Goal: Browse casually: Explore the website without a specific task or goal

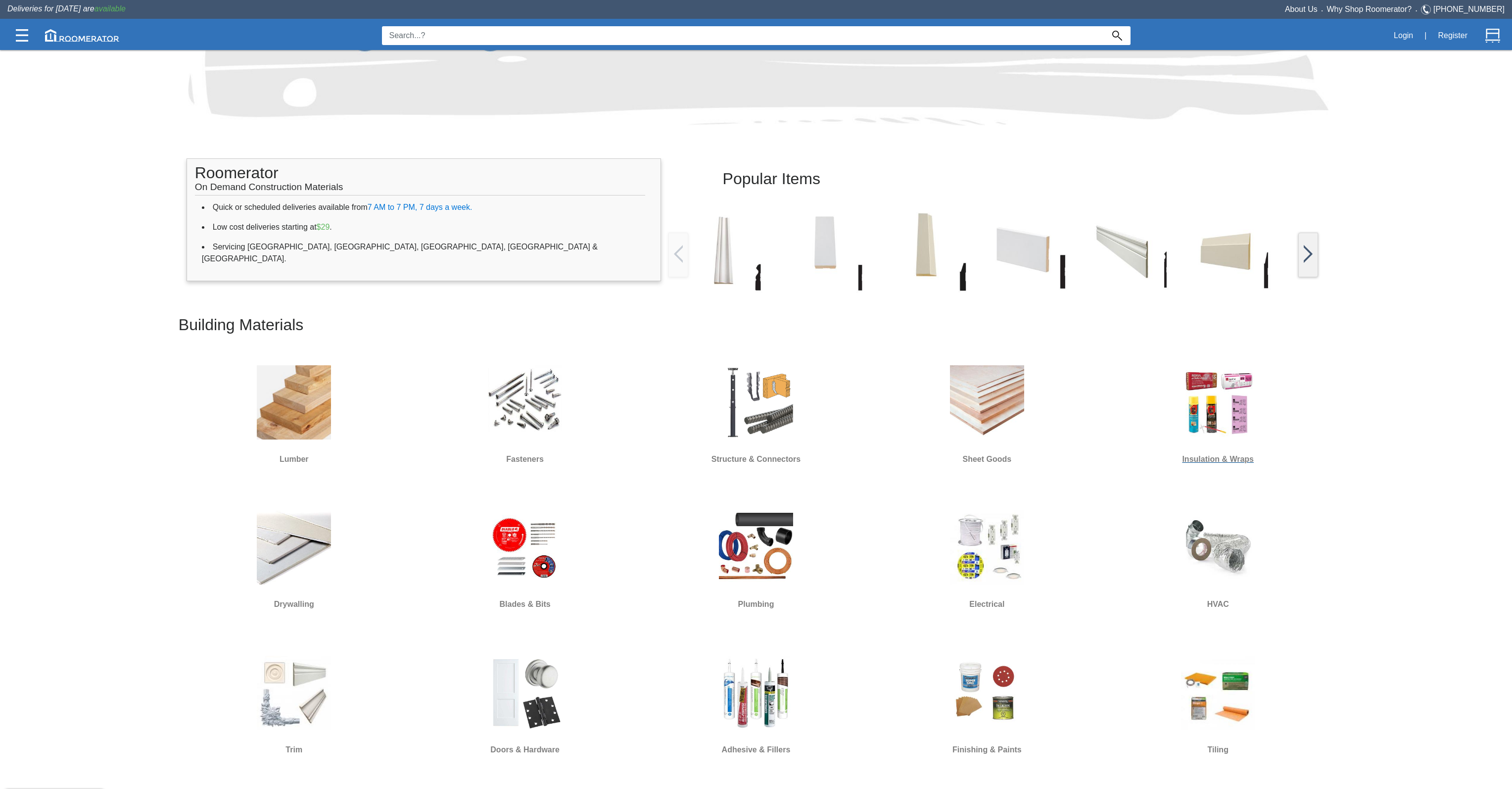
scroll to position [396, 0]
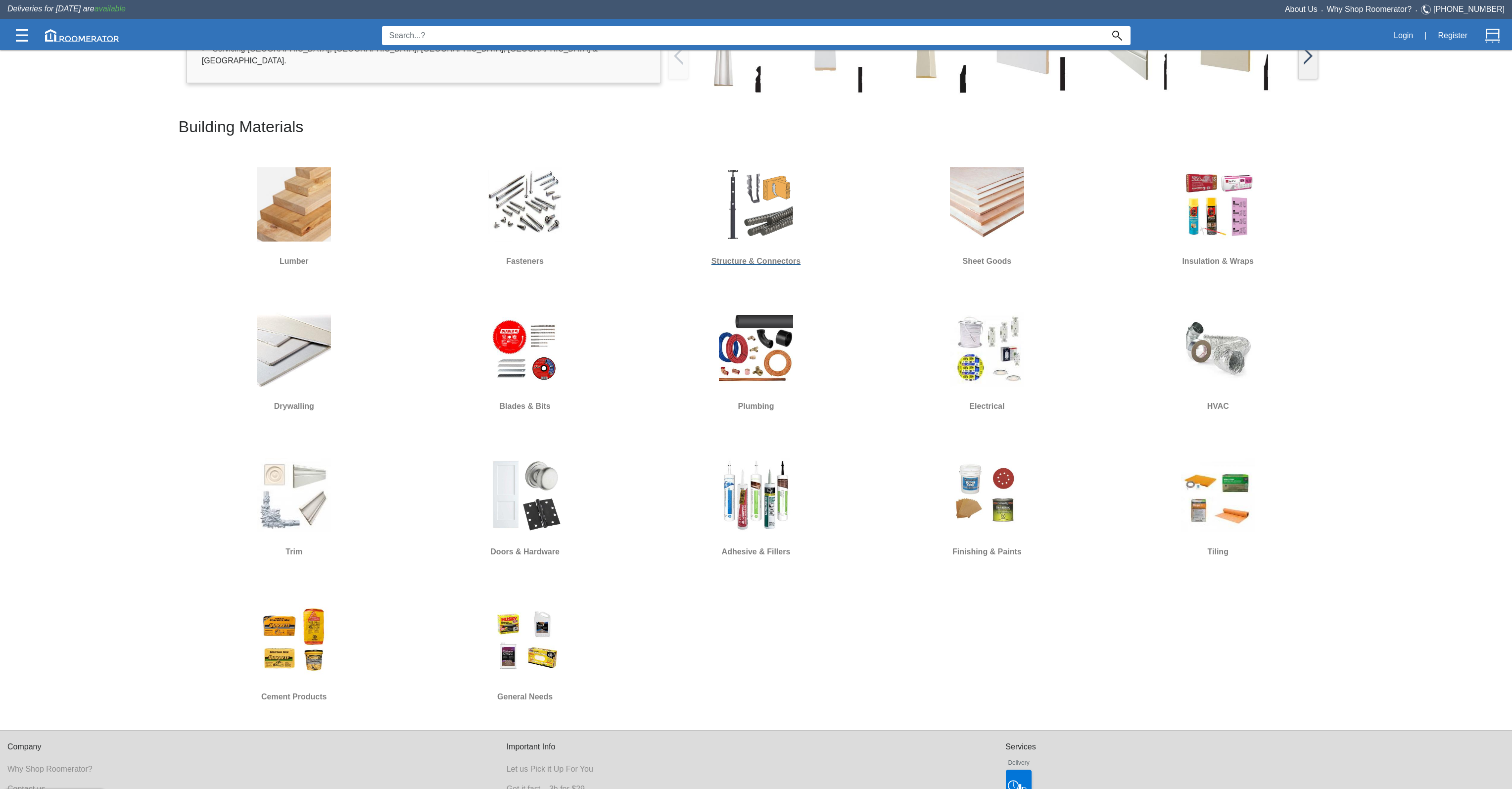
click at [715, 182] on div at bounding box center [756, 204] width 124 height 89
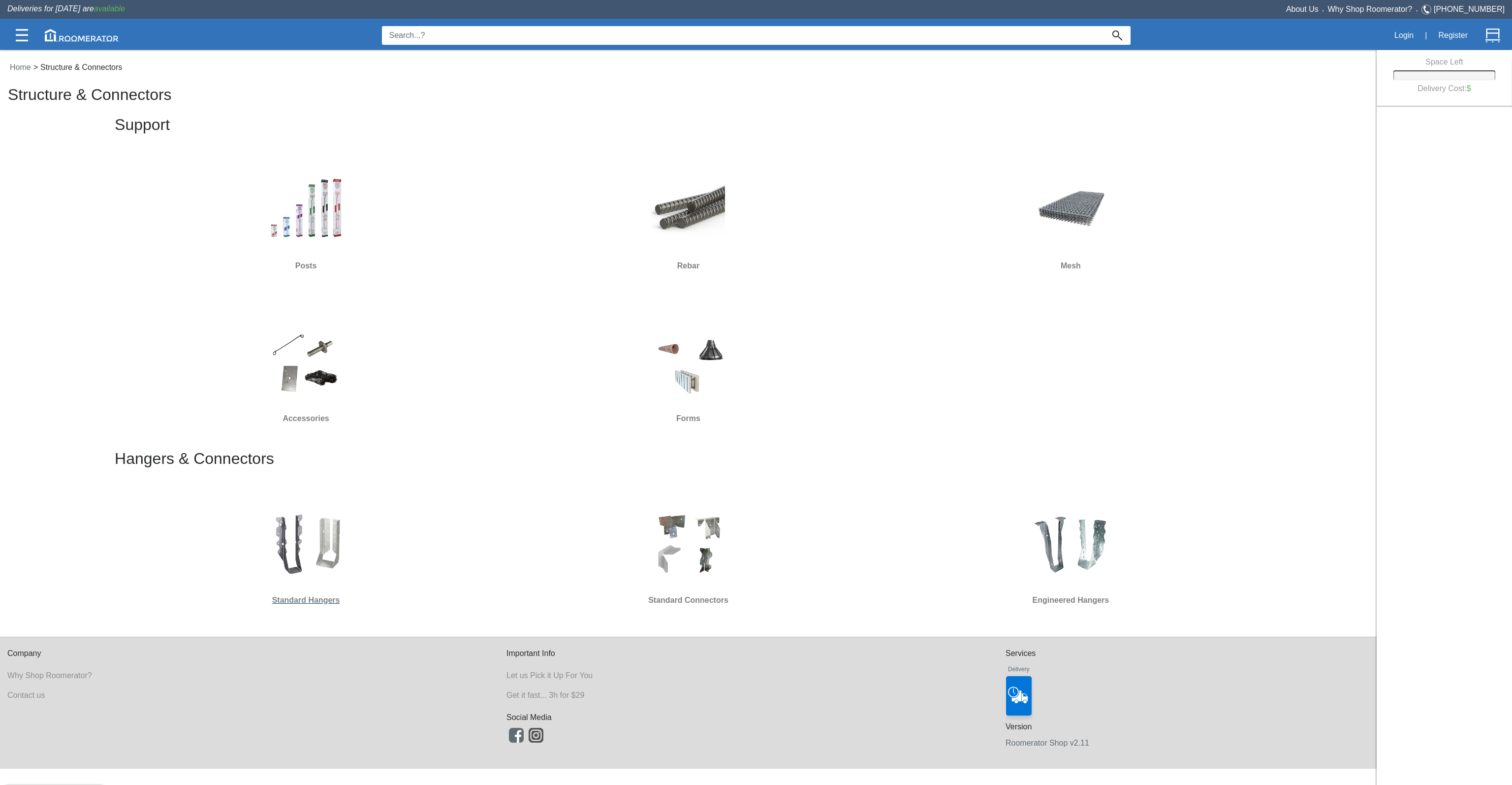
click at [335, 574] on img at bounding box center [306, 544] width 74 height 74
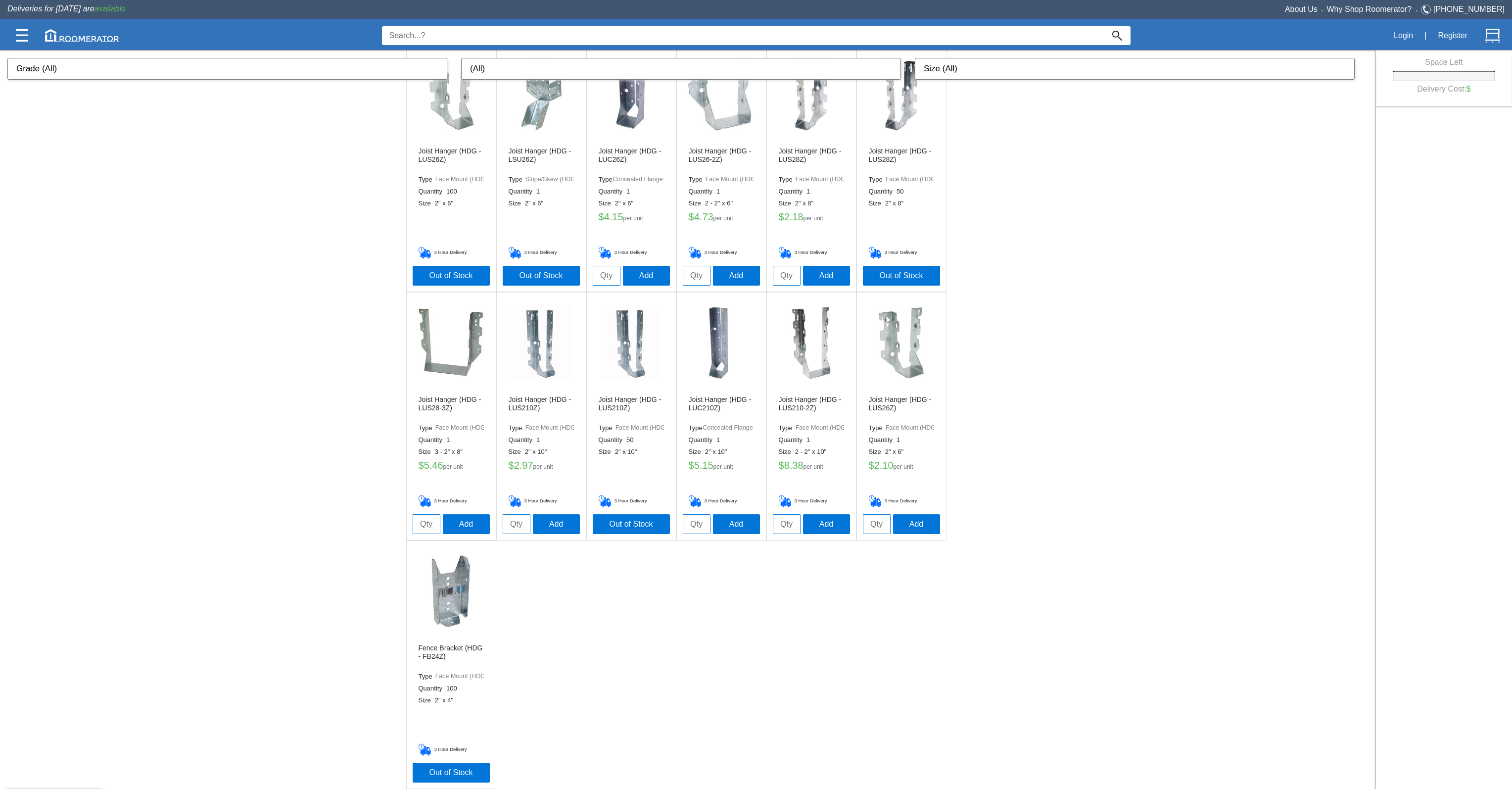
scroll to position [329, 0]
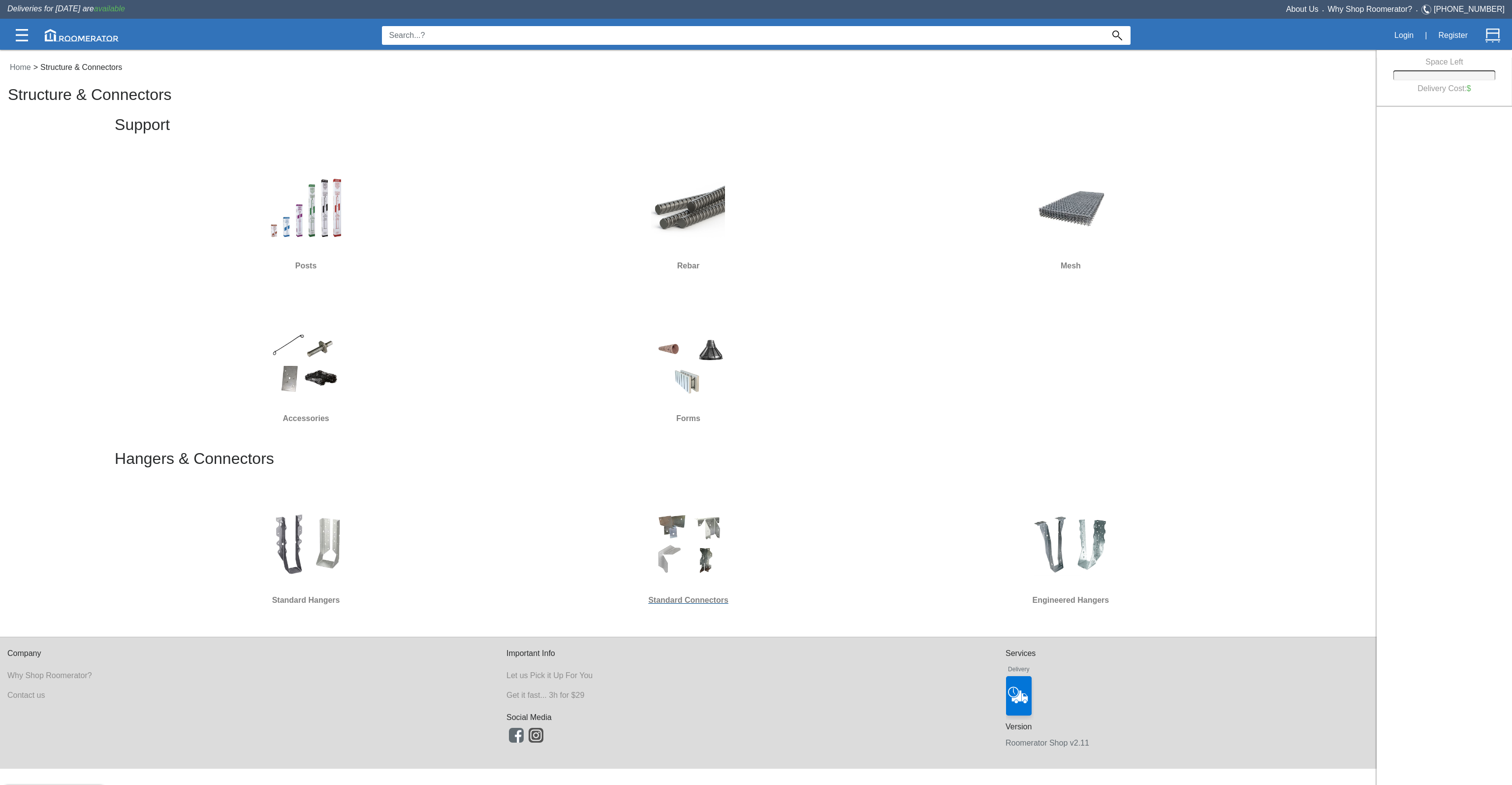
click at [688, 564] on img at bounding box center [688, 544] width 74 height 74
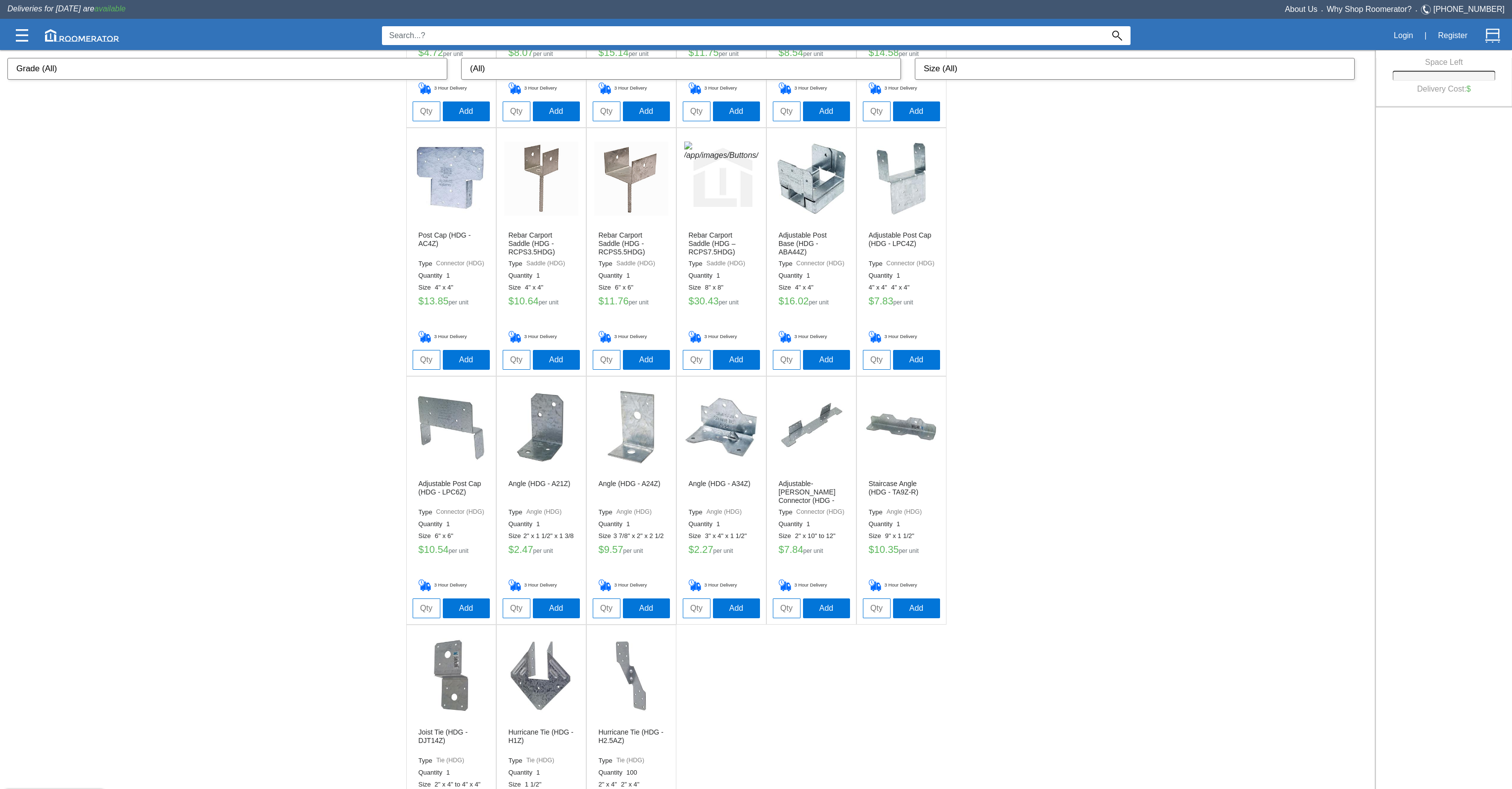
scroll to position [1571, 0]
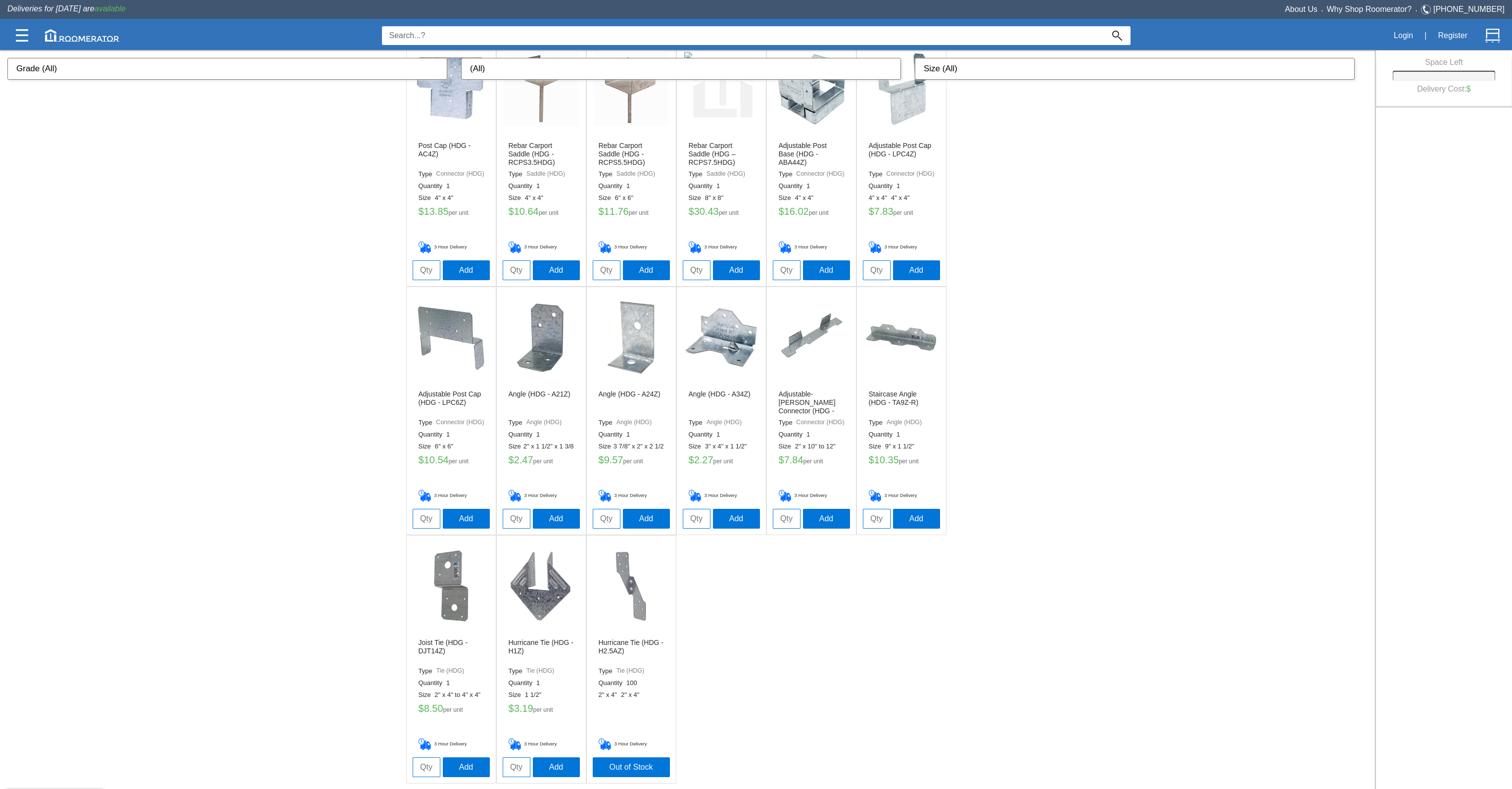
click at [728, 345] on img at bounding box center [721, 338] width 74 height 74
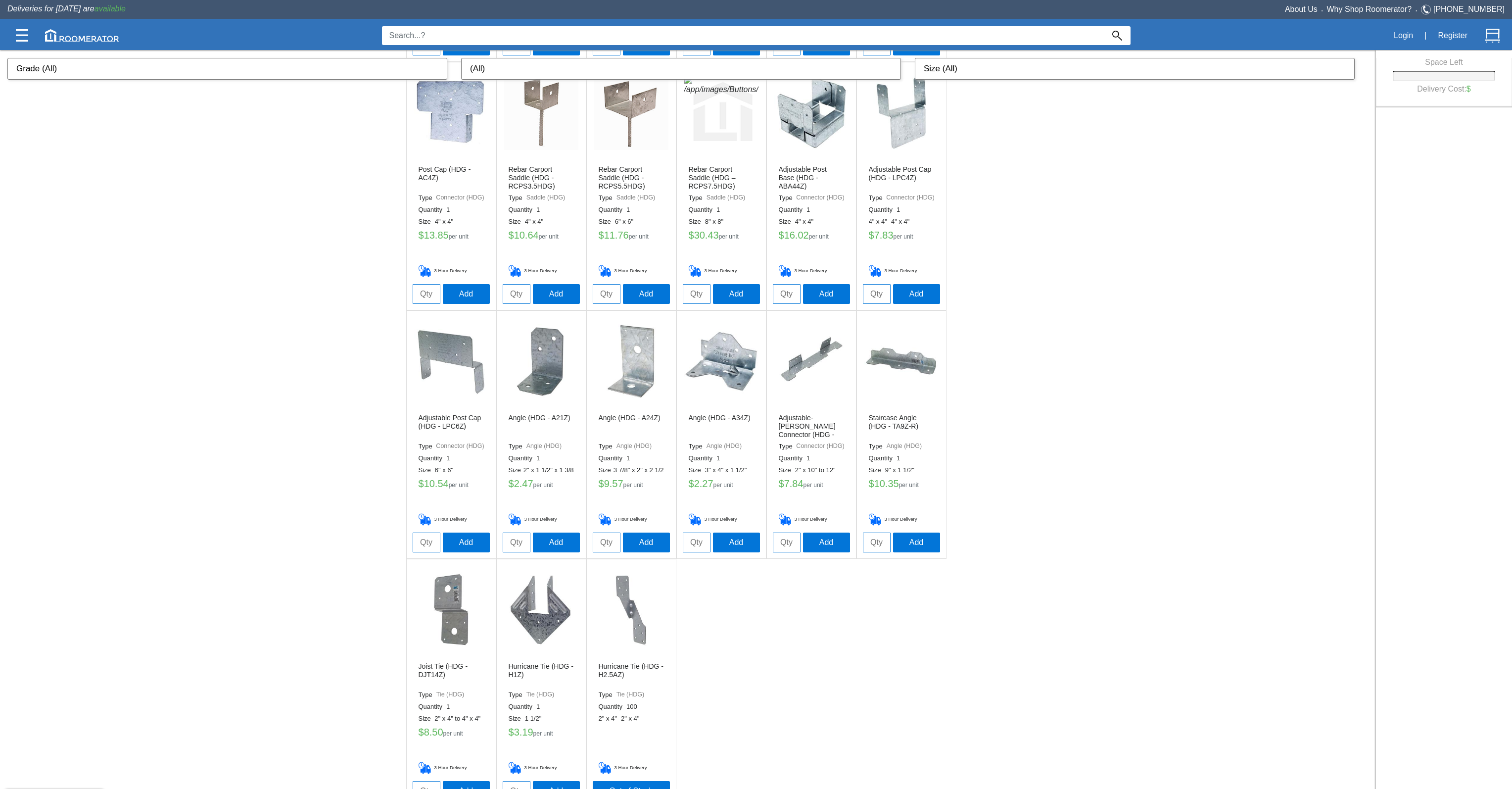
scroll to position [1571, 0]
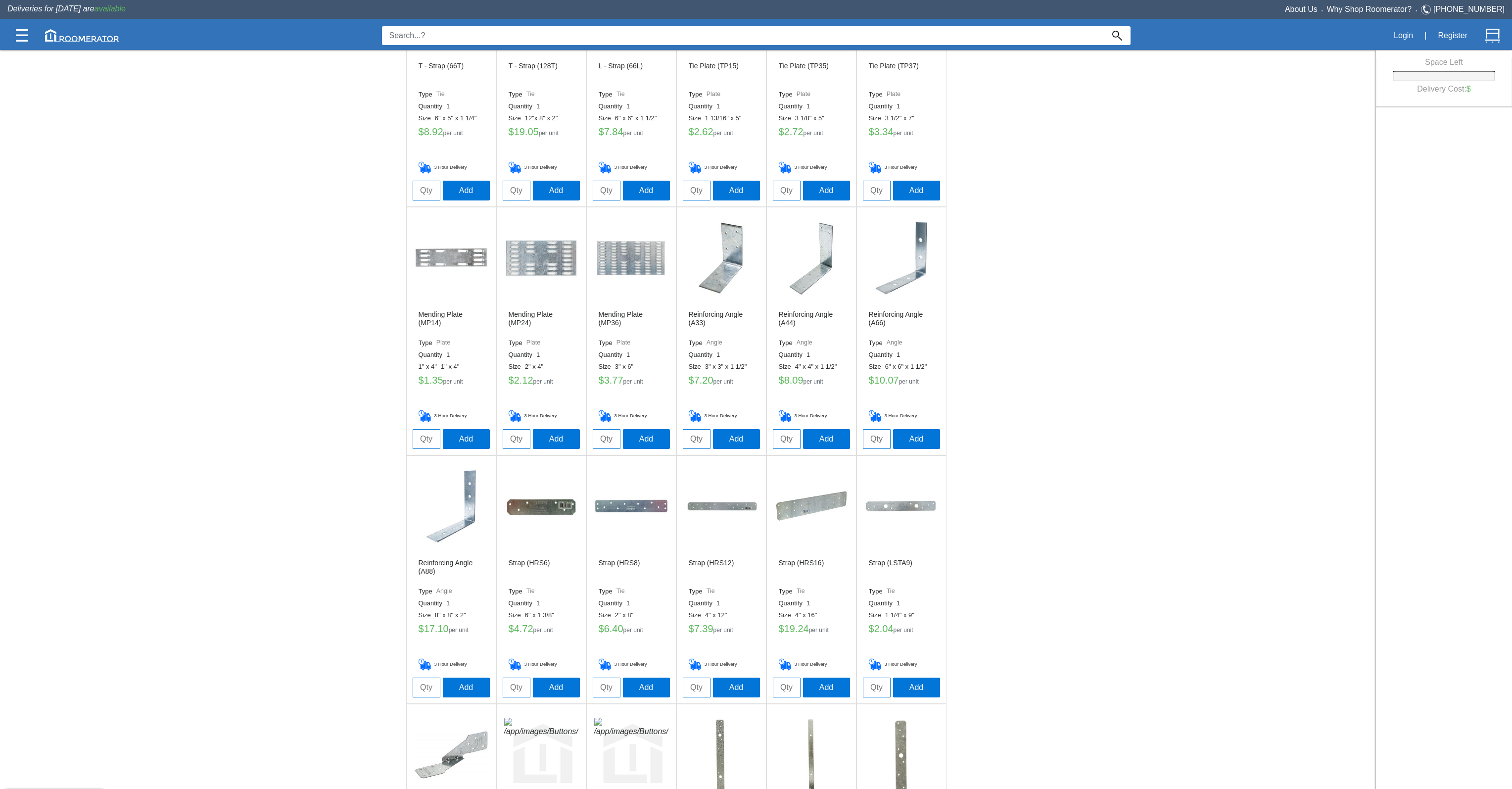
scroll to position [0, 0]
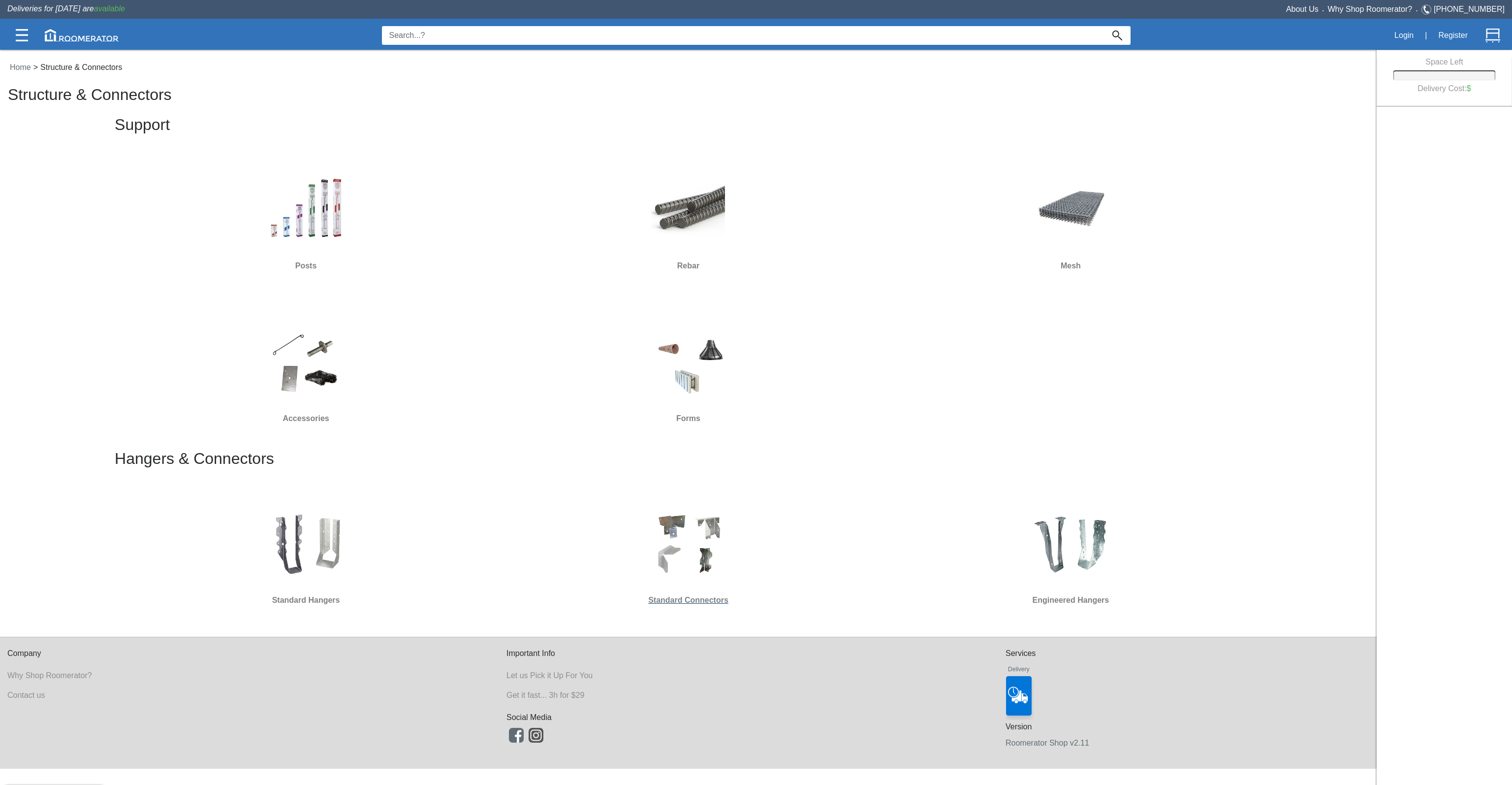
click at [679, 529] on img at bounding box center [688, 544] width 74 height 74
click at [264, 383] on div at bounding box center [306, 362] width 374 height 89
click at [1073, 544] on img at bounding box center [1071, 544] width 74 height 74
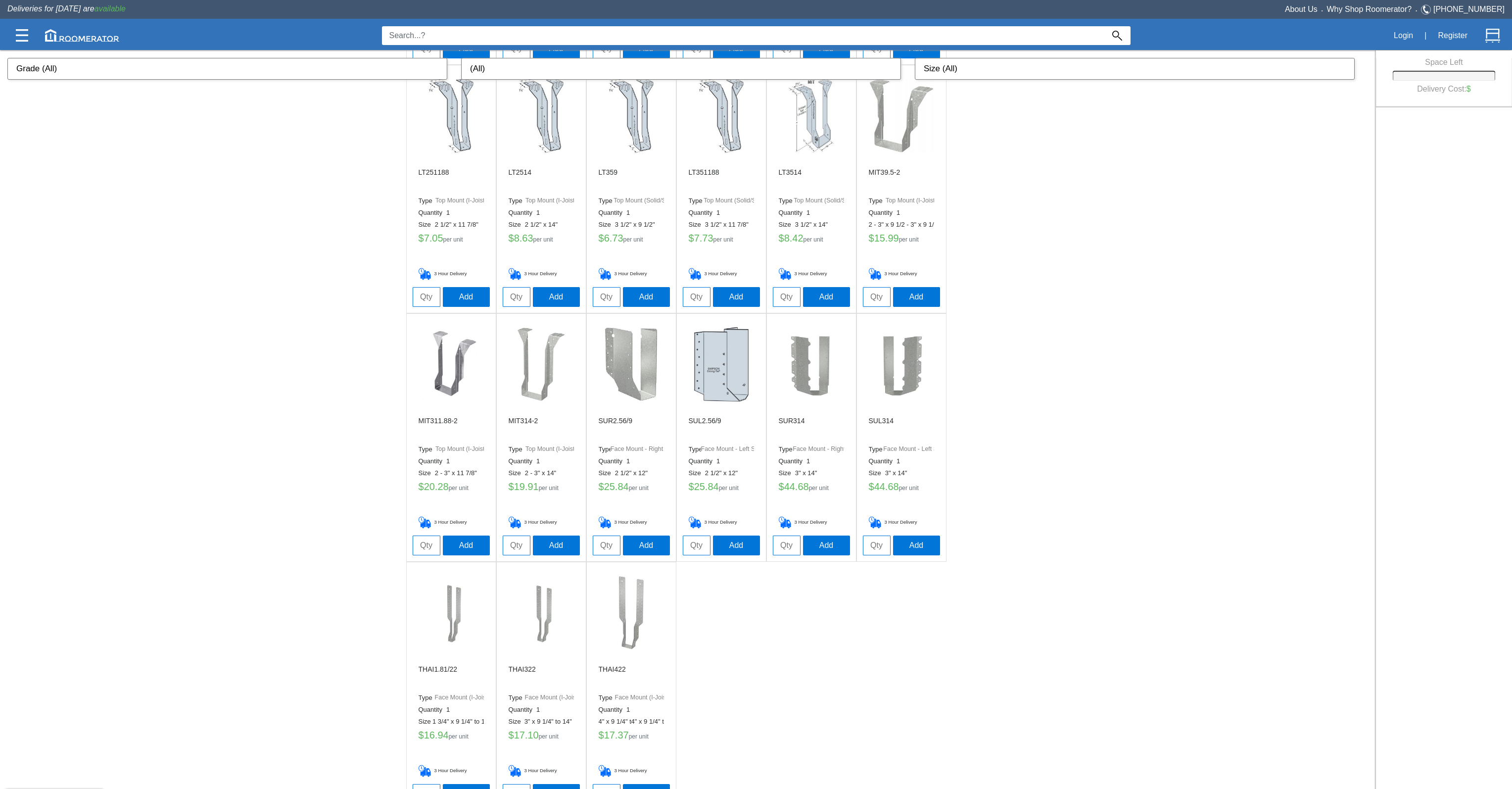
scroll to position [2067, 0]
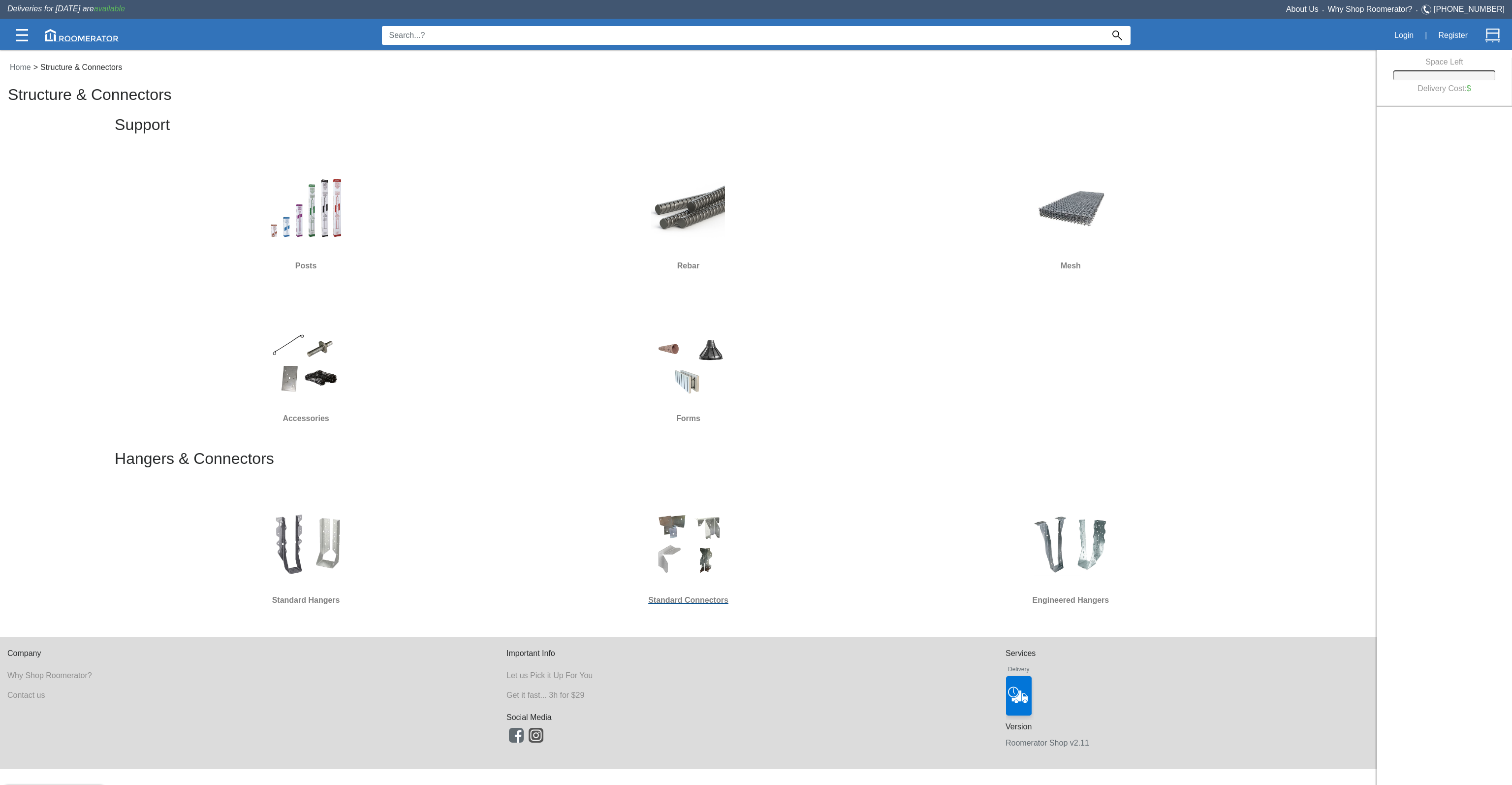
click at [680, 560] on img at bounding box center [688, 544] width 74 height 74
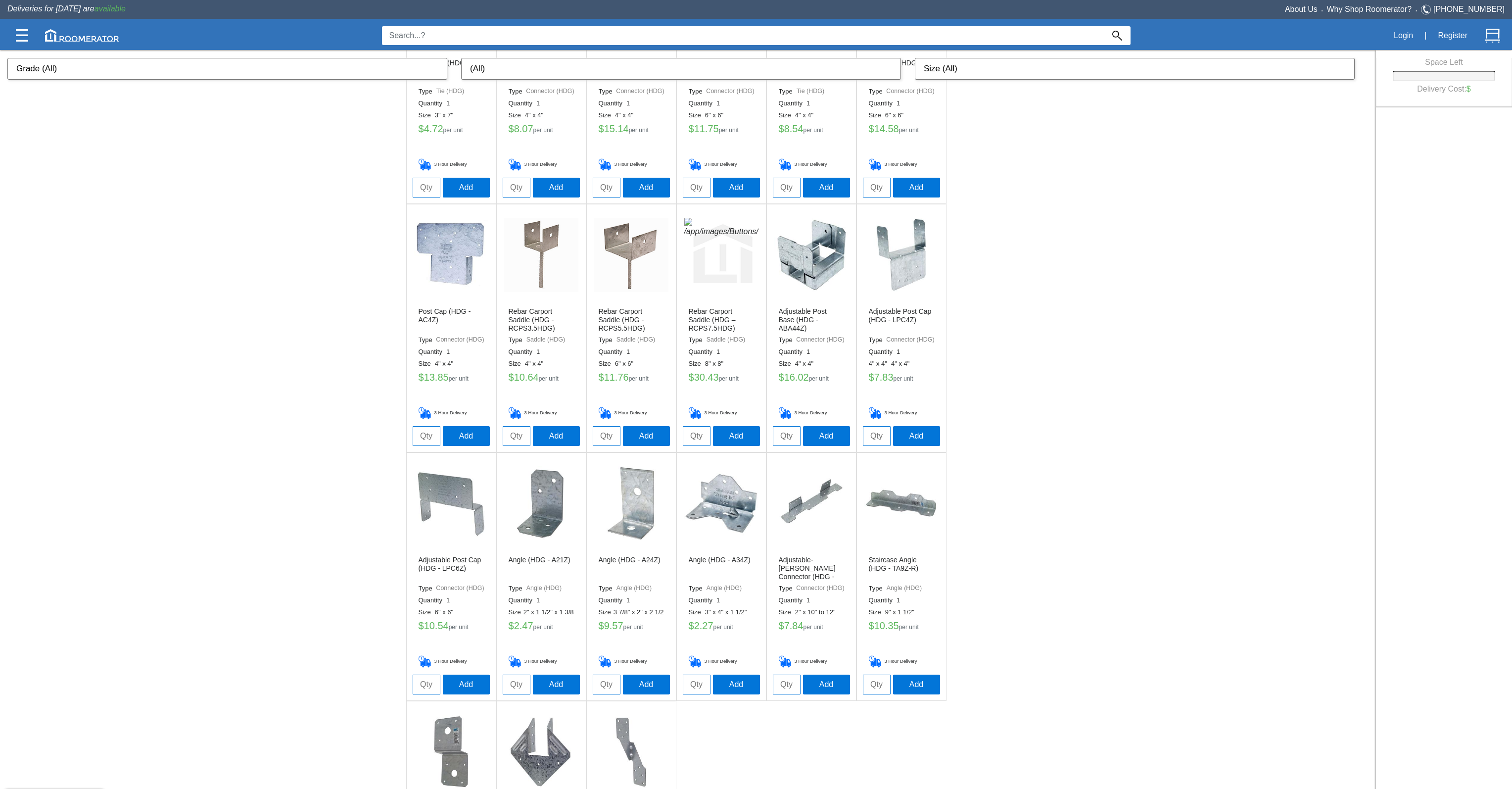
scroll to position [1571, 0]
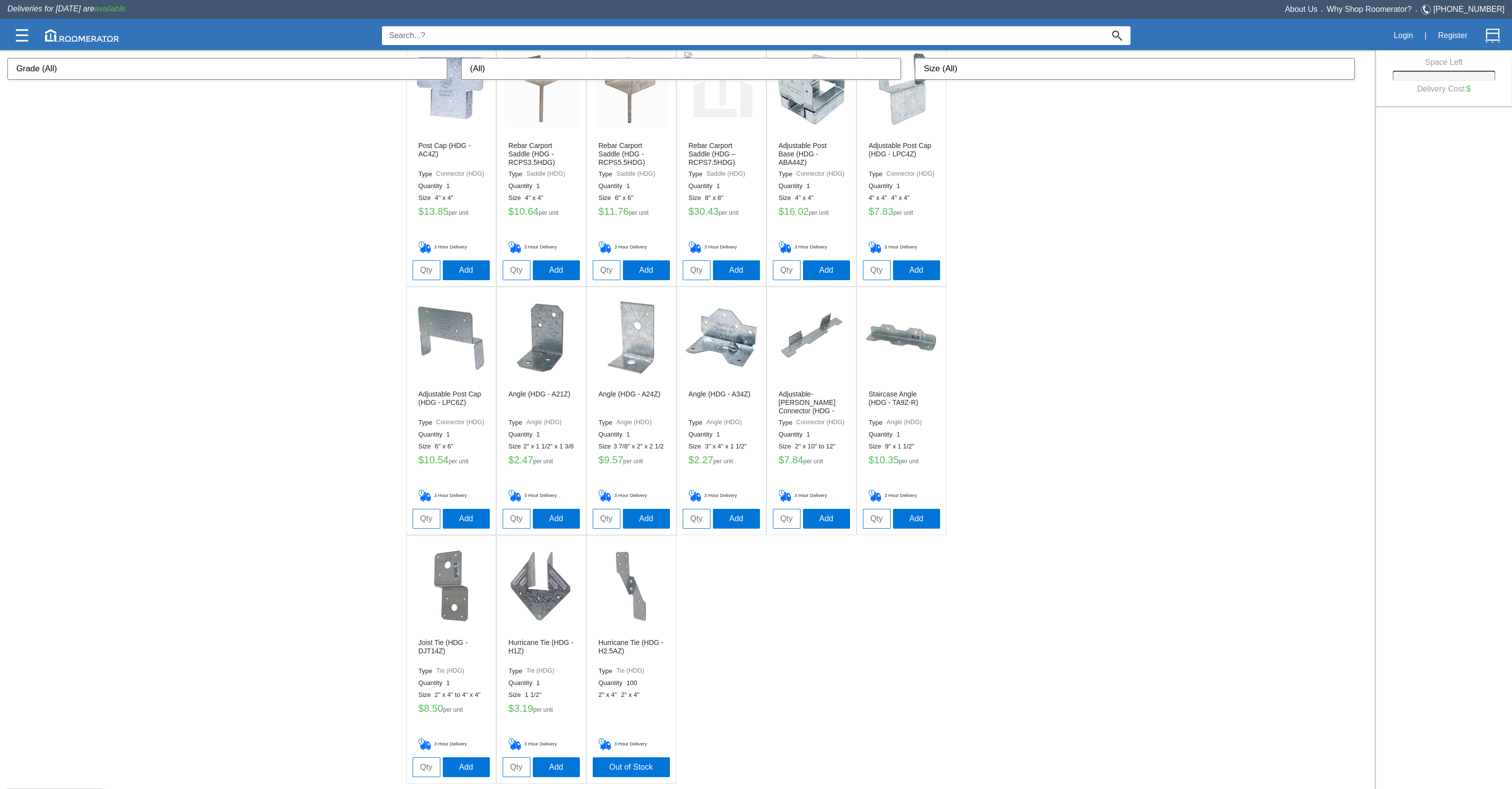
drag, startPoint x: 979, startPoint y: 455, endPoint x: 980, endPoint y: 450, distance: 5.1
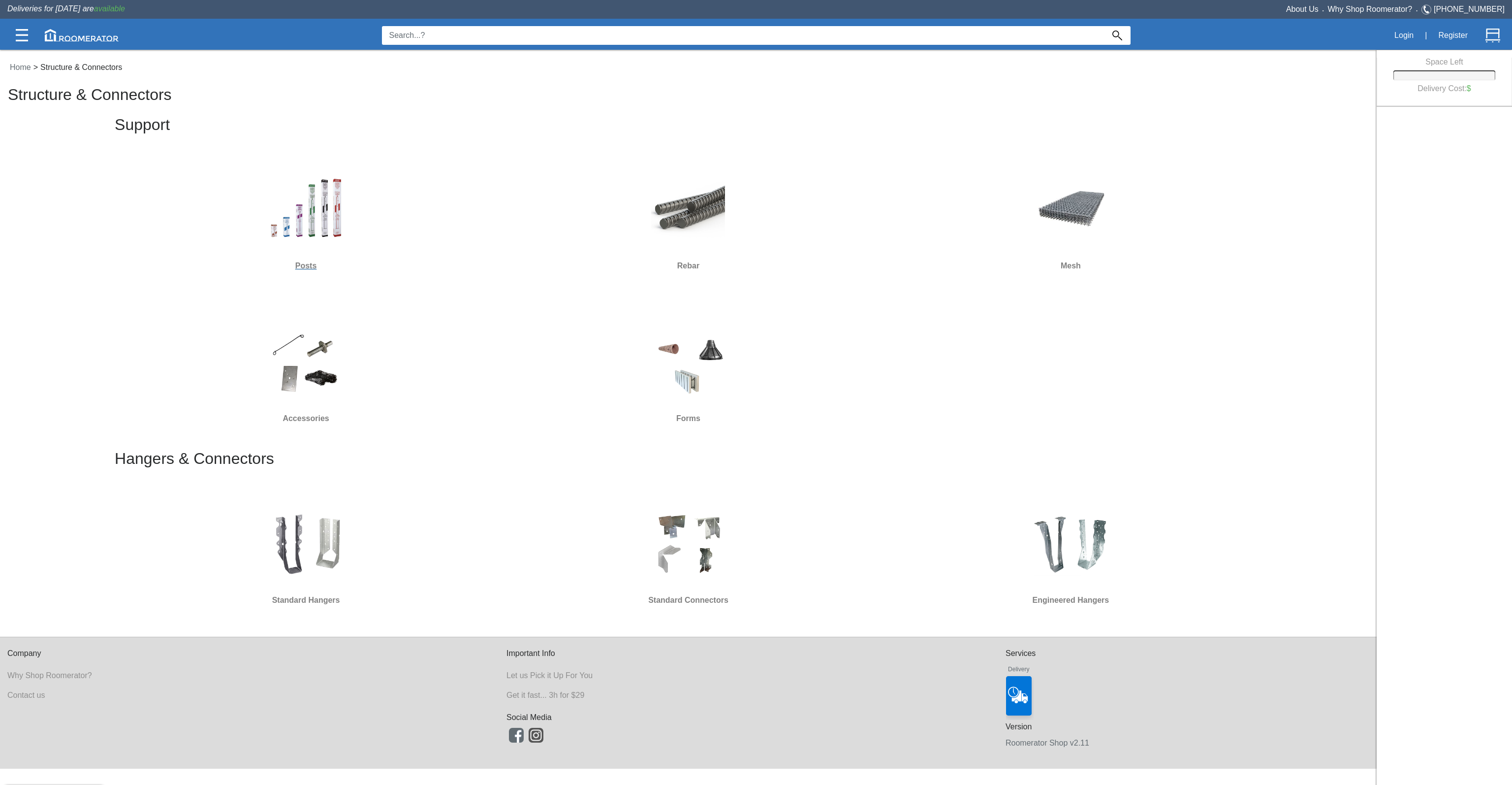
click at [290, 215] on img at bounding box center [306, 209] width 74 height 74
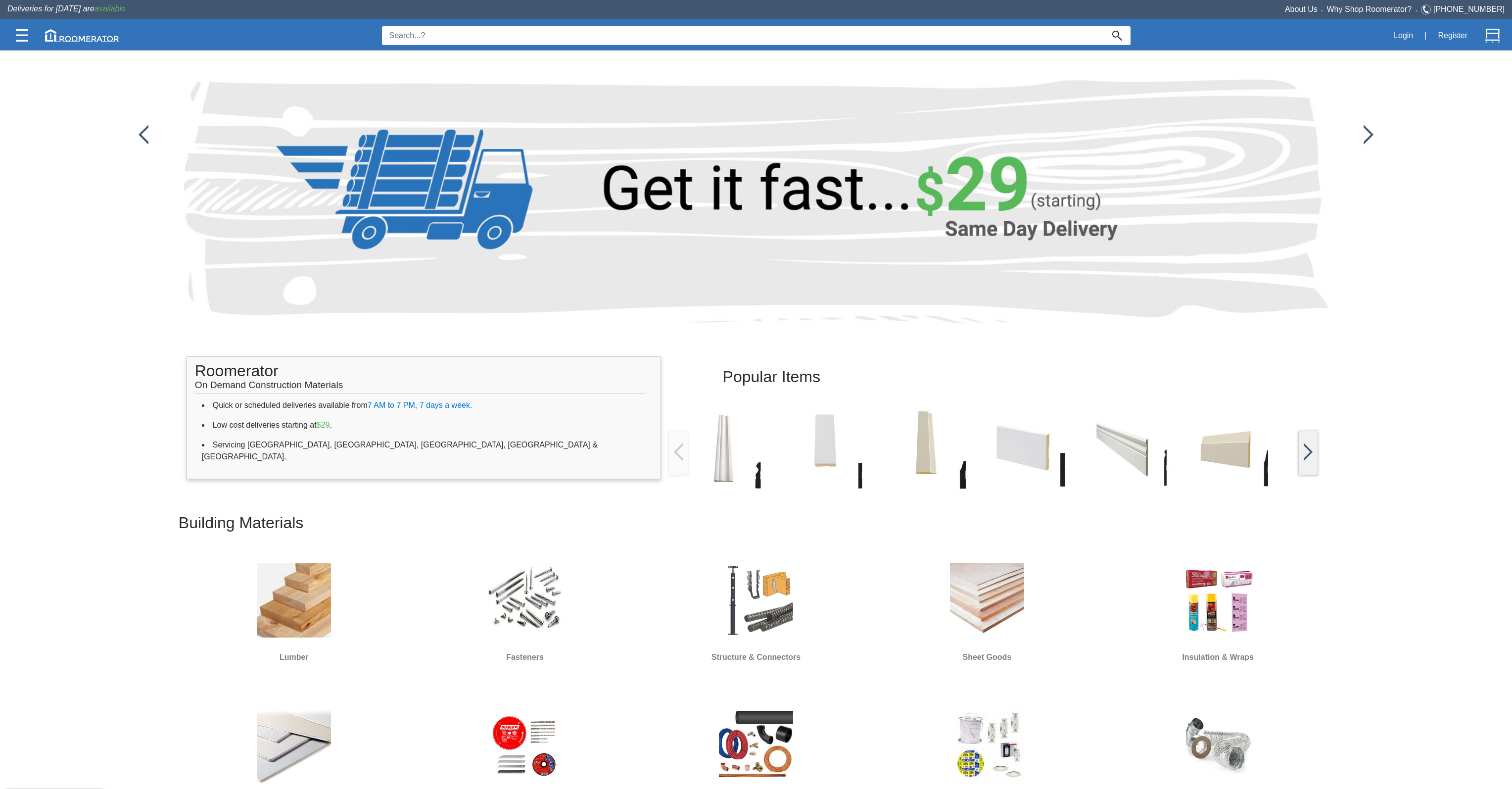
scroll to position [396, 0]
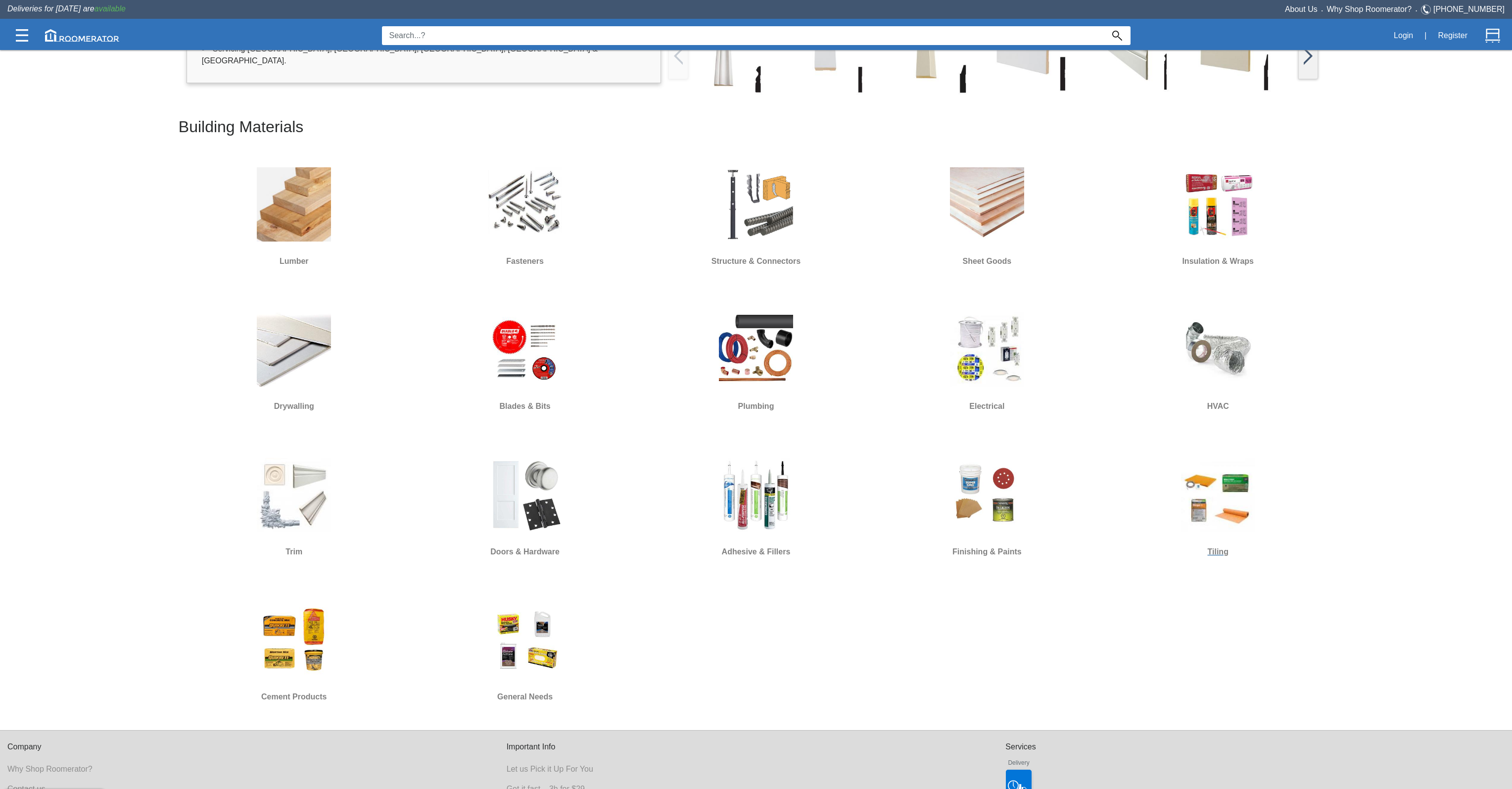
click at [1258, 522] on div at bounding box center [1218, 495] width 124 height 89
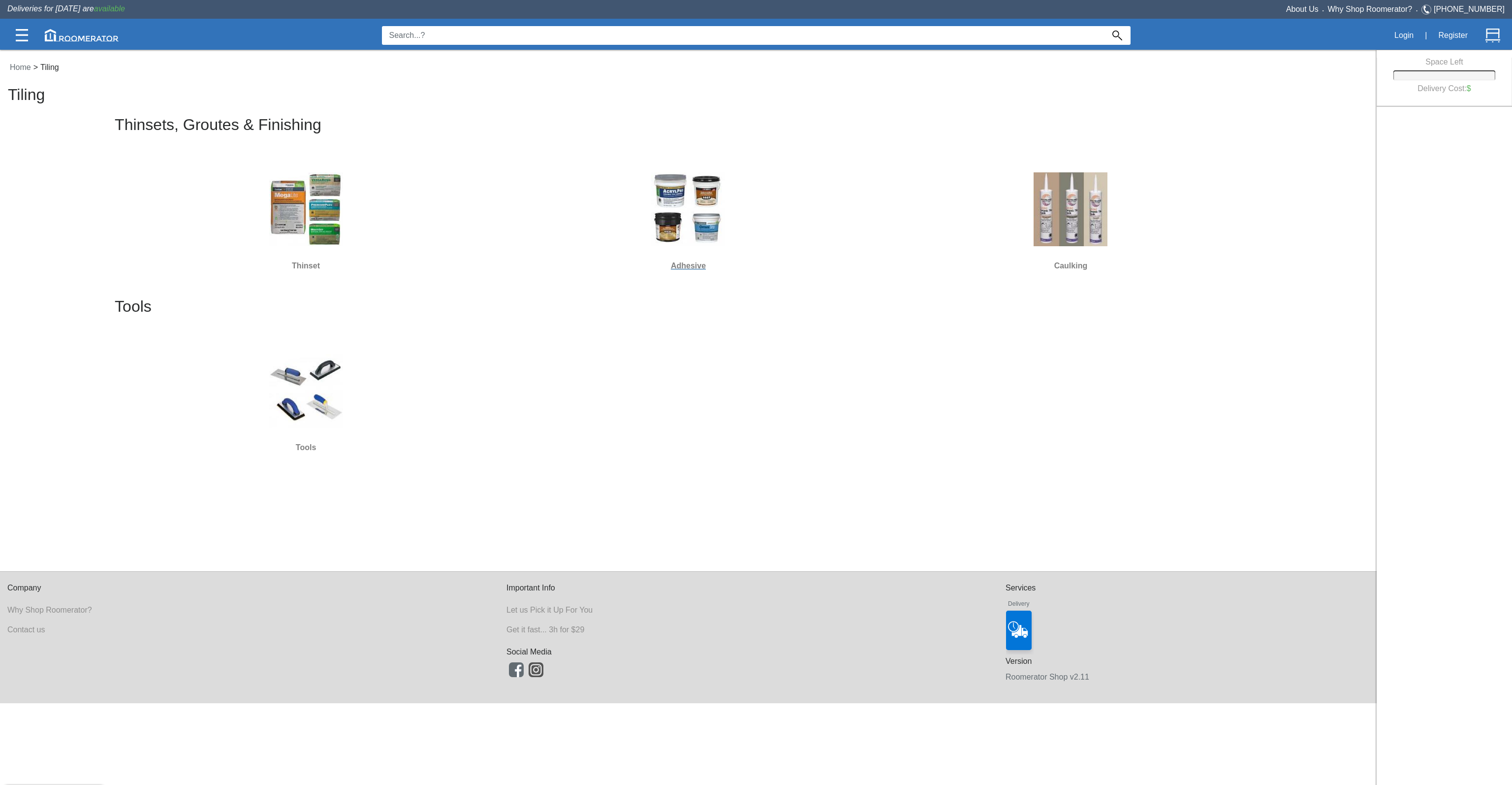
click at [701, 237] on img at bounding box center [688, 209] width 74 height 74
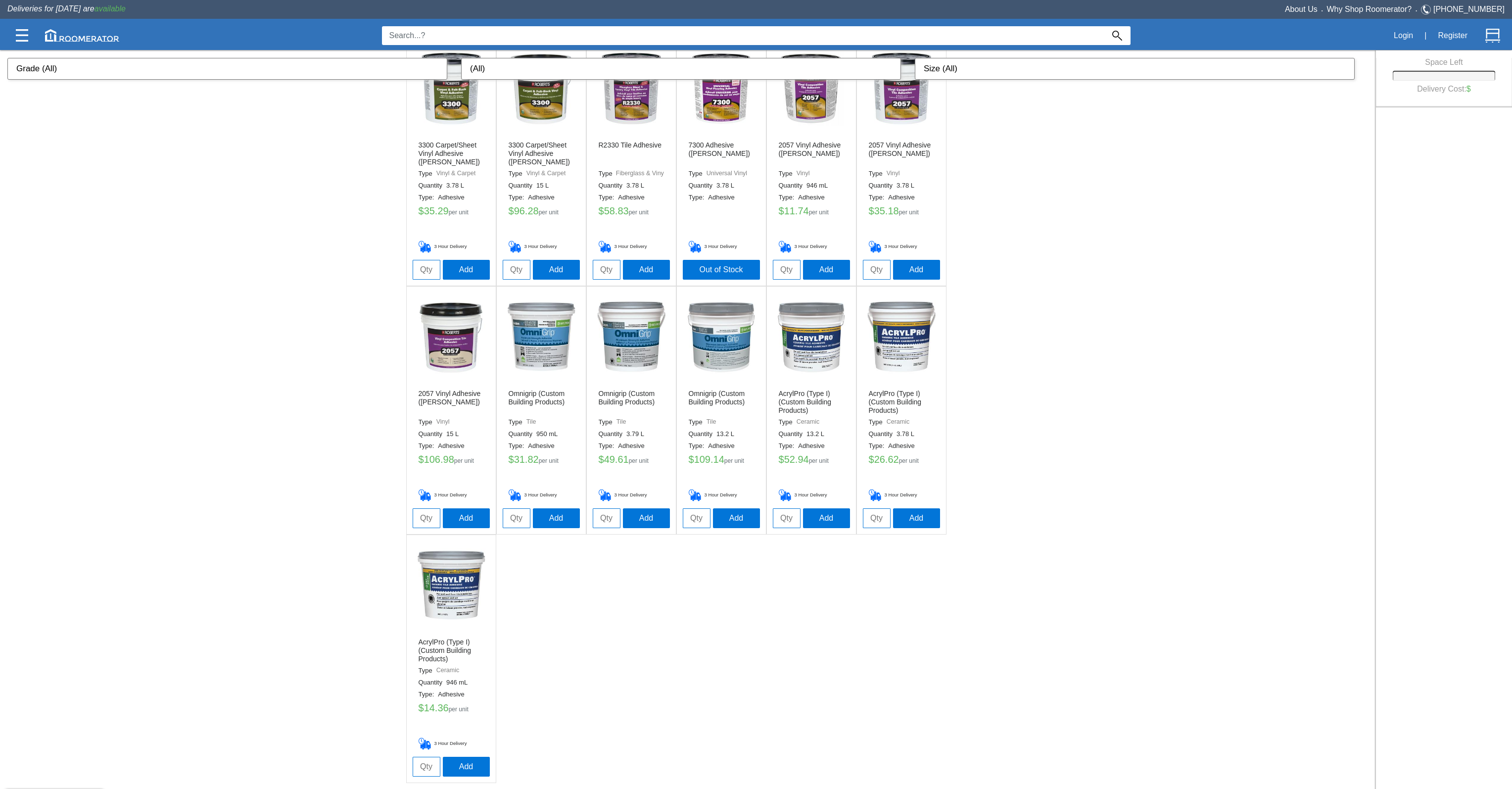
scroll to position [578, 0]
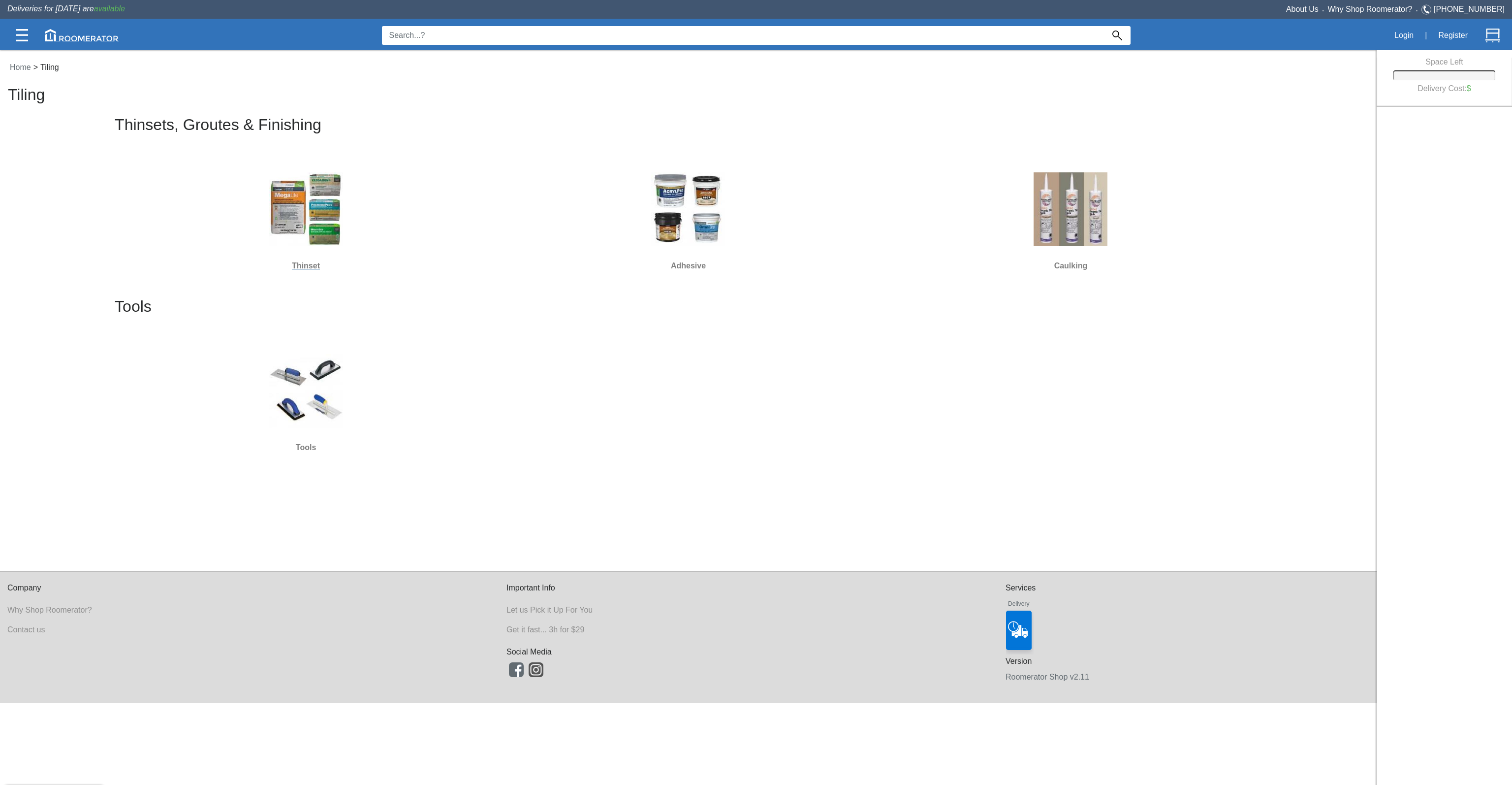
click at [309, 248] on div at bounding box center [306, 209] width 374 height 89
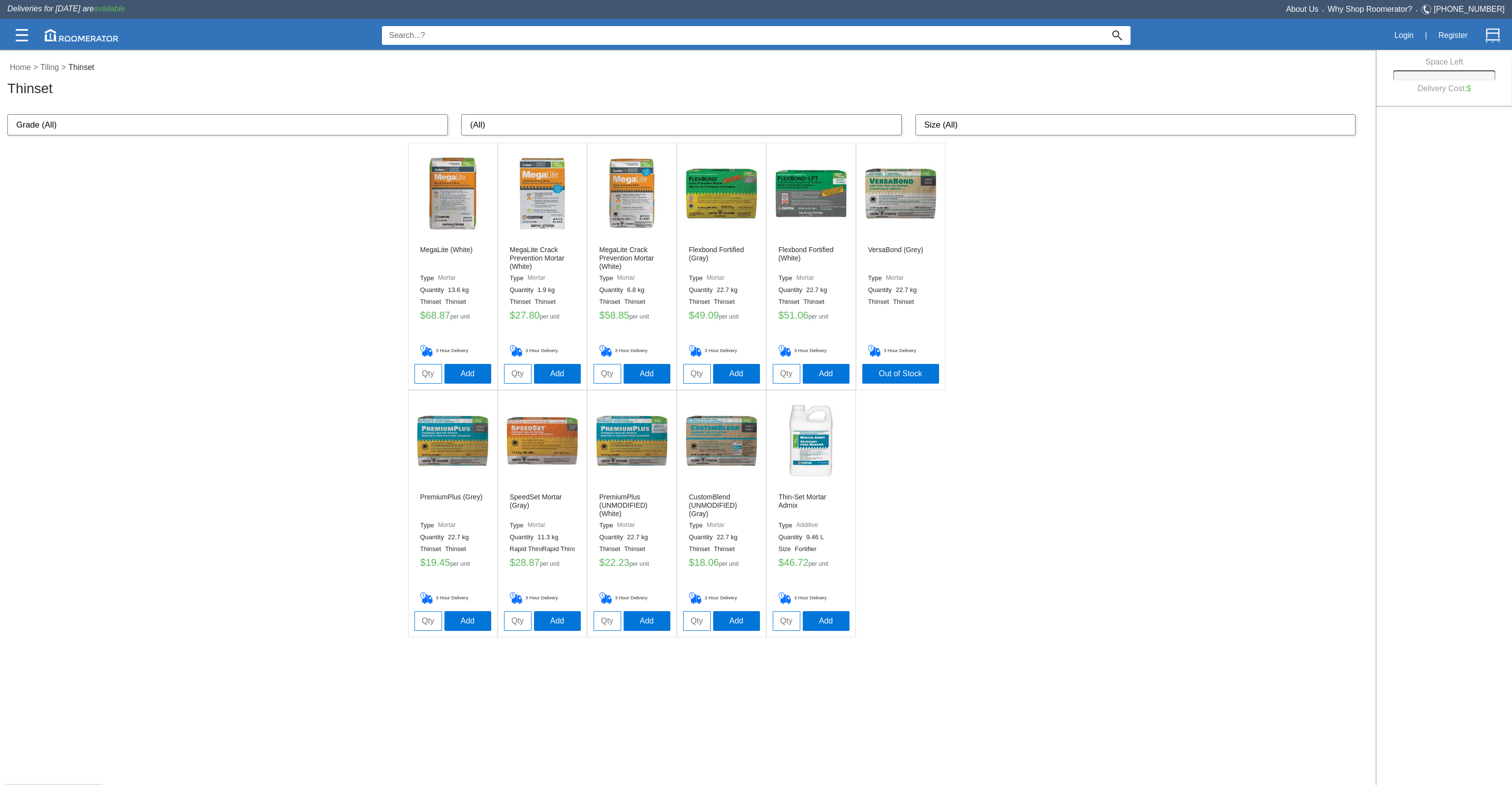
drag, startPoint x: 902, startPoint y: 301, endPoint x: 886, endPoint y: 280, distance: 26.4
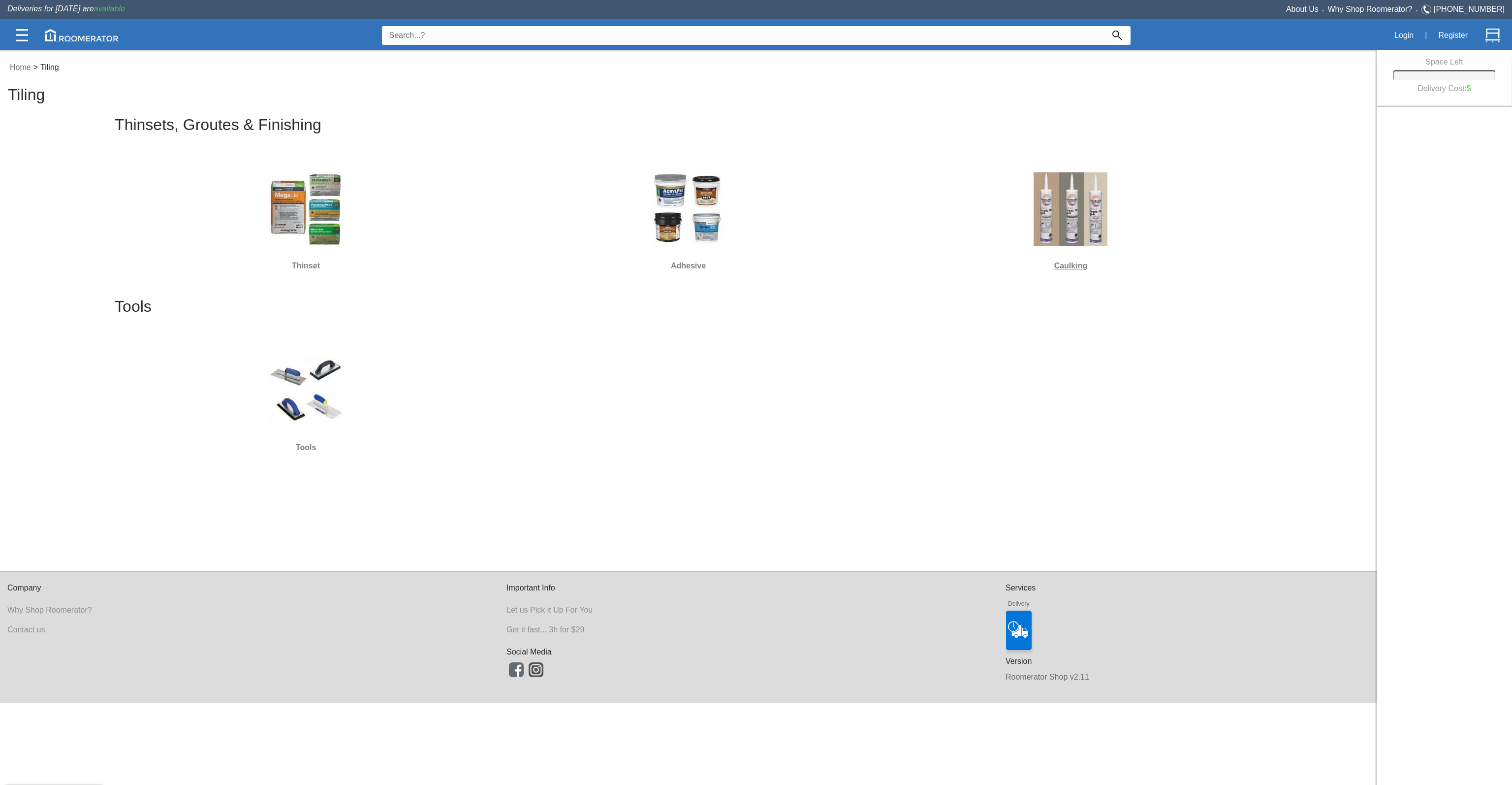
click at [1118, 203] on div at bounding box center [1071, 209] width 374 height 89
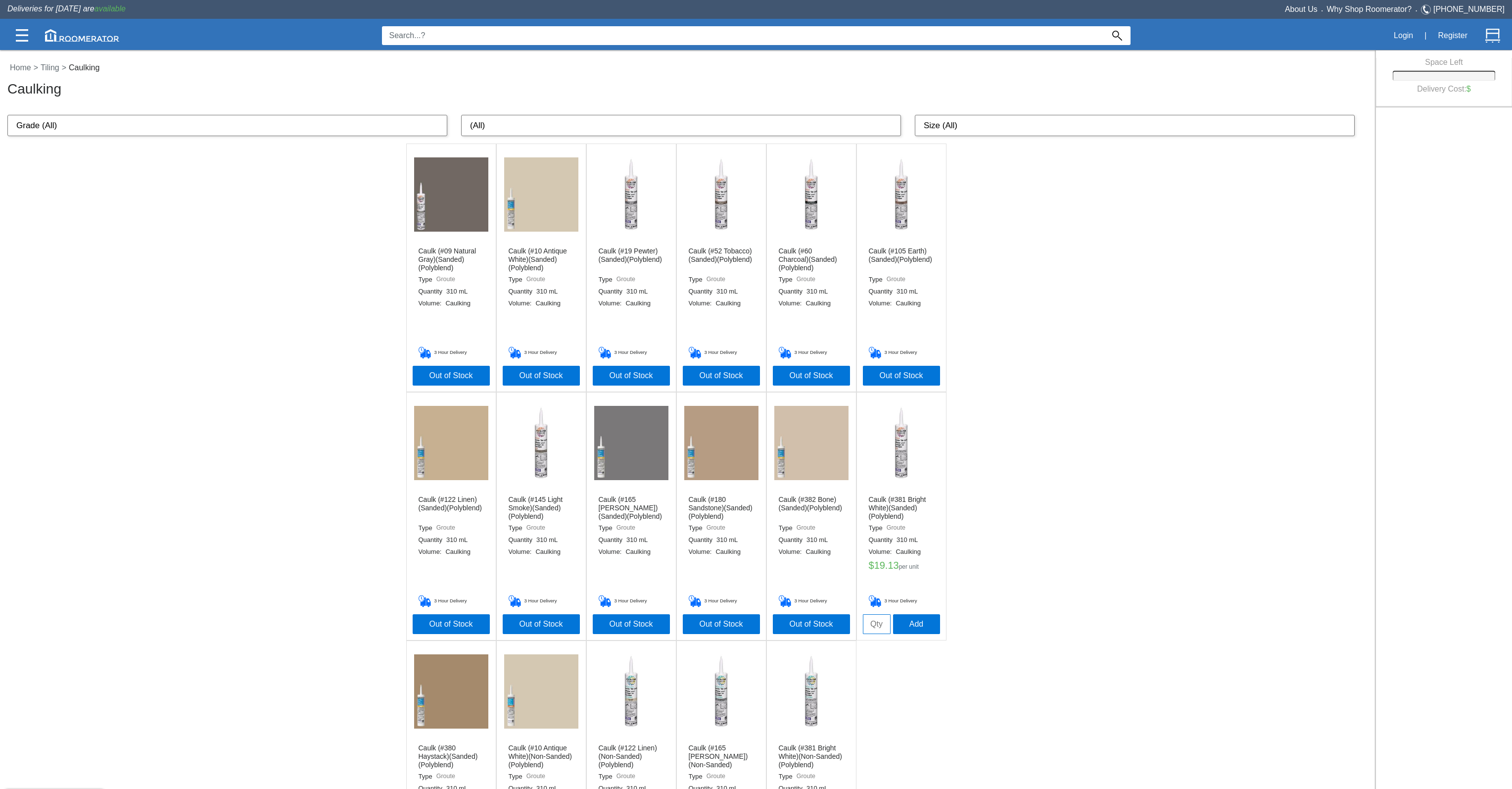
scroll to position [81, 0]
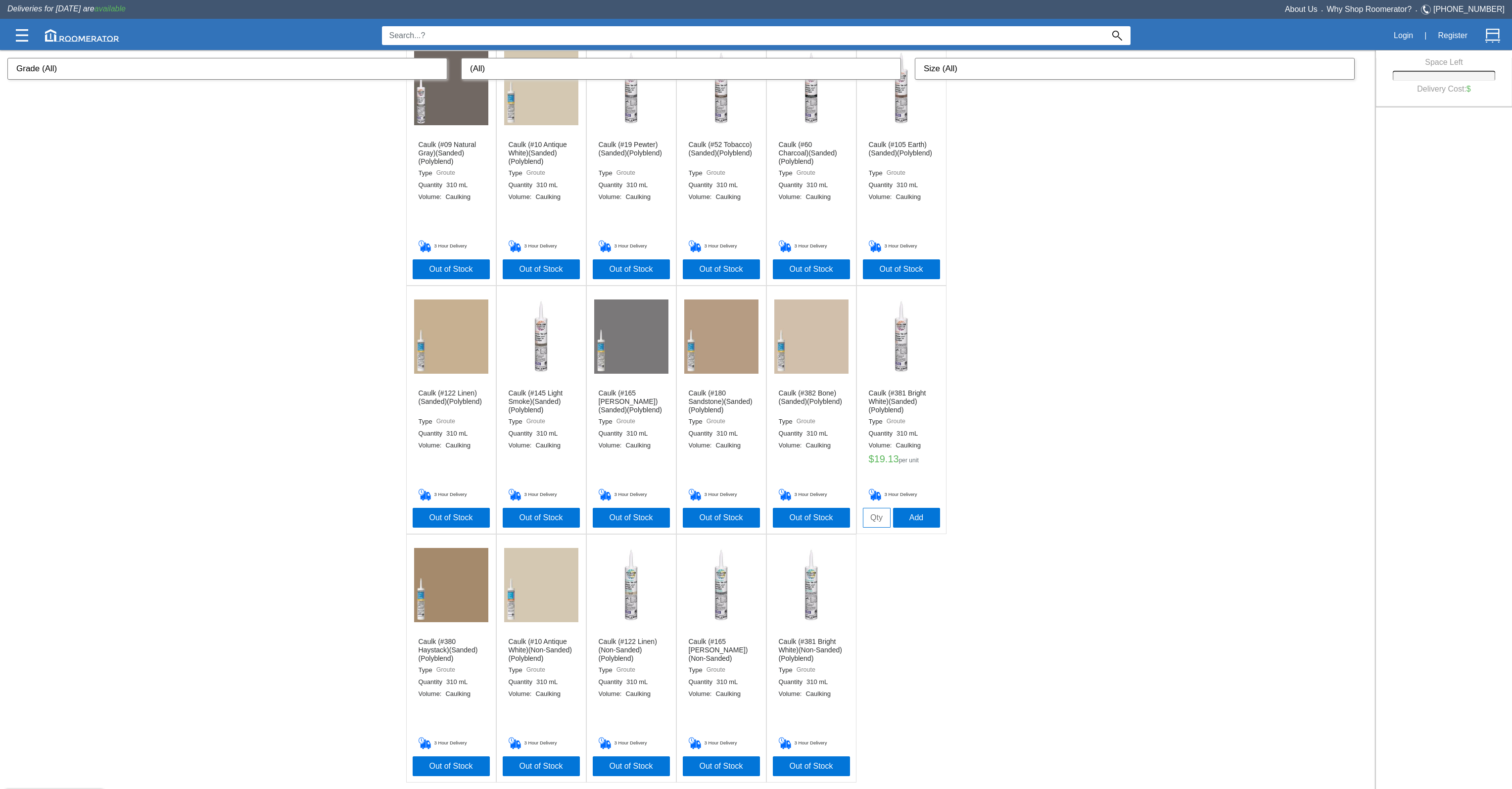
click at [1046, 256] on div "Caulk (#09 Natural Gray)(Sanded)(Polyblend) Type Groute Quantity 310 mL Volume:…" at bounding box center [688, 410] width 1376 height 745
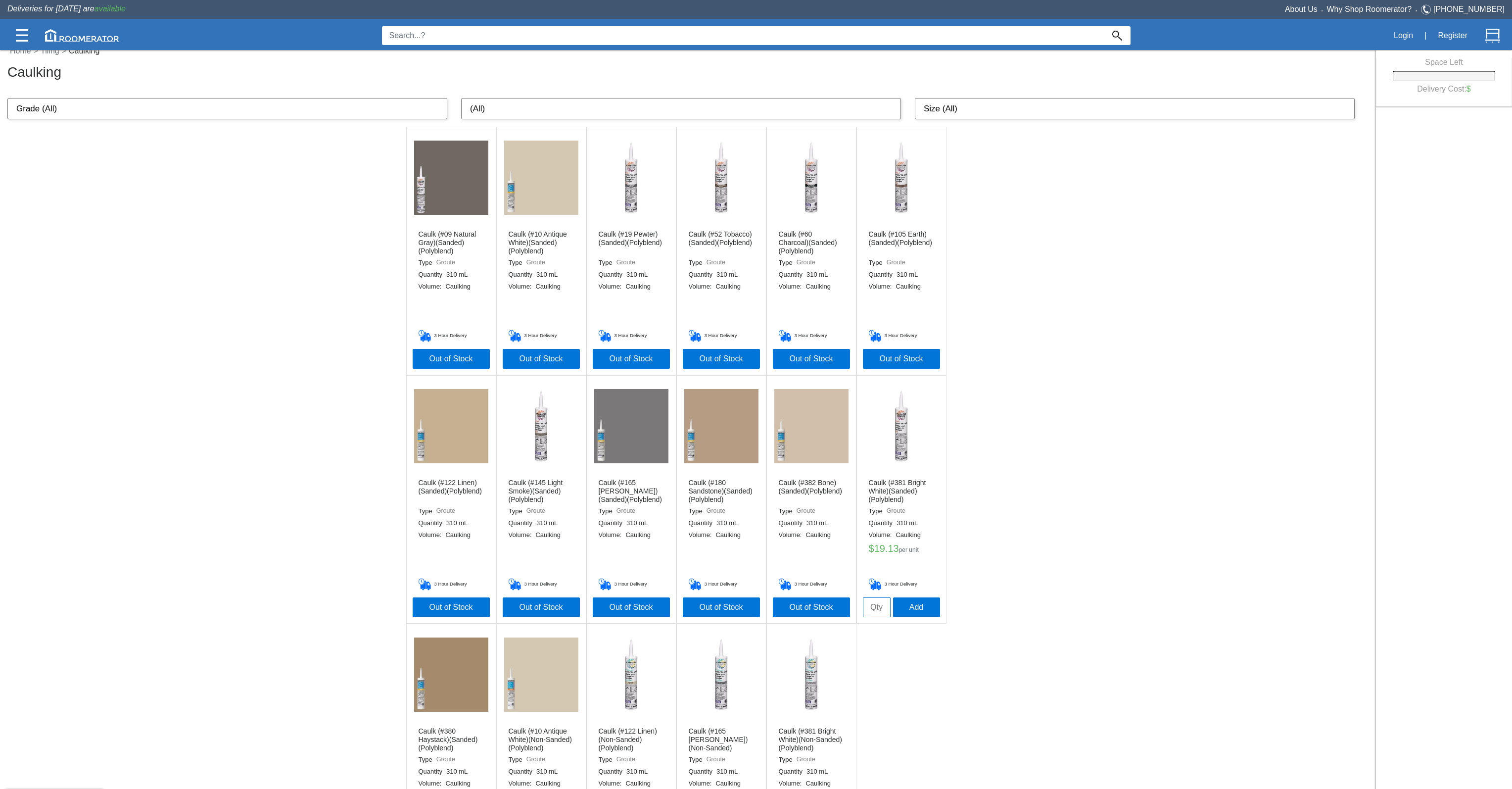
scroll to position [0, 0]
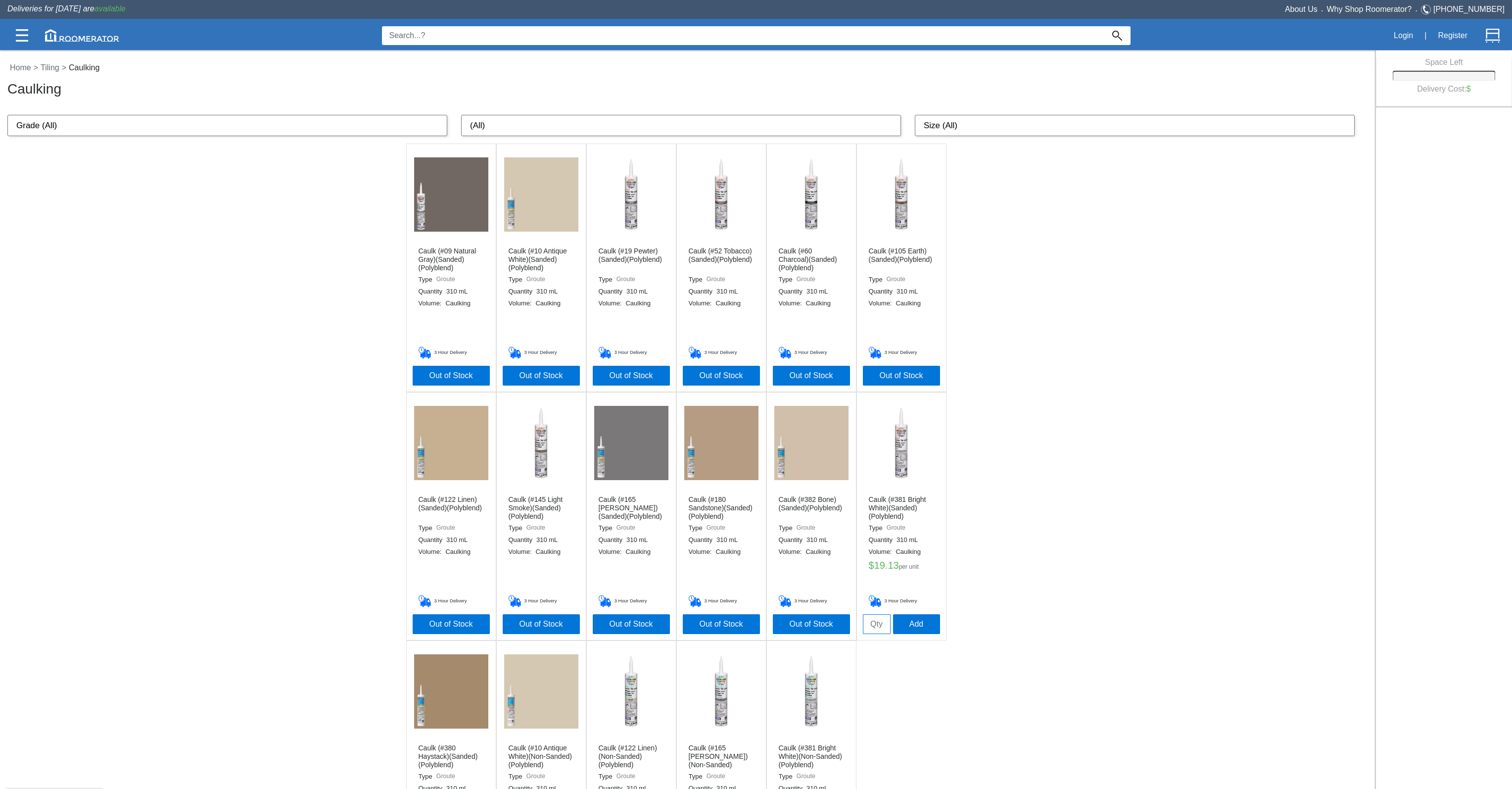
drag, startPoint x: 1045, startPoint y: 258, endPoint x: 1036, endPoint y: 254, distance: 9.8
click at [1048, 258] on div "Caulk (#09 Natural Gray)(Sanded)(Polyblend) Type Groute Quantity 310 mL Volume:…" at bounding box center [688, 516] width 1376 height 745
drag, startPoint x: 1036, startPoint y: 254, endPoint x: 995, endPoint y: 253, distance: 41.0
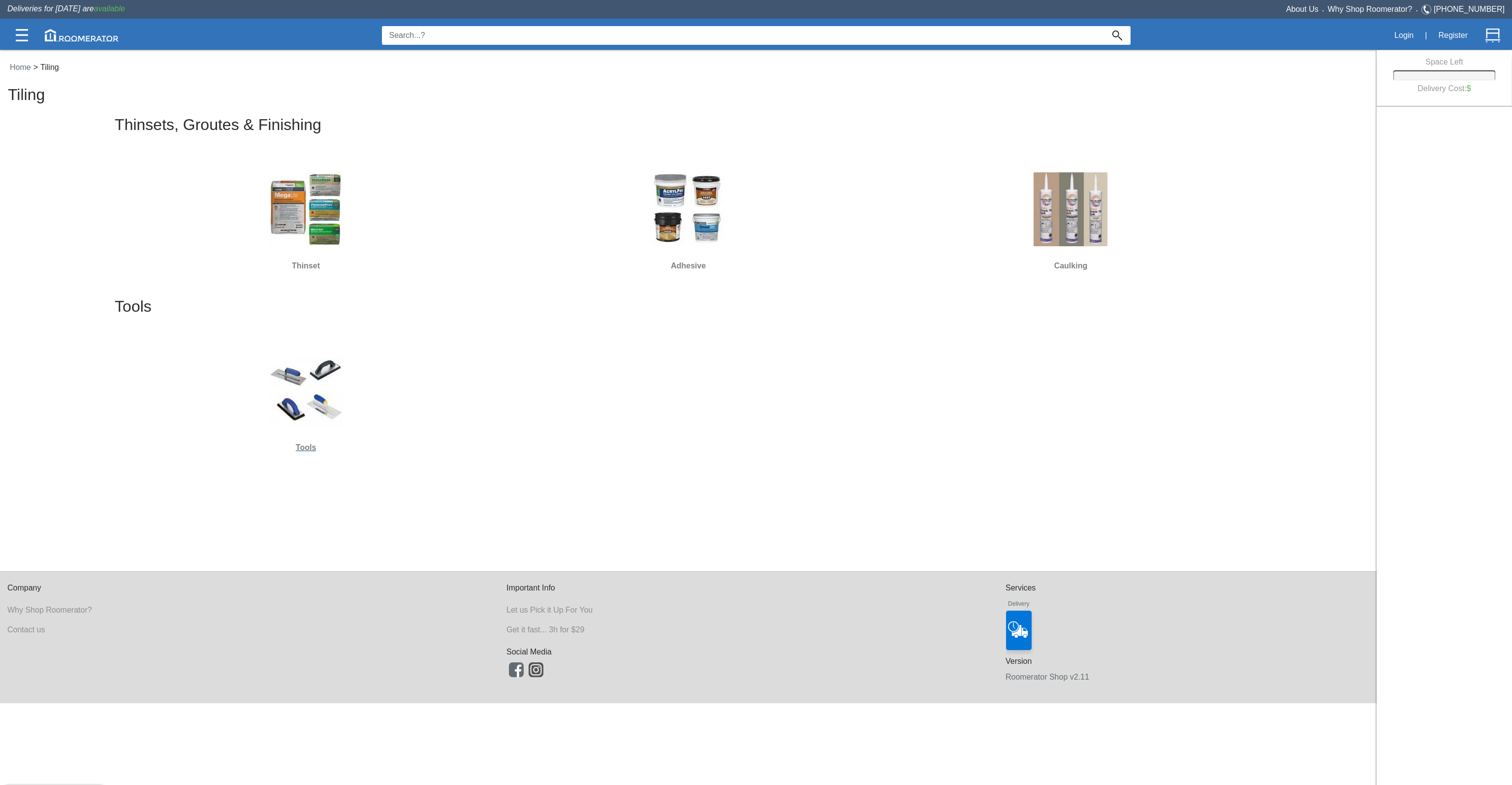
click at [303, 376] on img at bounding box center [306, 391] width 74 height 74
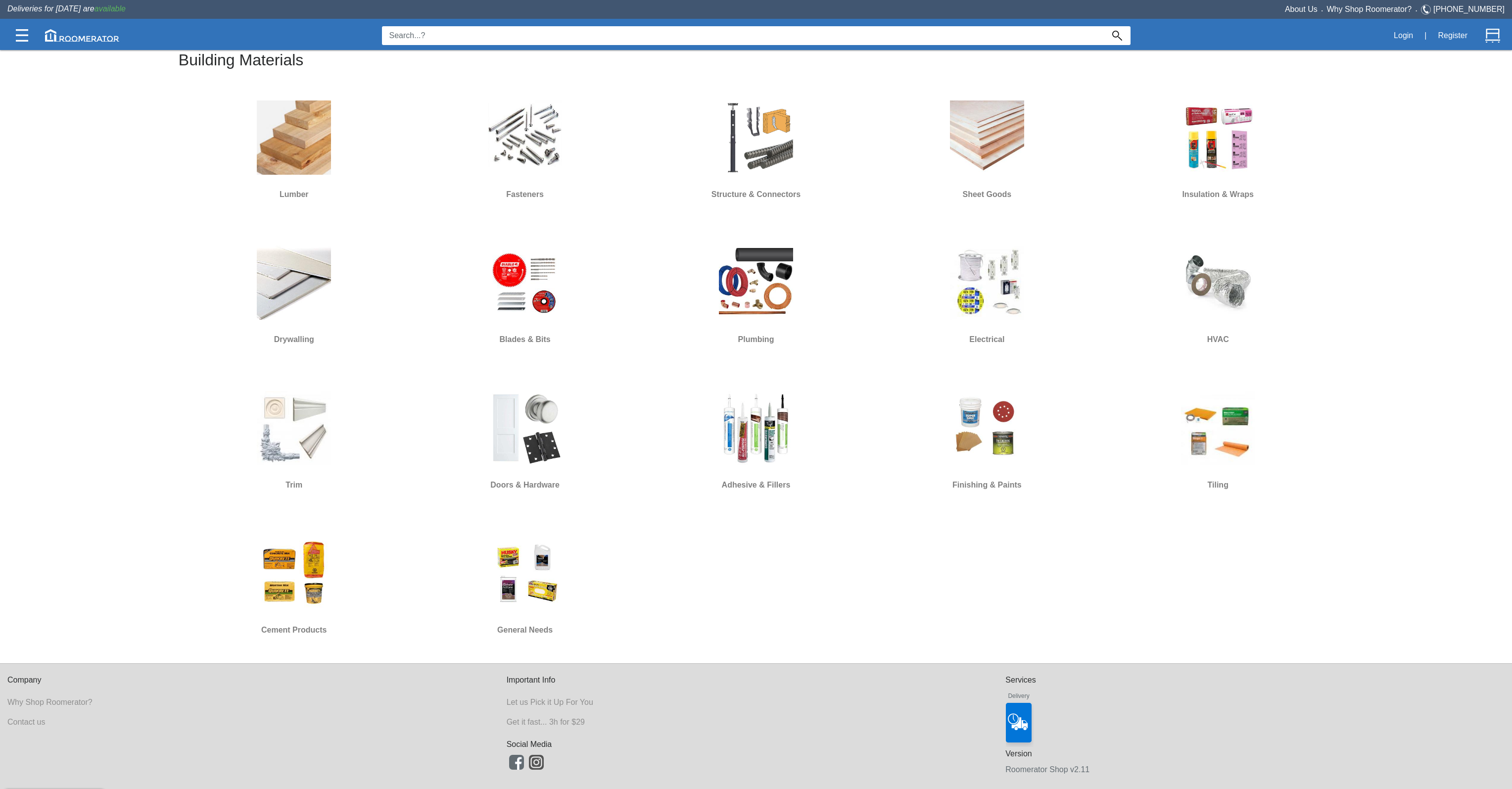
scroll to position [470, 0]
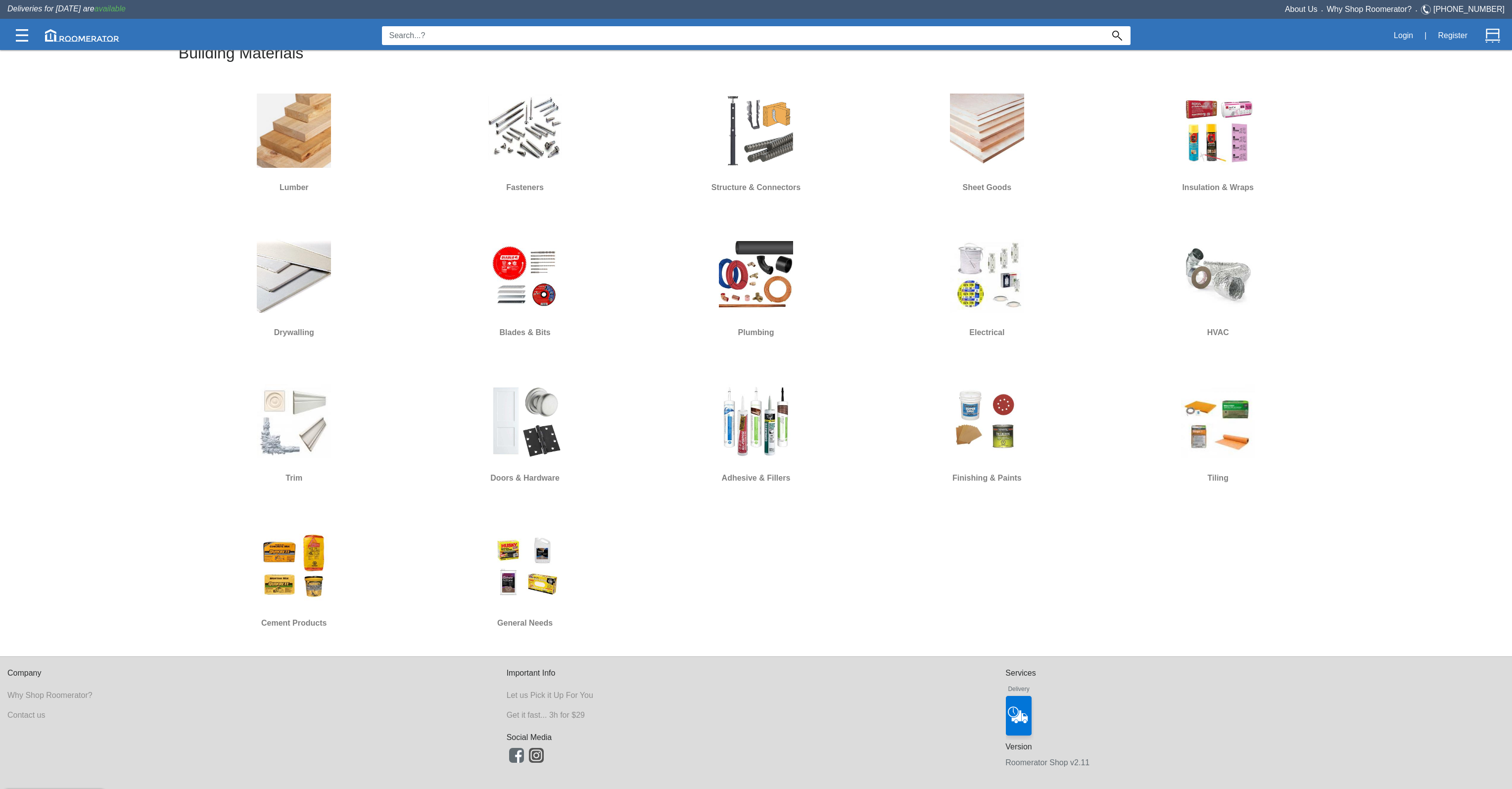
click at [713, 552] on div "Lumber Fasteners Structure & Connectors Sheet Goods Insulation & Wraps Drywalli…" at bounding box center [756, 361] width 1155 height 581
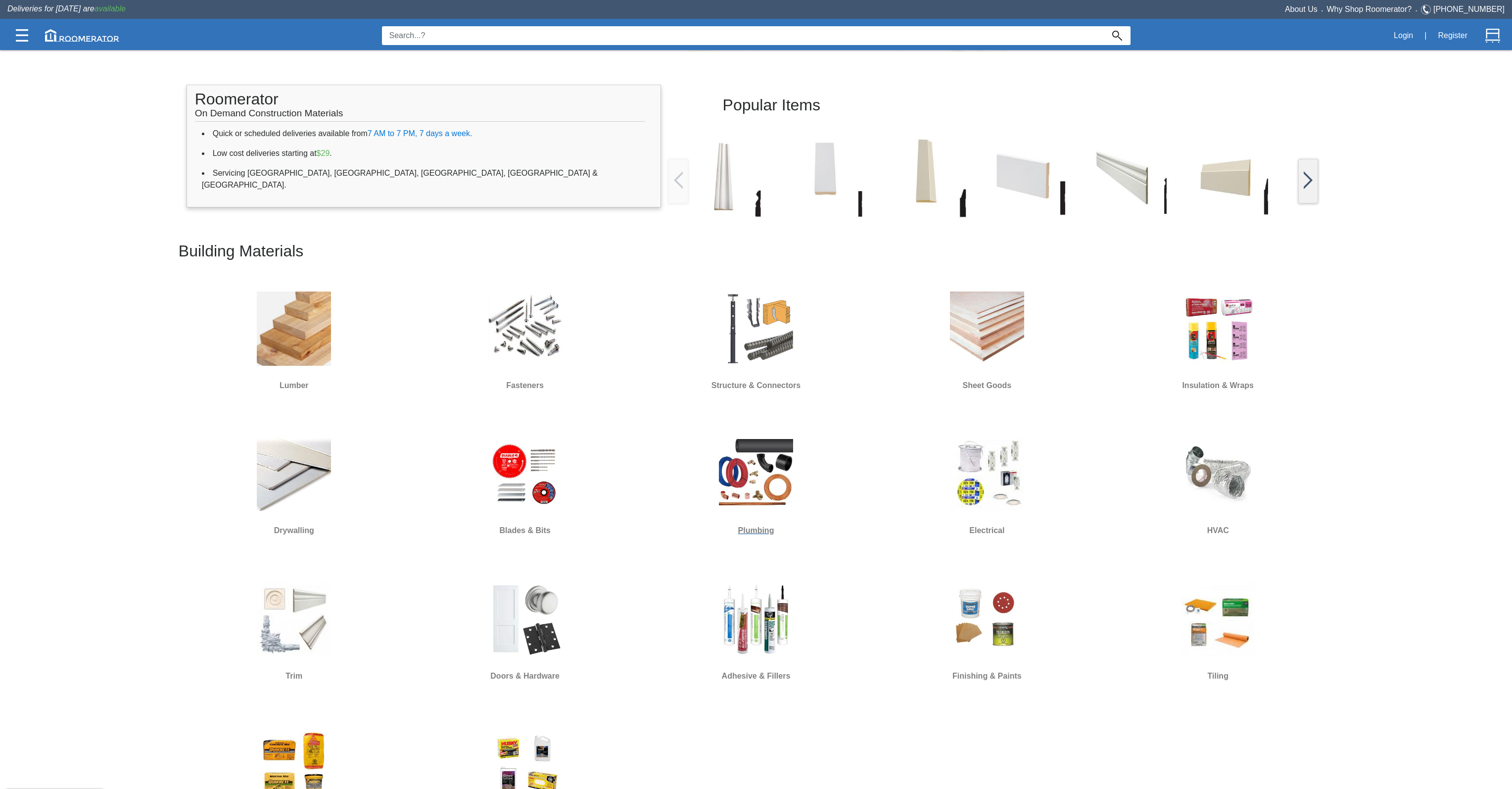
click at [766, 450] on img at bounding box center [756, 474] width 74 height 74
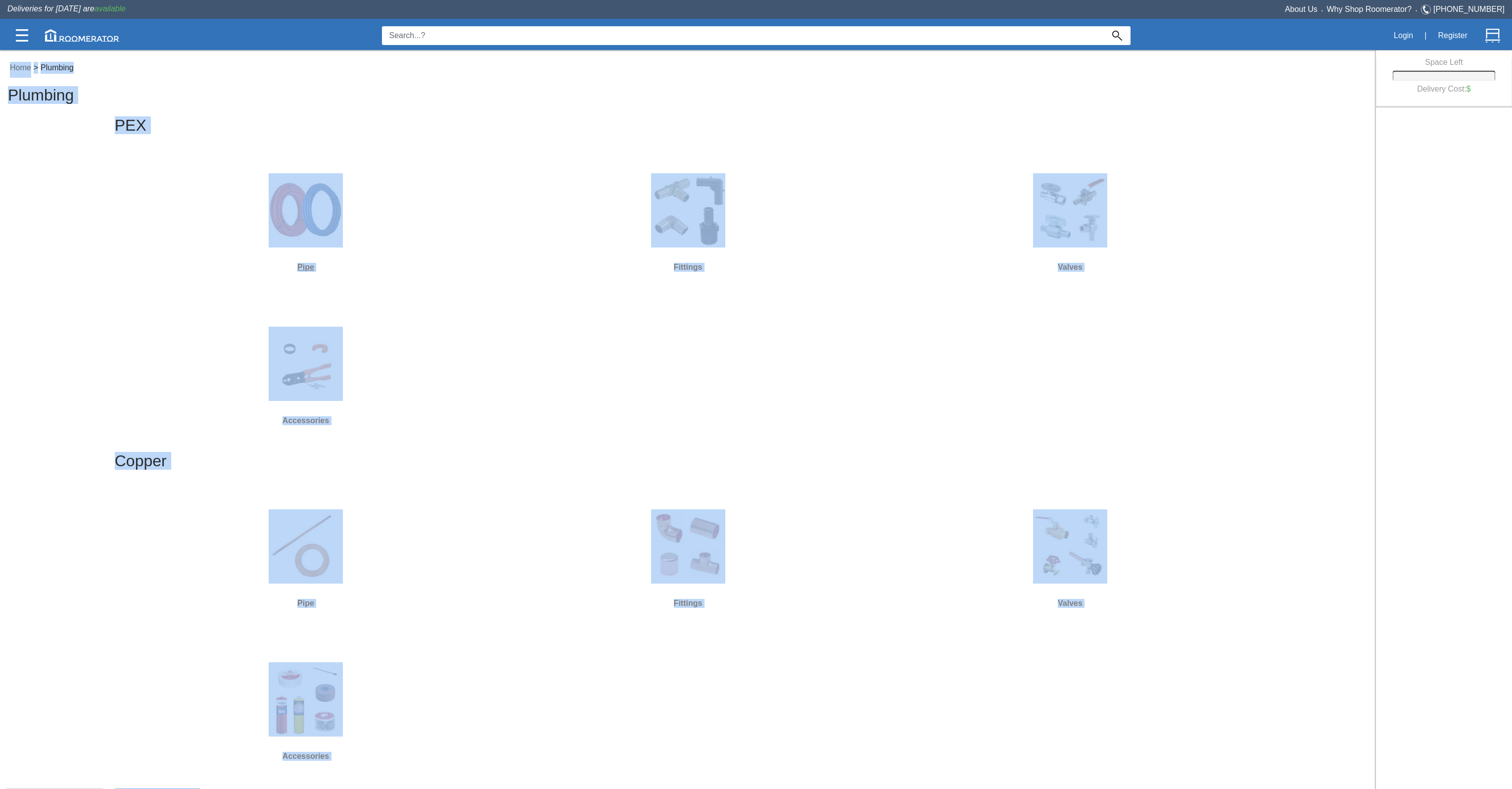
click at [277, 210] on img at bounding box center [306, 210] width 74 height 74
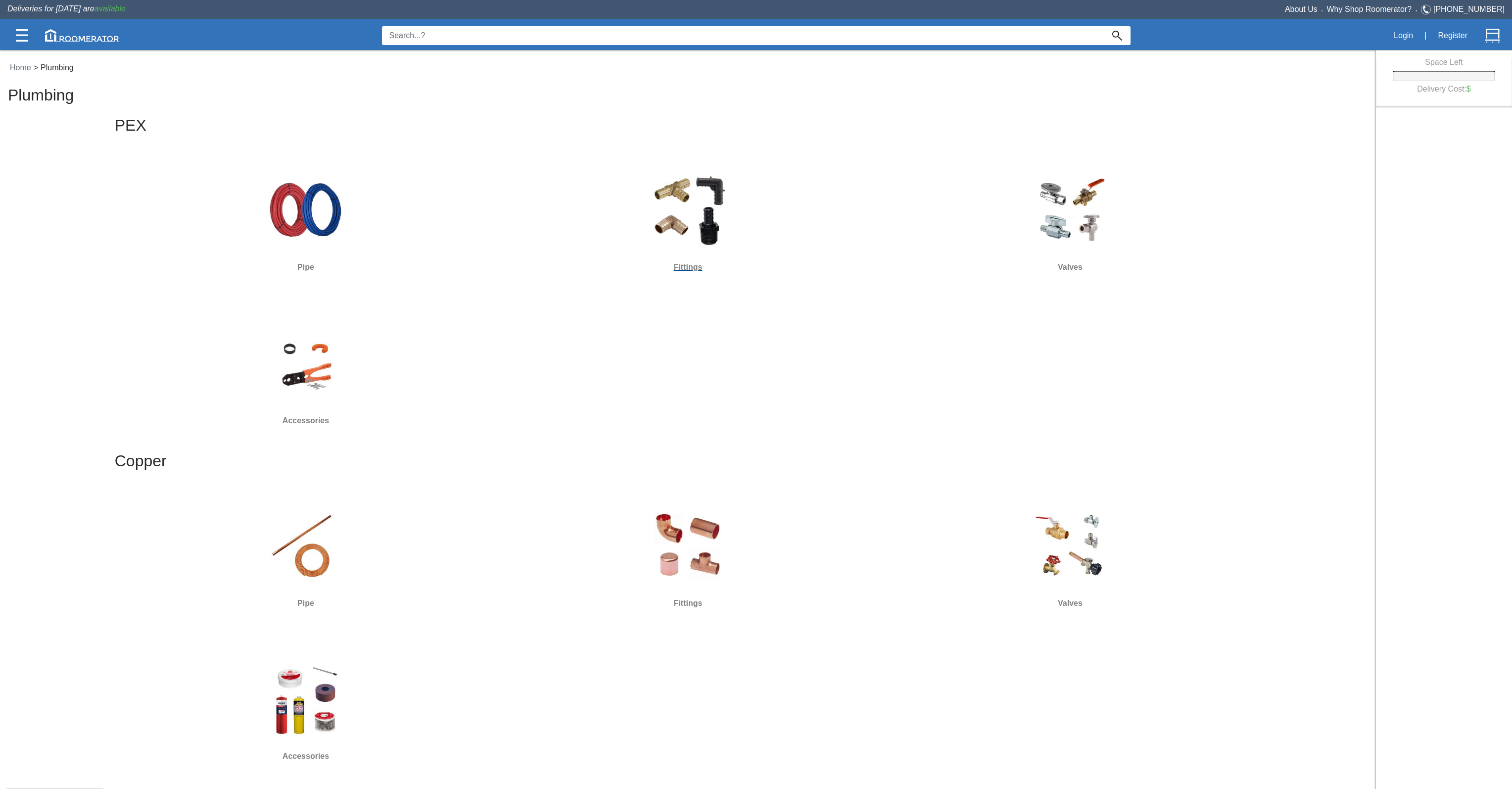
click at [749, 197] on div at bounding box center [688, 210] width 375 height 89
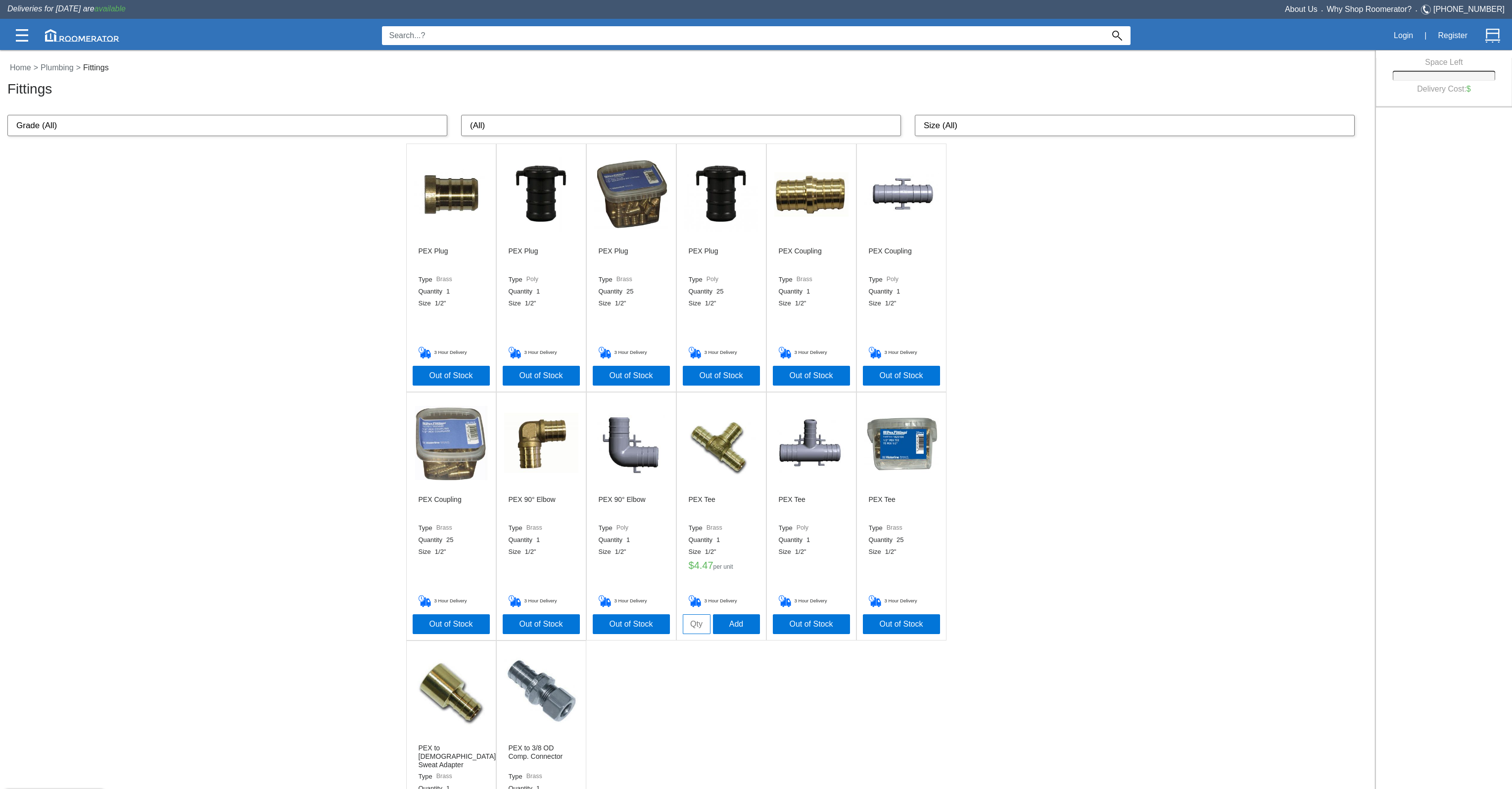
scroll to position [81, 0]
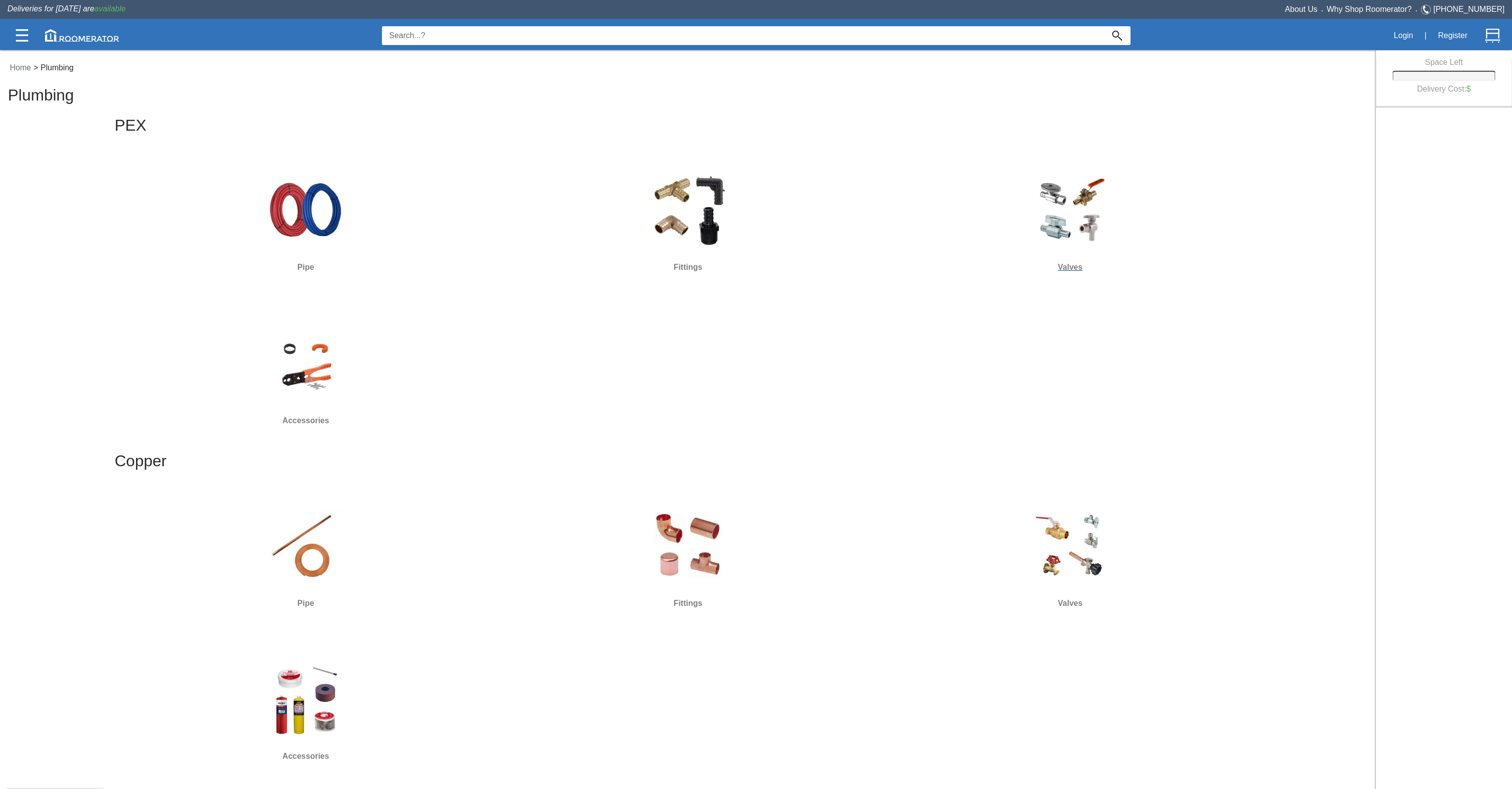
click at [1117, 188] on div at bounding box center [1070, 210] width 375 height 89
click at [314, 394] on img at bounding box center [306, 364] width 74 height 74
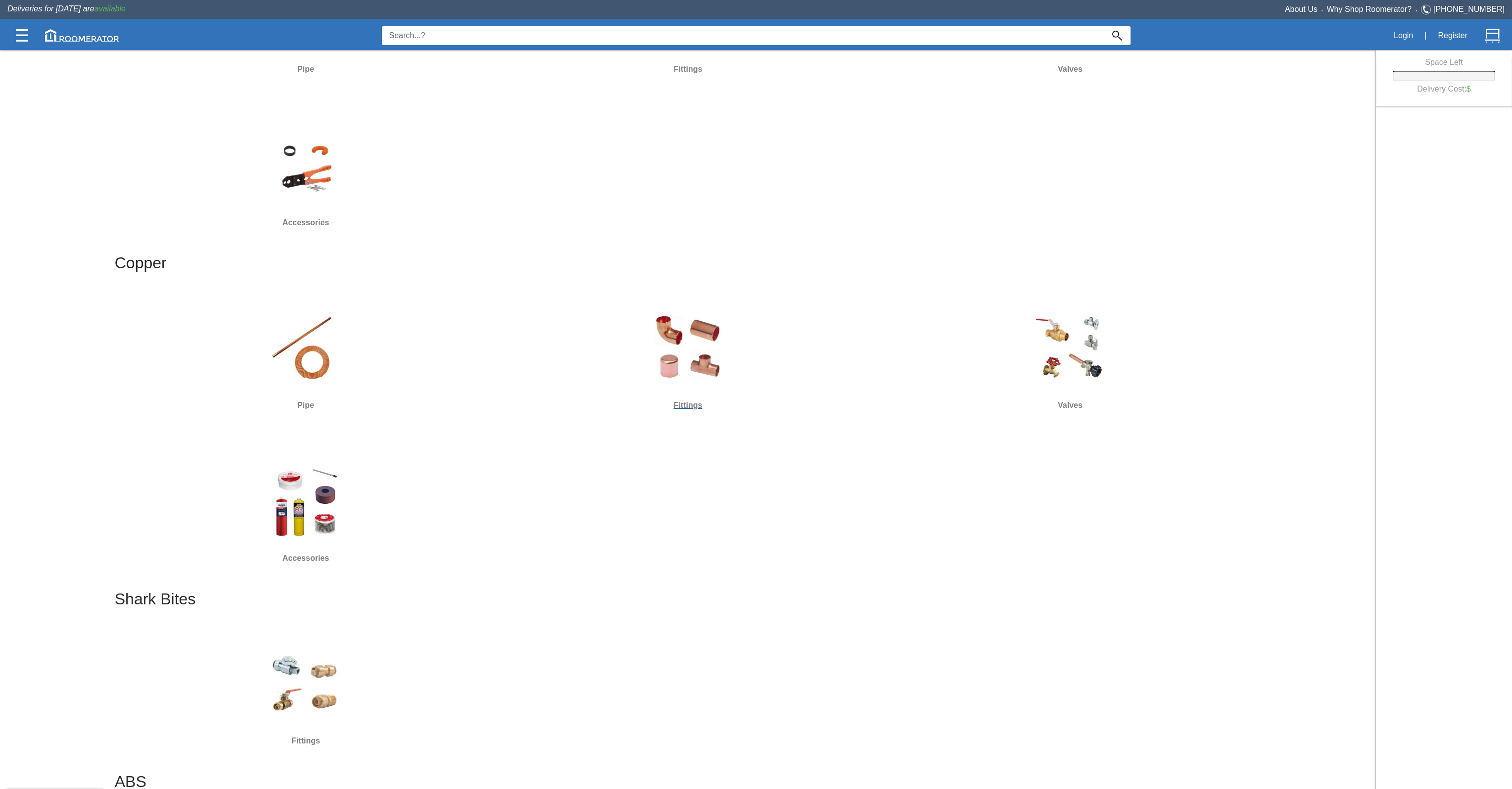
click at [716, 346] on img at bounding box center [688, 348] width 74 height 74
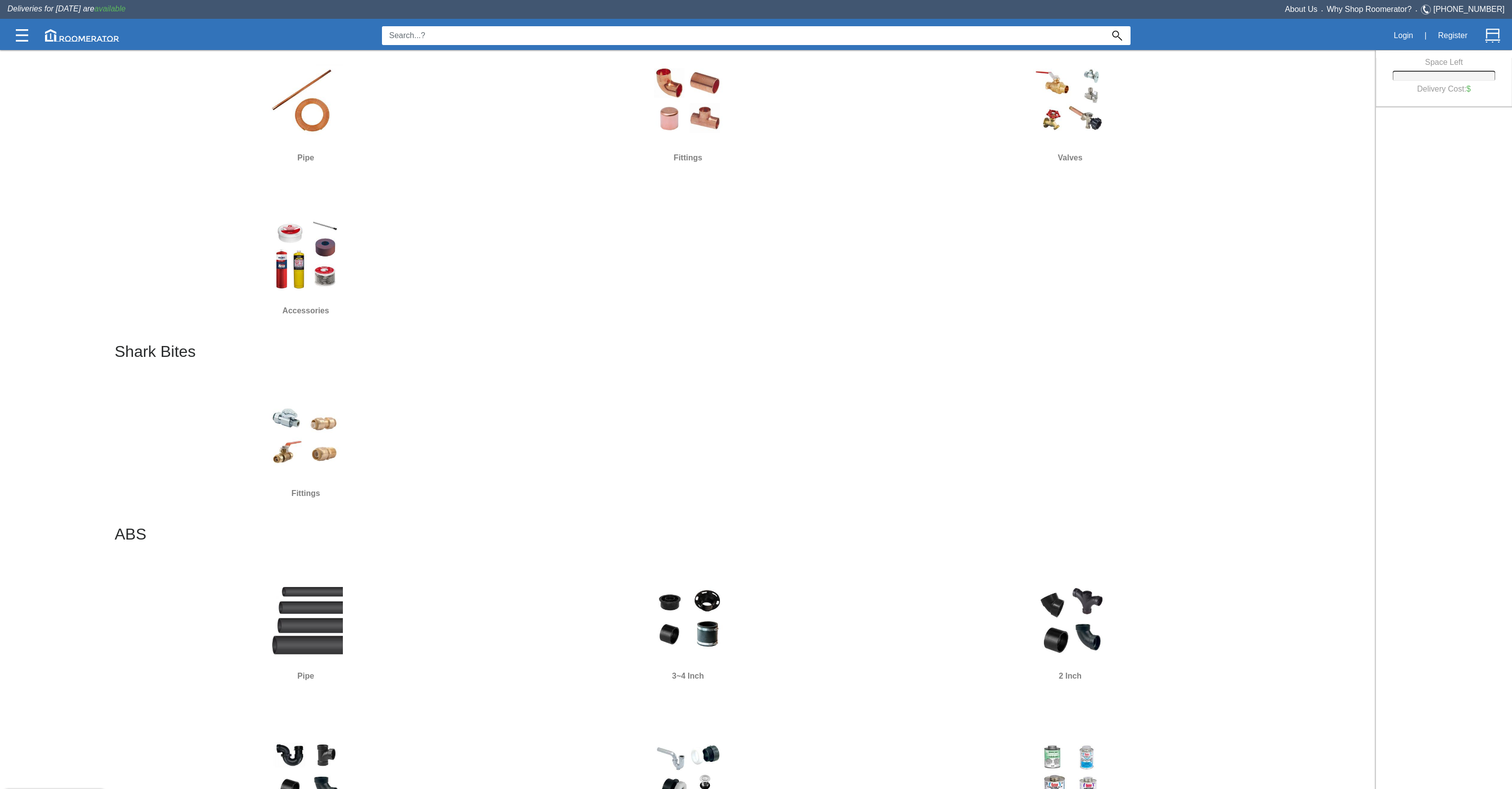
scroll to position [594, 0]
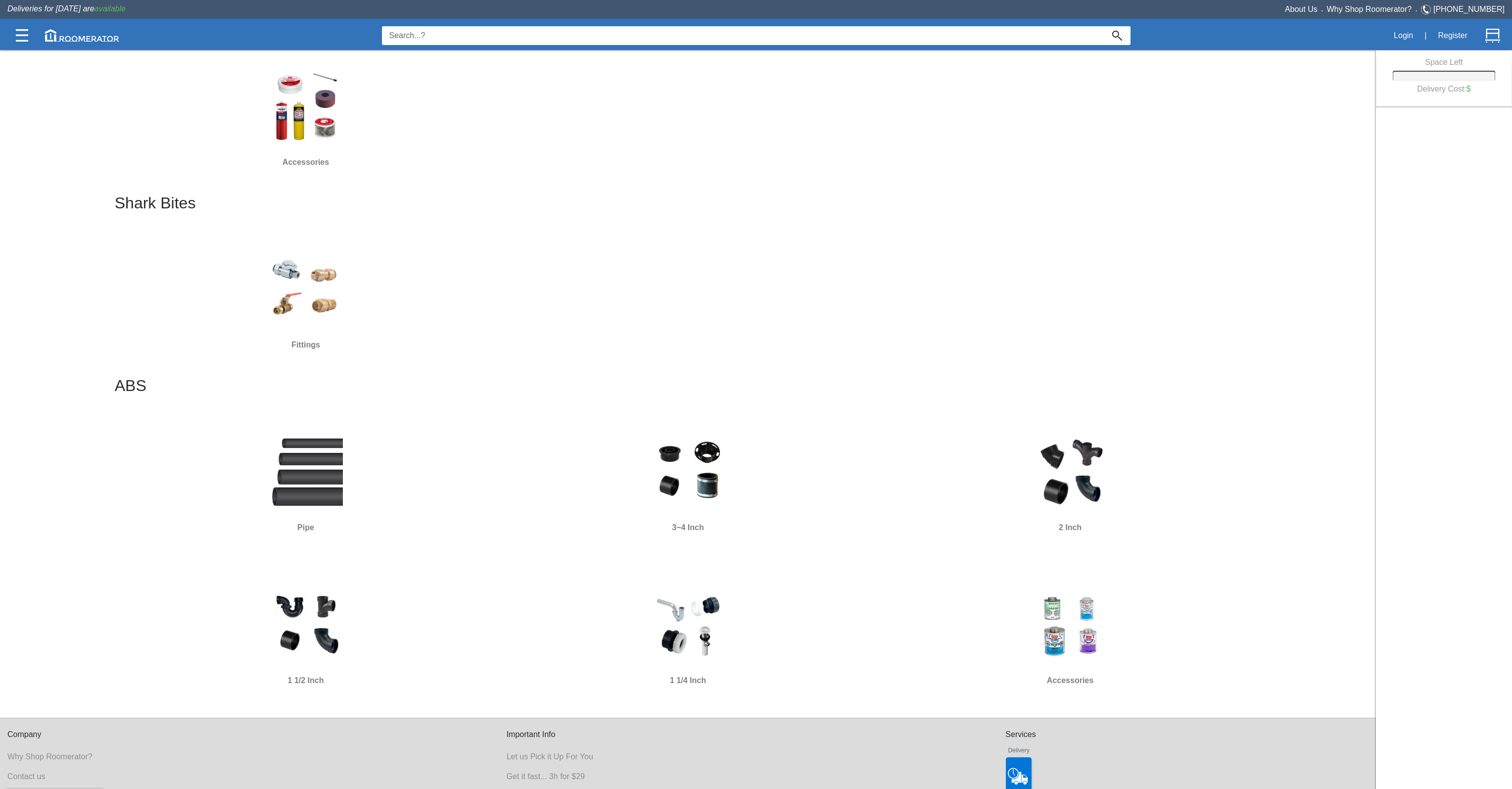
drag, startPoint x: 953, startPoint y: 415, endPoint x: 945, endPoint y: 413, distance: 8.2
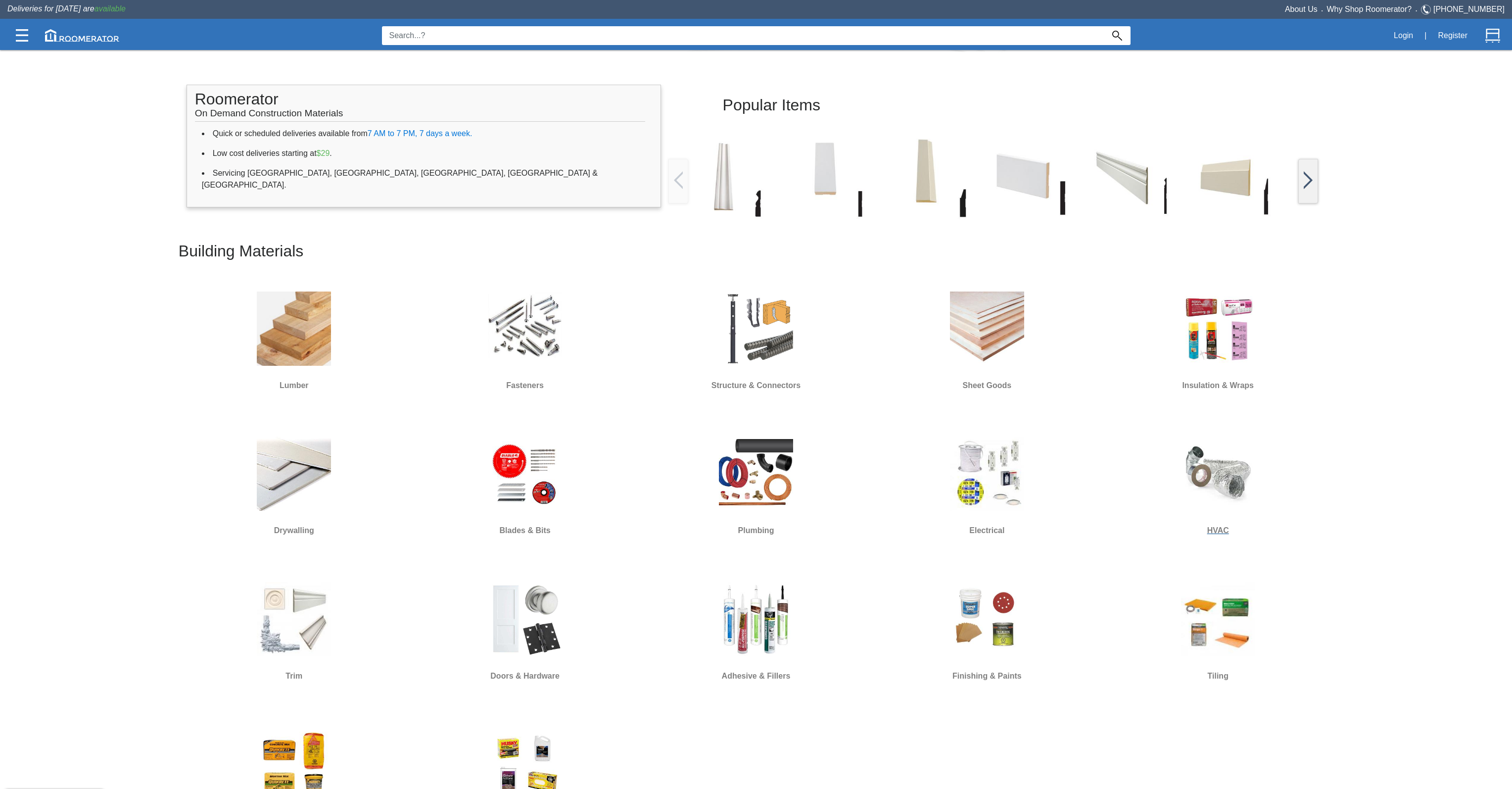
click at [1237, 473] on img at bounding box center [1218, 474] width 74 height 74
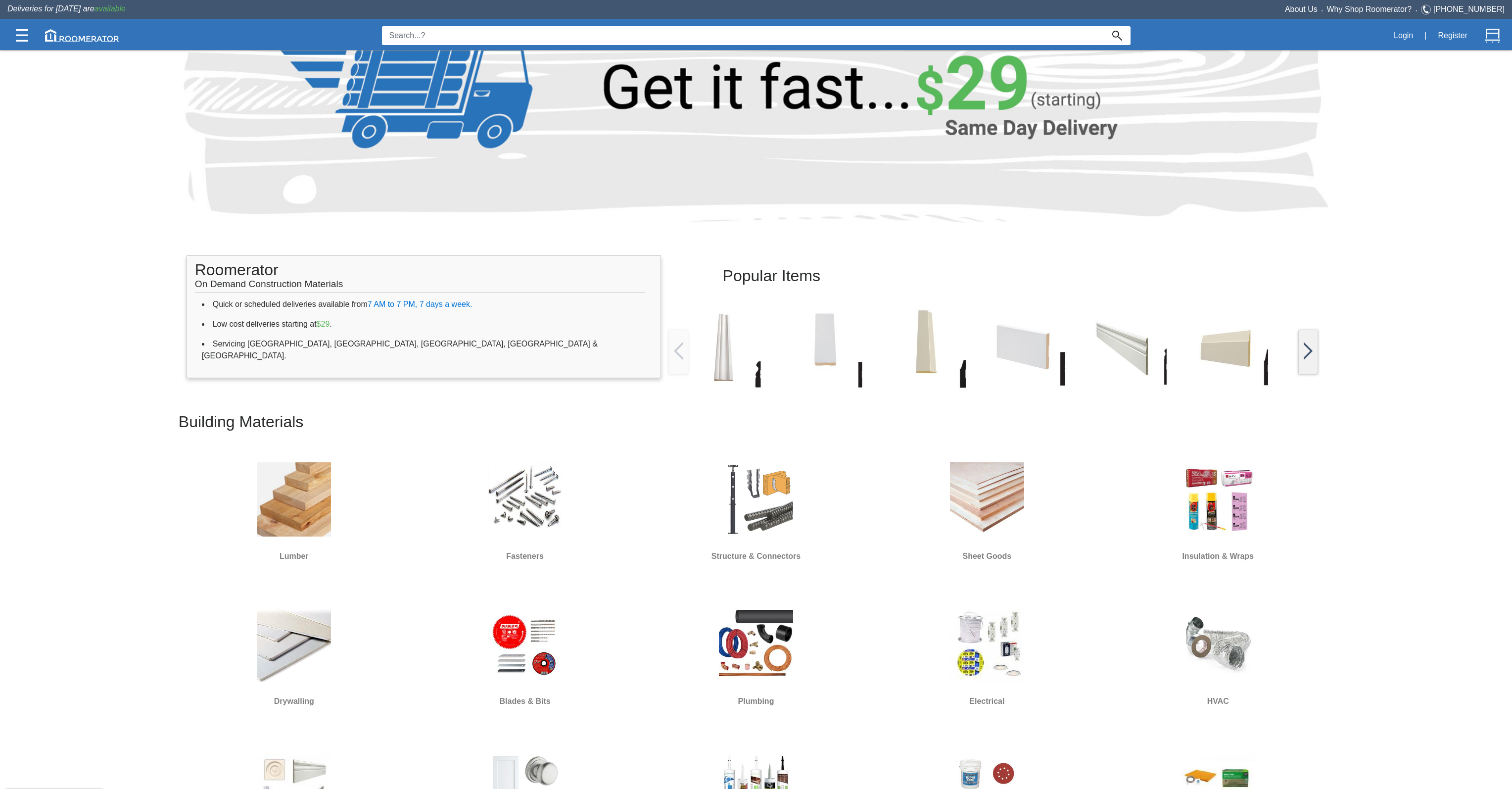
scroll to position [470, 0]
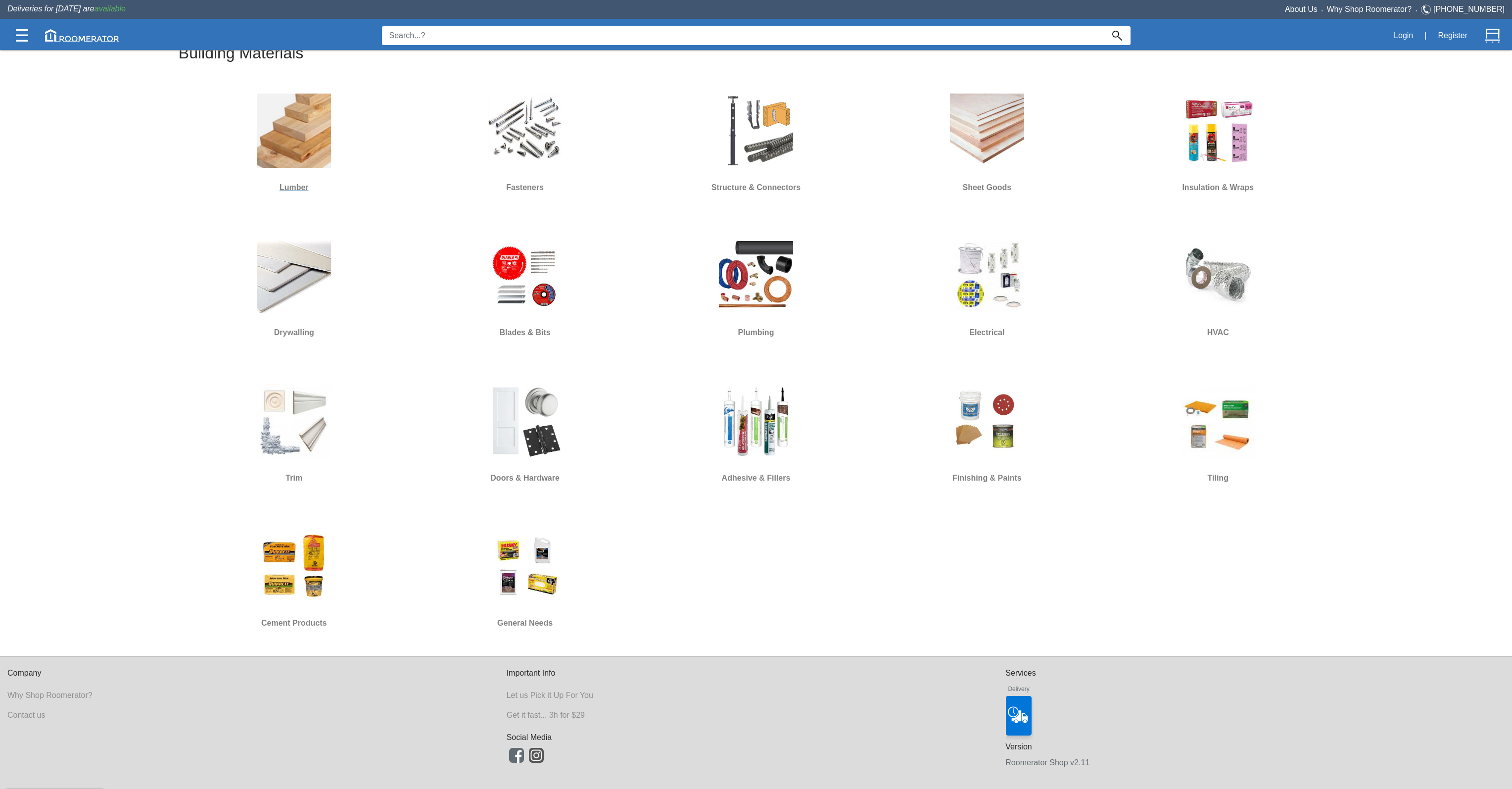
click at [289, 166] on img at bounding box center [294, 130] width 74 height 74
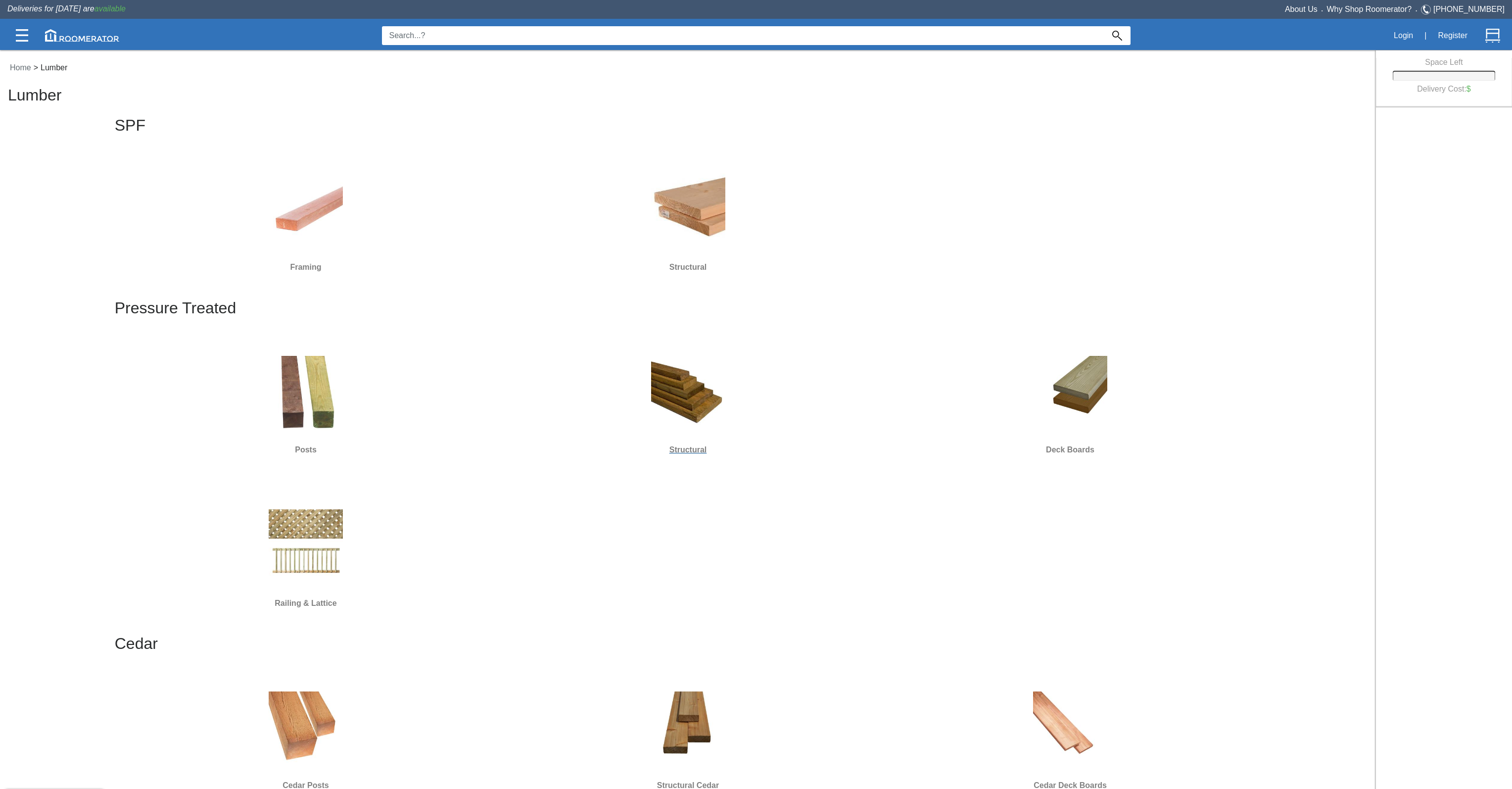
click at [704, 382] on img at bounding box center [688, 393] width 74 height 74
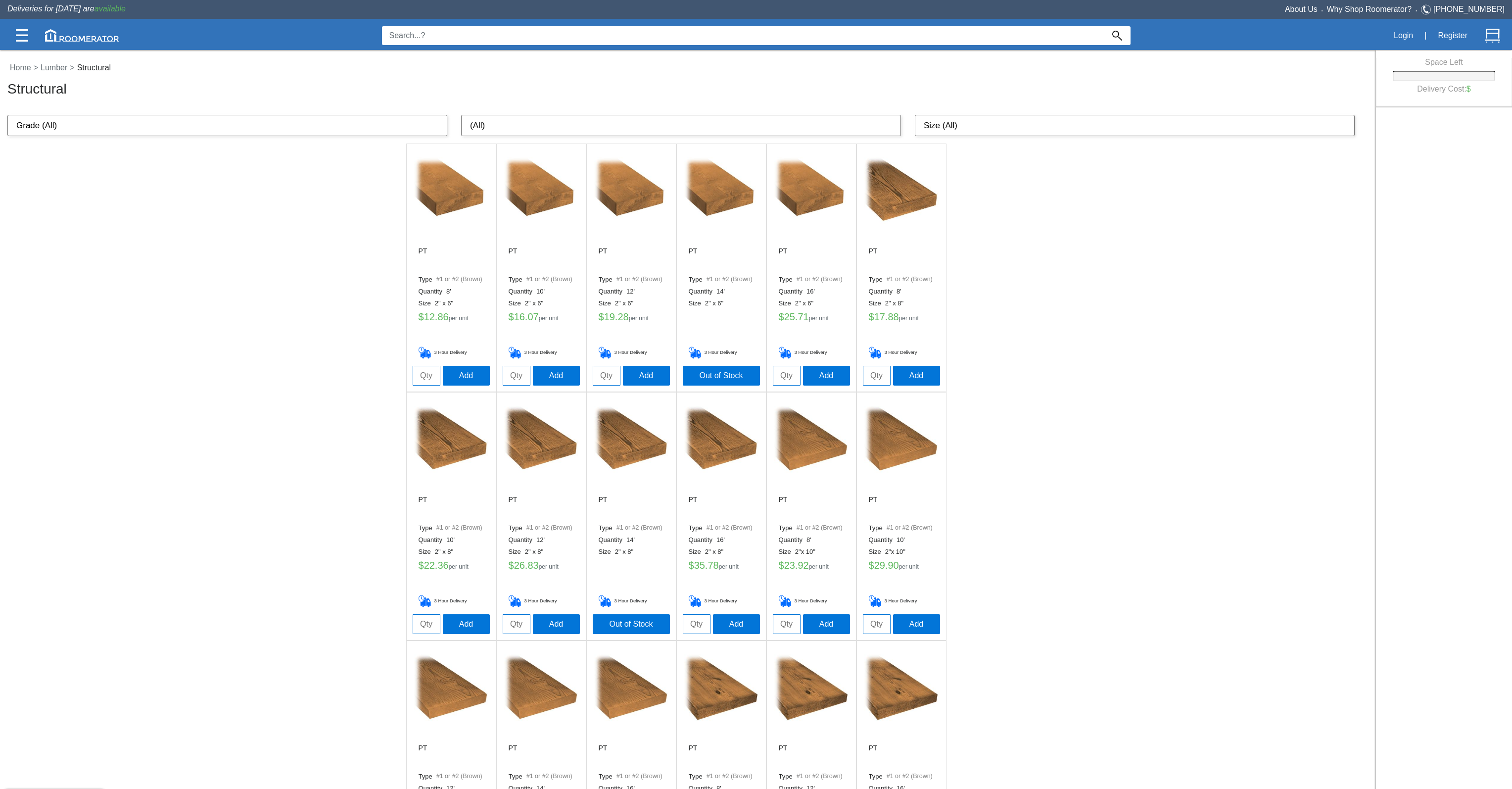
scroll to position [81, 0]
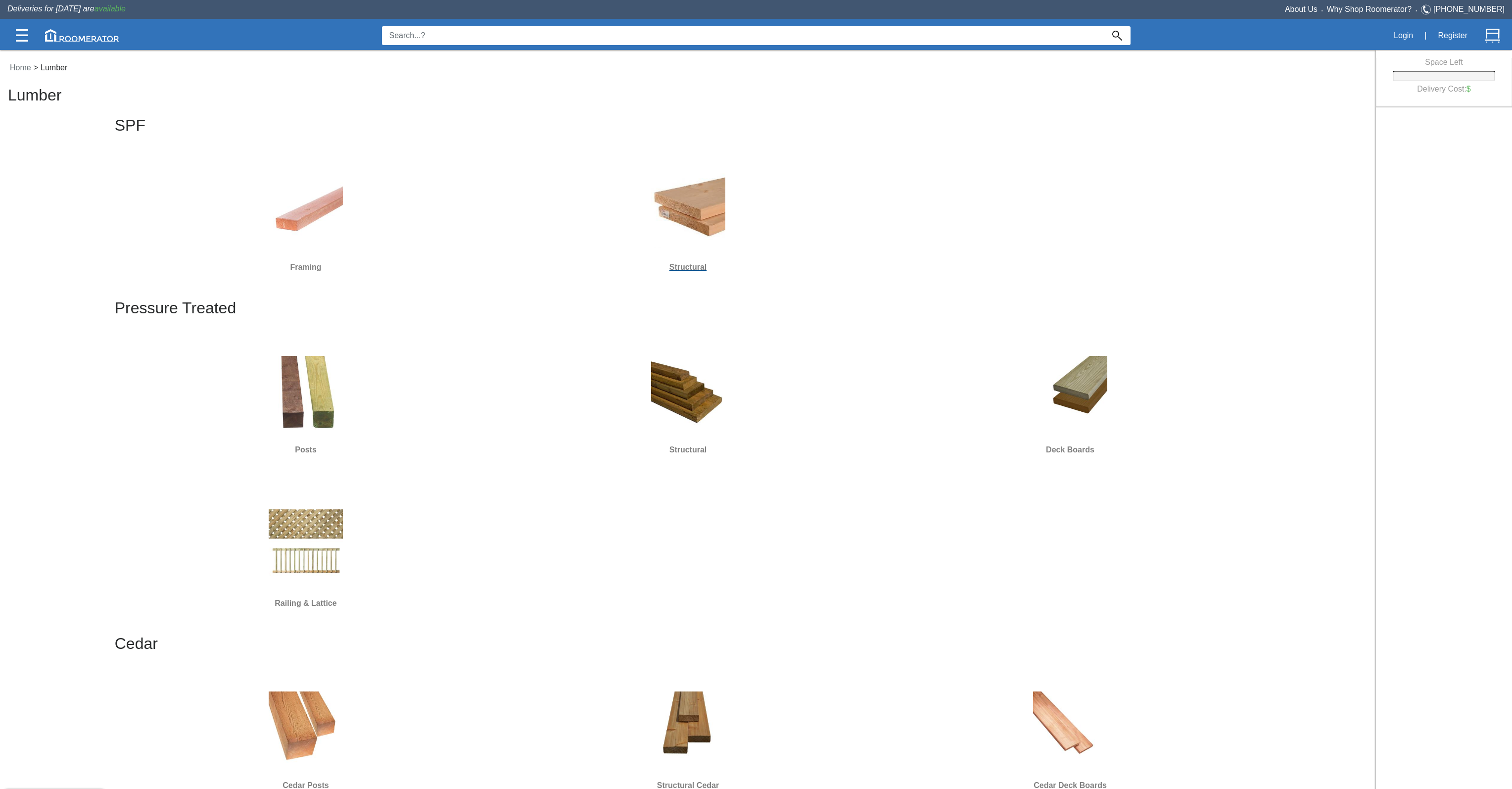
click at [694, 223] on img at bounding box center [688, 210] width 74 height 74
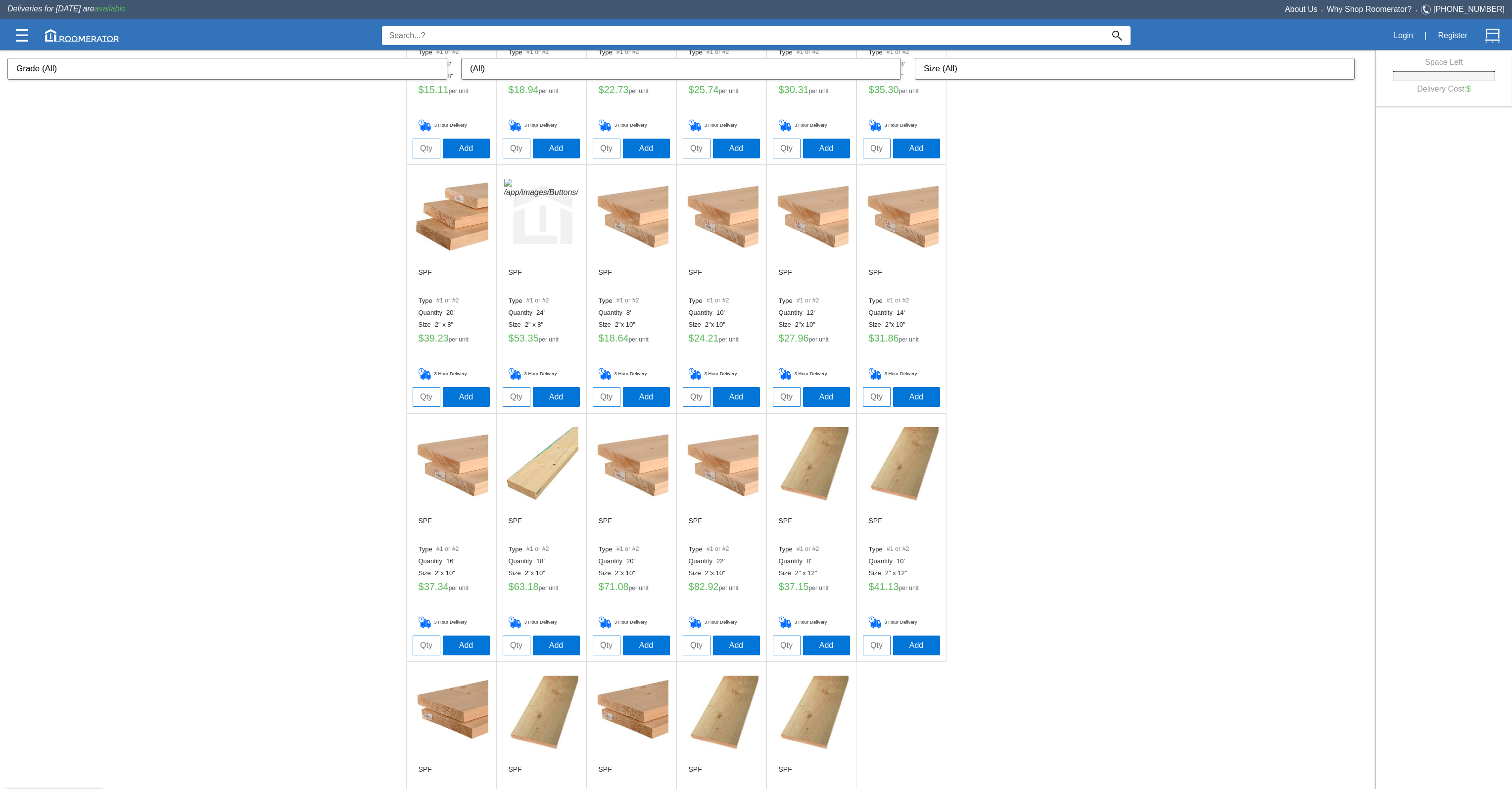
scroll to position [329, 0]
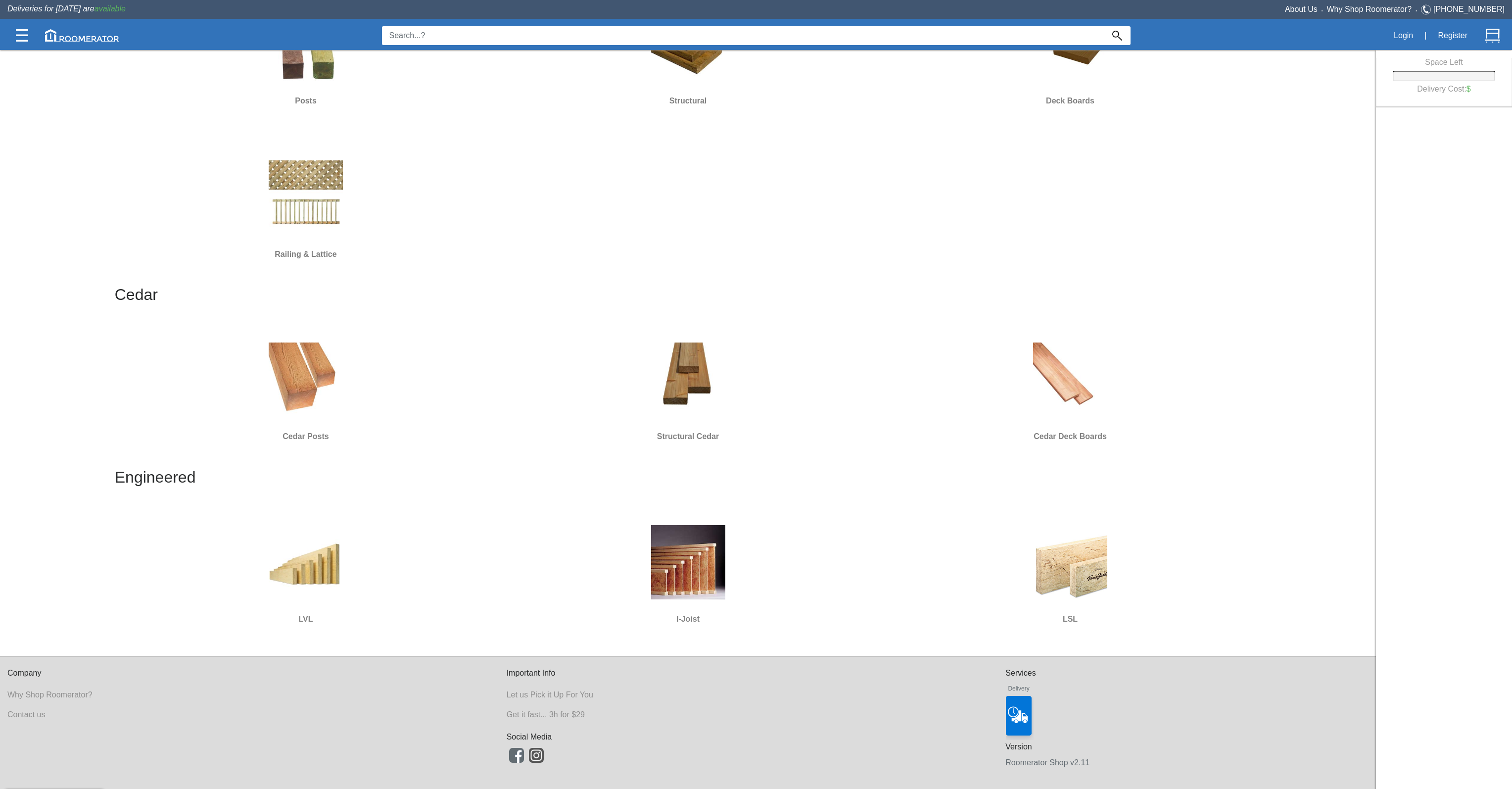
scroll to position [151, 0]
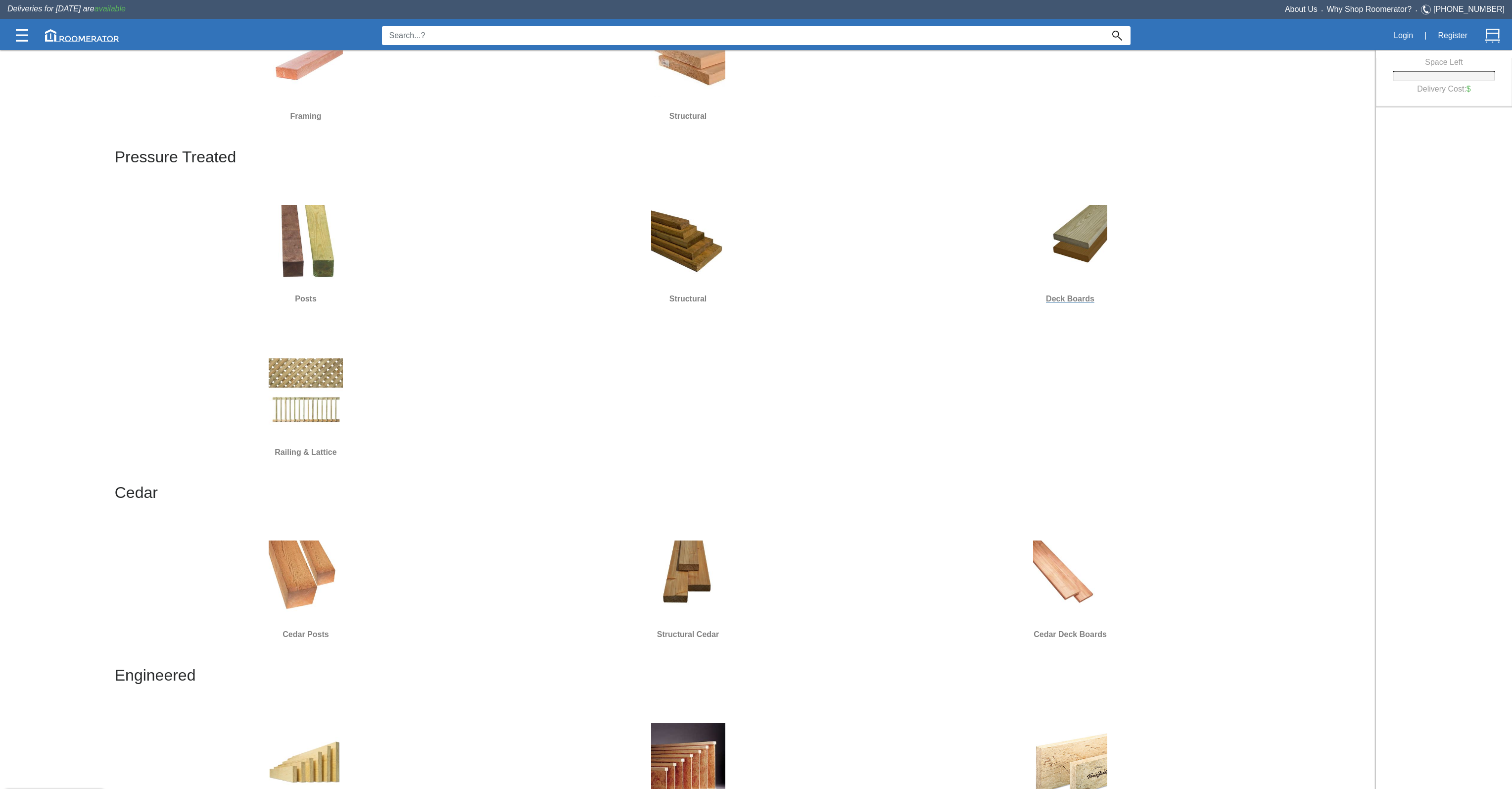
click at [1062, 283] on div at bounding box center [1070, 242] width 375 height 89
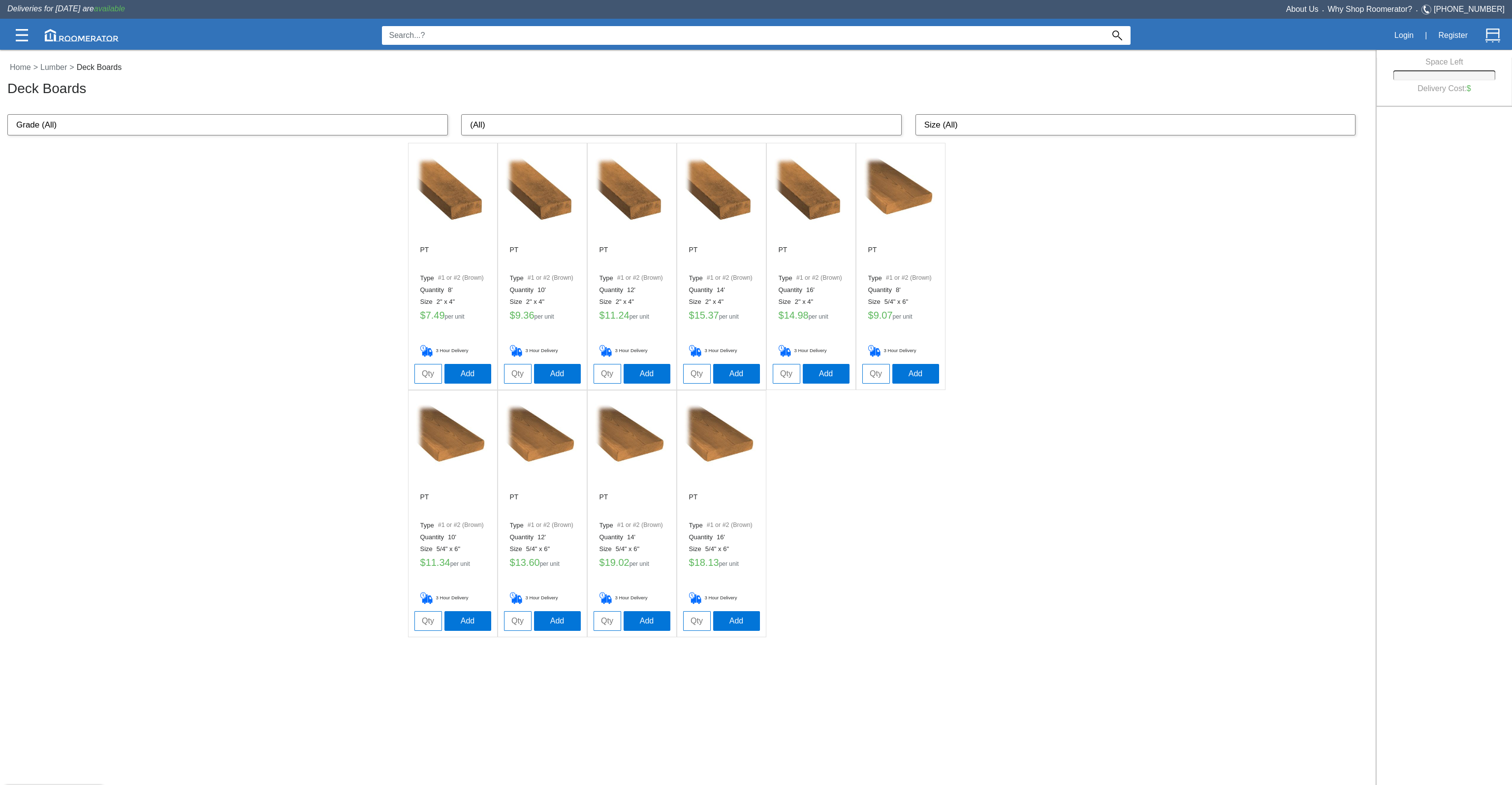
drag, startPoint x: 1065, startPoint y: 285, endPoint x: 1054, endPoint y: 295, distance: 14.9
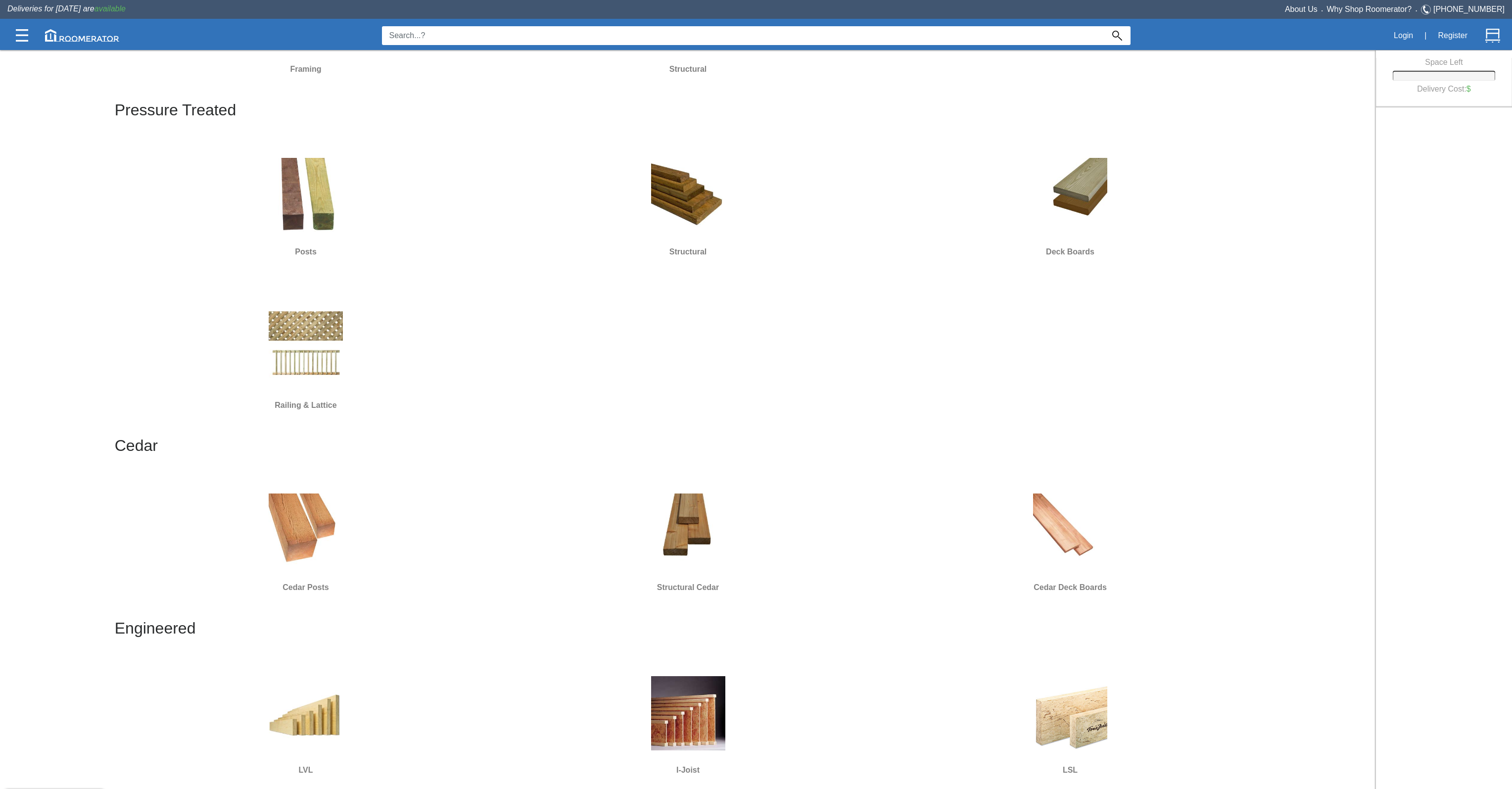
scroll to position [349, 0]
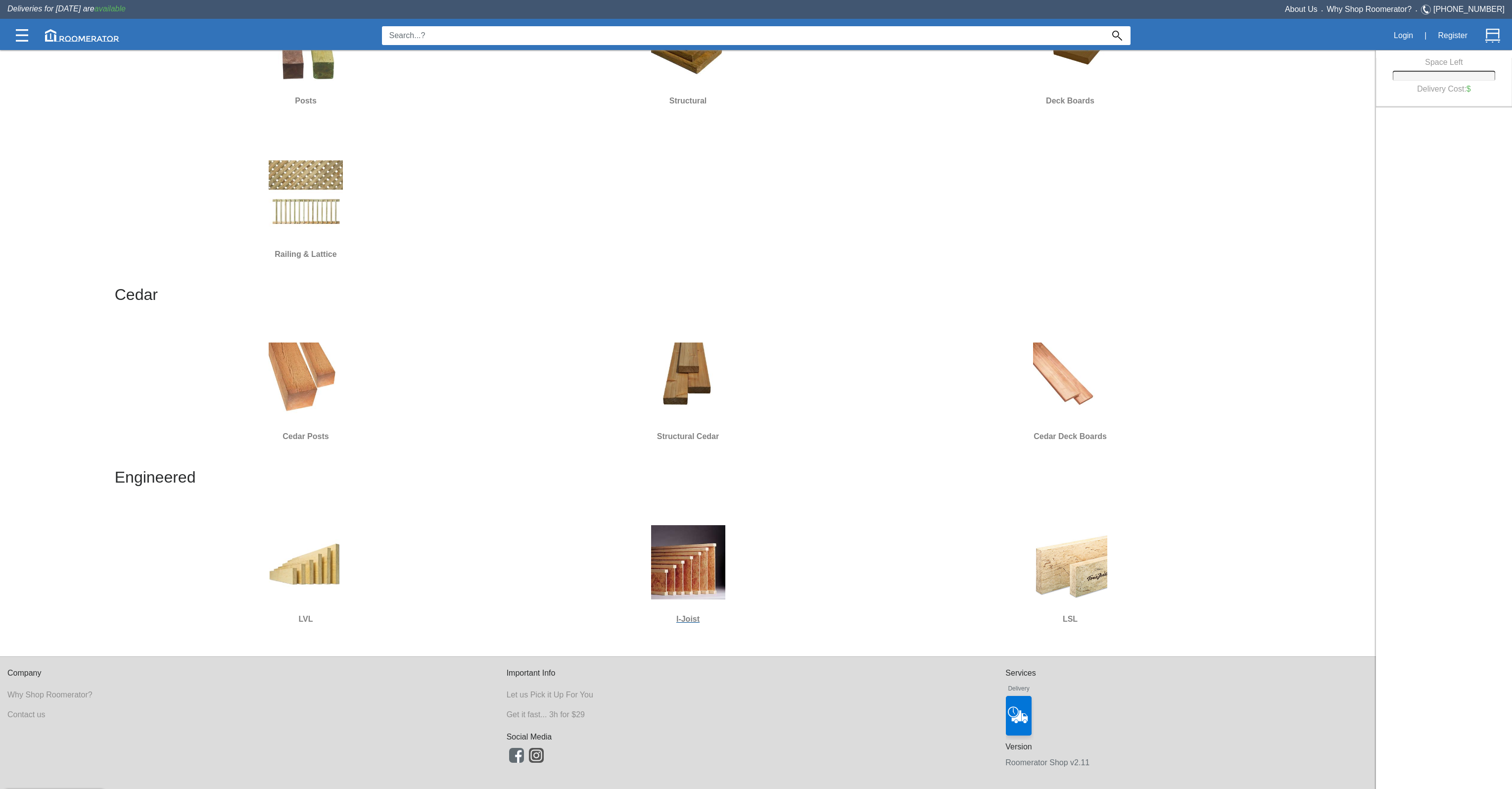
click at [652, 574] on img at bounding box center [688, 562] width 74 height 74
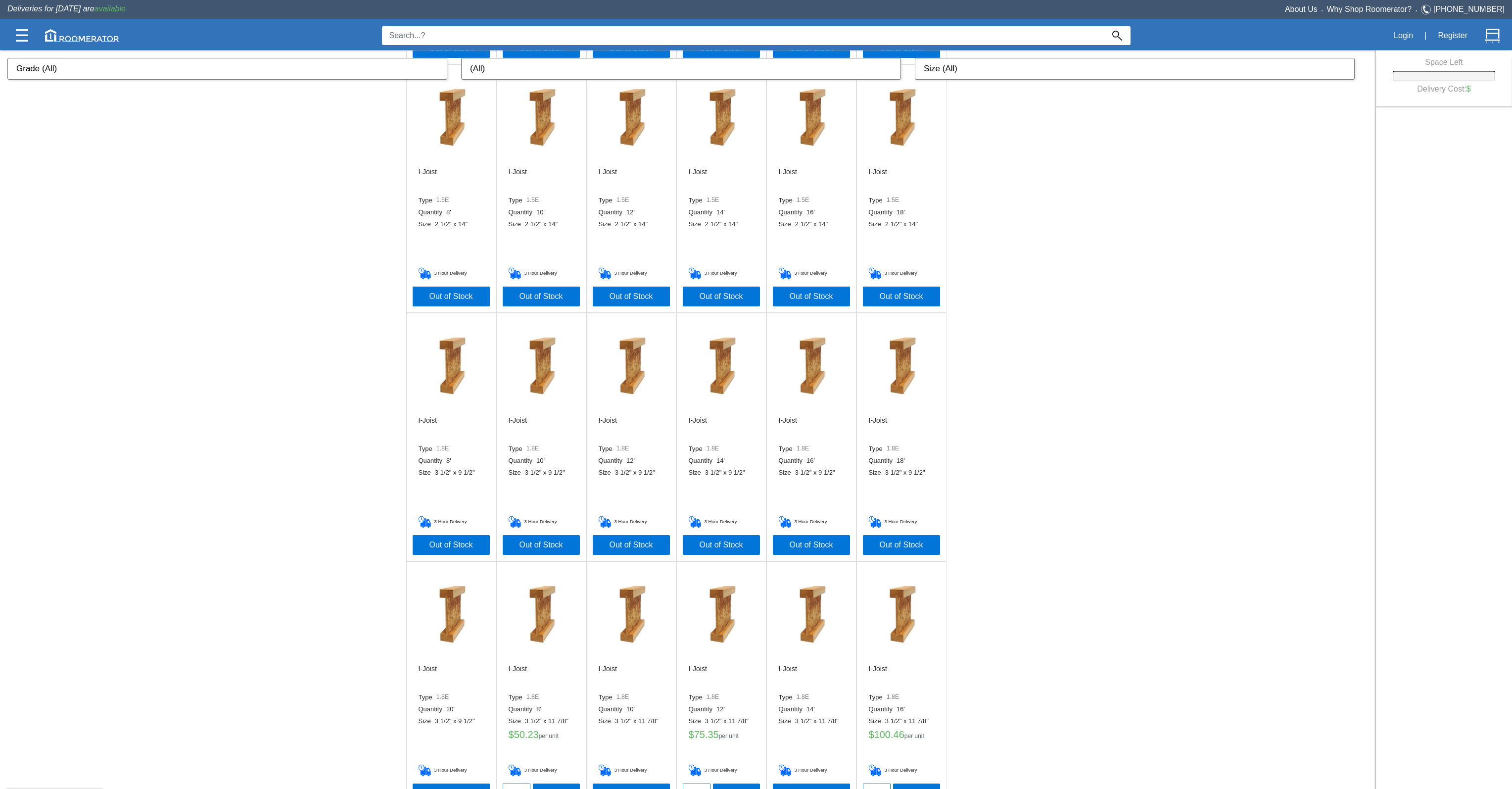
scroll to position [1074, 0]
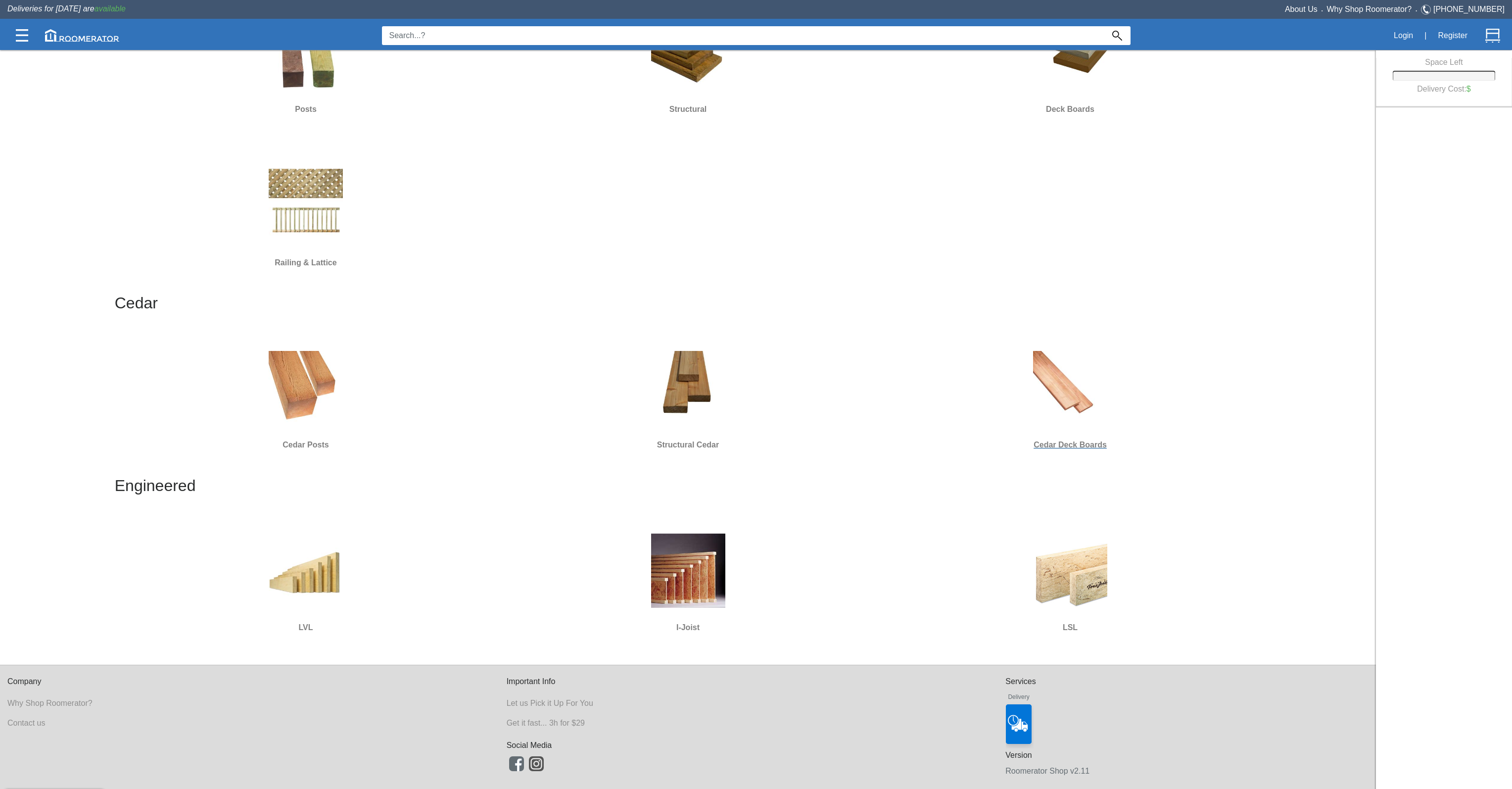
scroll to position [349, 0]
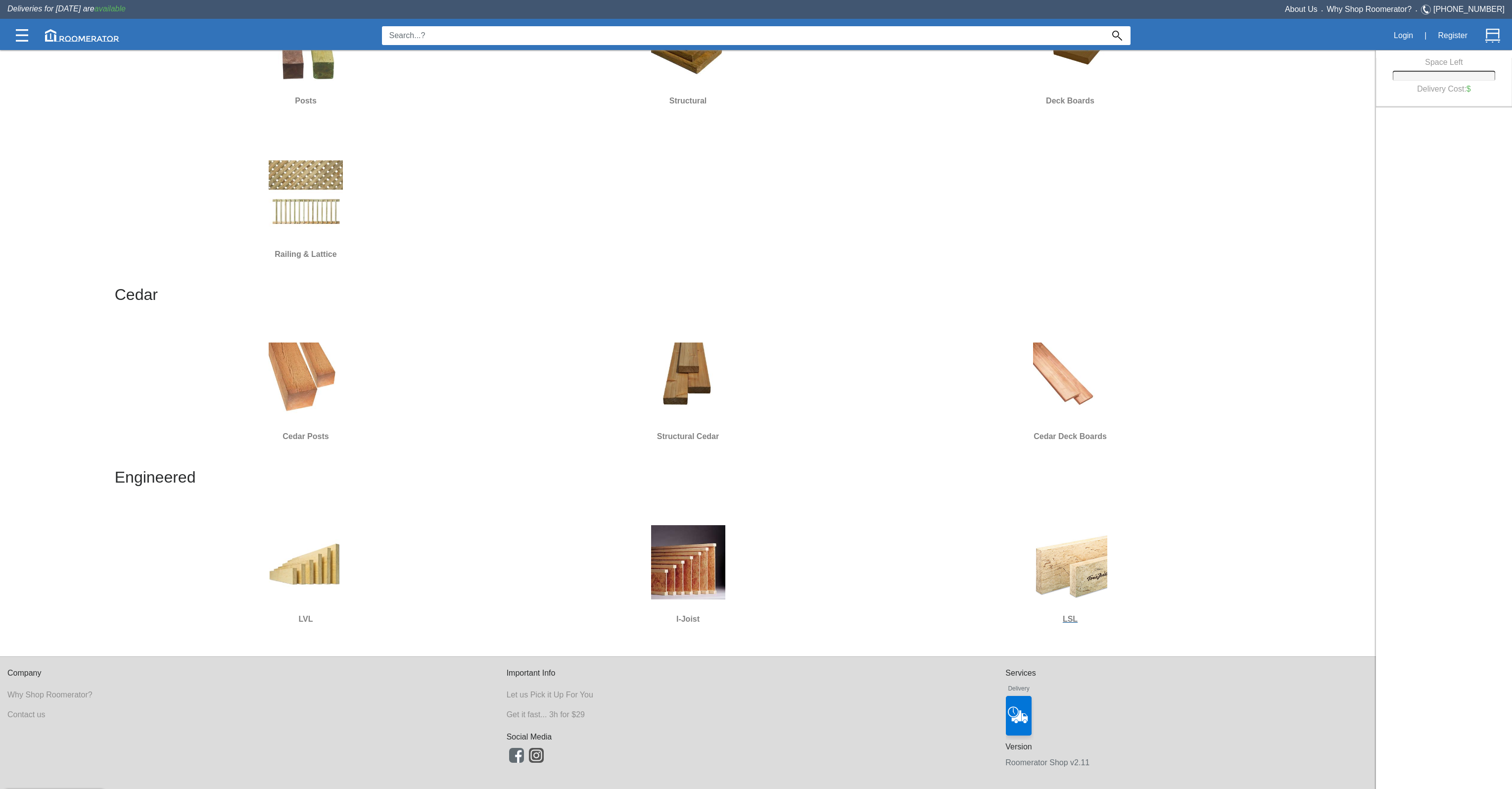
click at [1080, 571] on img at bounding box center [1070, 562] width 74 height 74
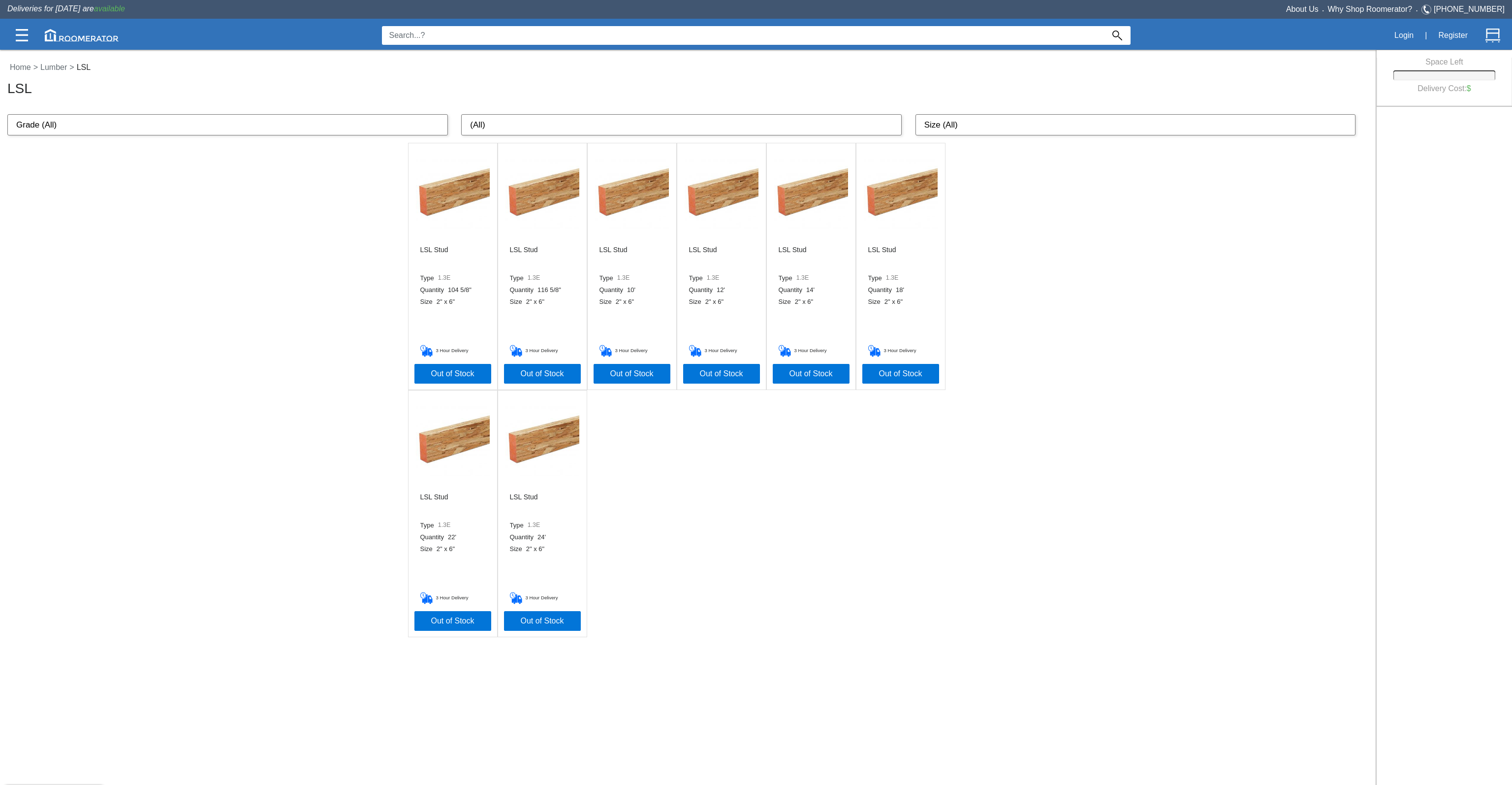
click at [984, 257] on div "LSL Stud Type 1.3E Quantity 104 5/8" Size 2" x 6" 3 Hour Delivery Out of Stock …" at bounding box center [688, 390] width 1376 height 494
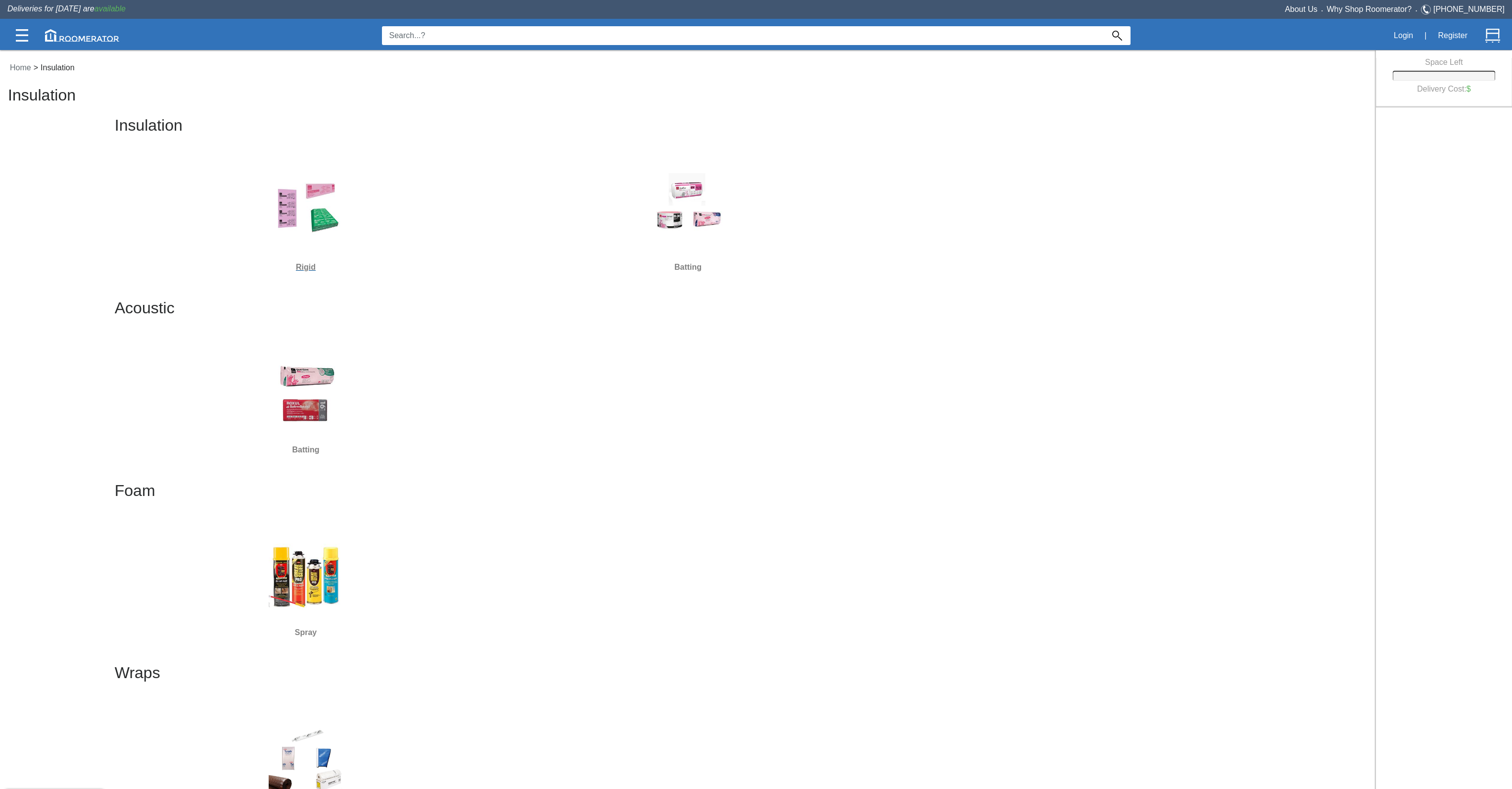
click at [269, 230] on img at bounding box center [306, 210] width 74 height 74
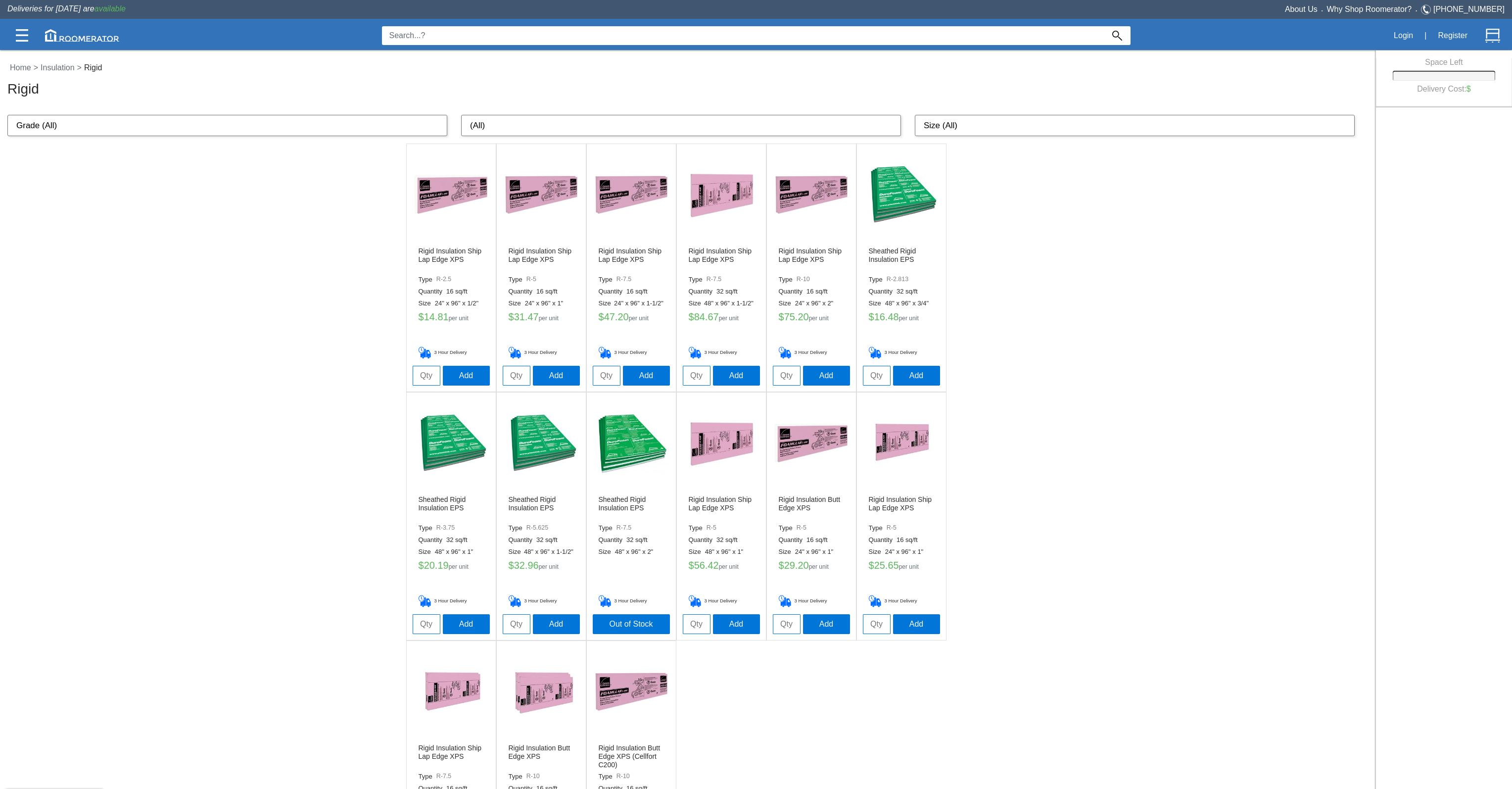
click at [916, 214] on img at bounding box center [901, 195] width 74 height 74
click at [1294, 451] on div "Rigid Insulation Ship Lap Edge XPS Type R-2.5 Quantity 16 sq/ft Size 24" x 96" …" at bounding box center [688, 516] width 1376 height 745
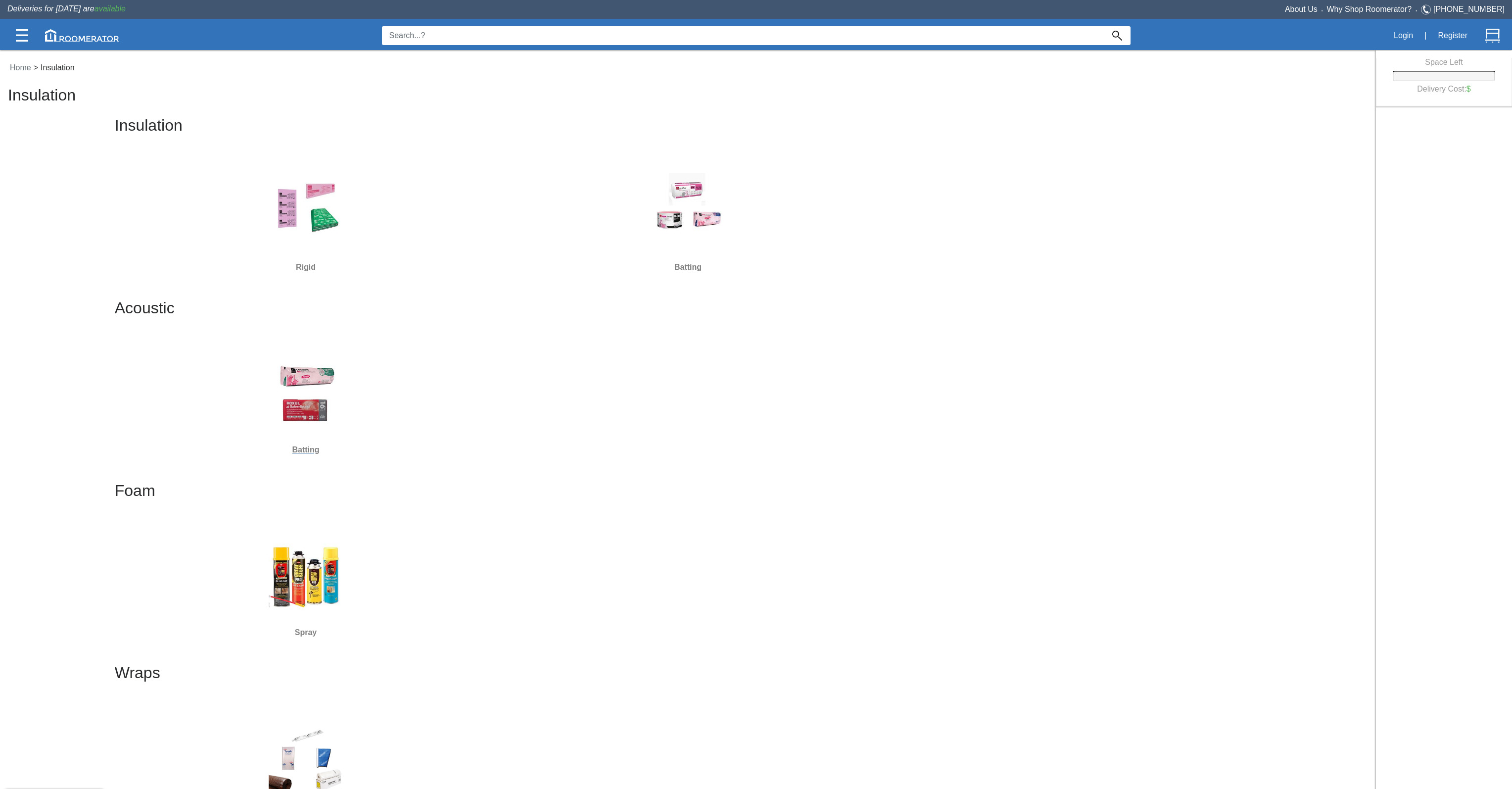
scroll to position [196, 0]
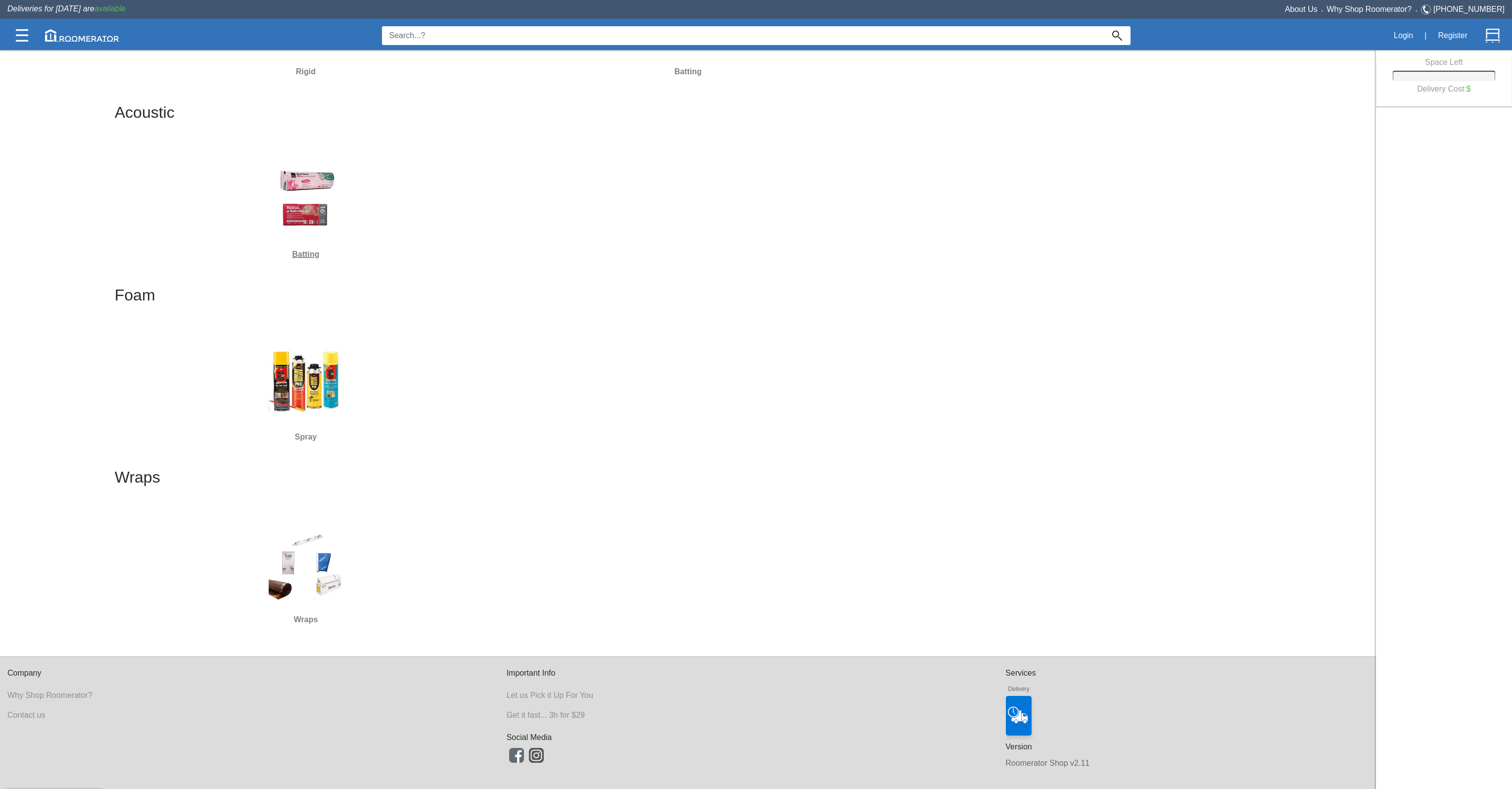
click at [317, 212] on img at bounding box center [306, 198] width 74 height 74
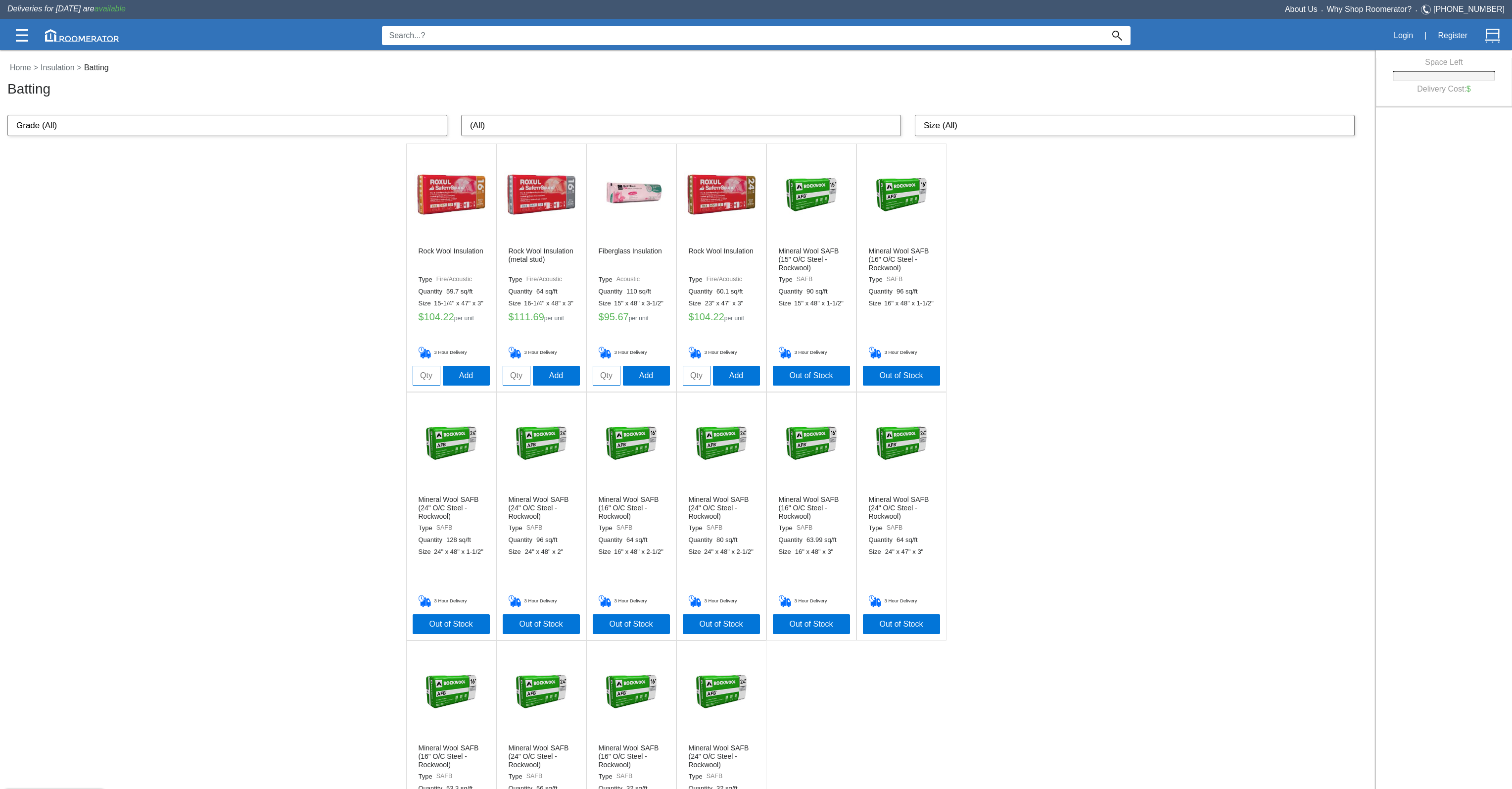
click at [703, 188] on img at bounding box center [721, 195] width 74 height 74
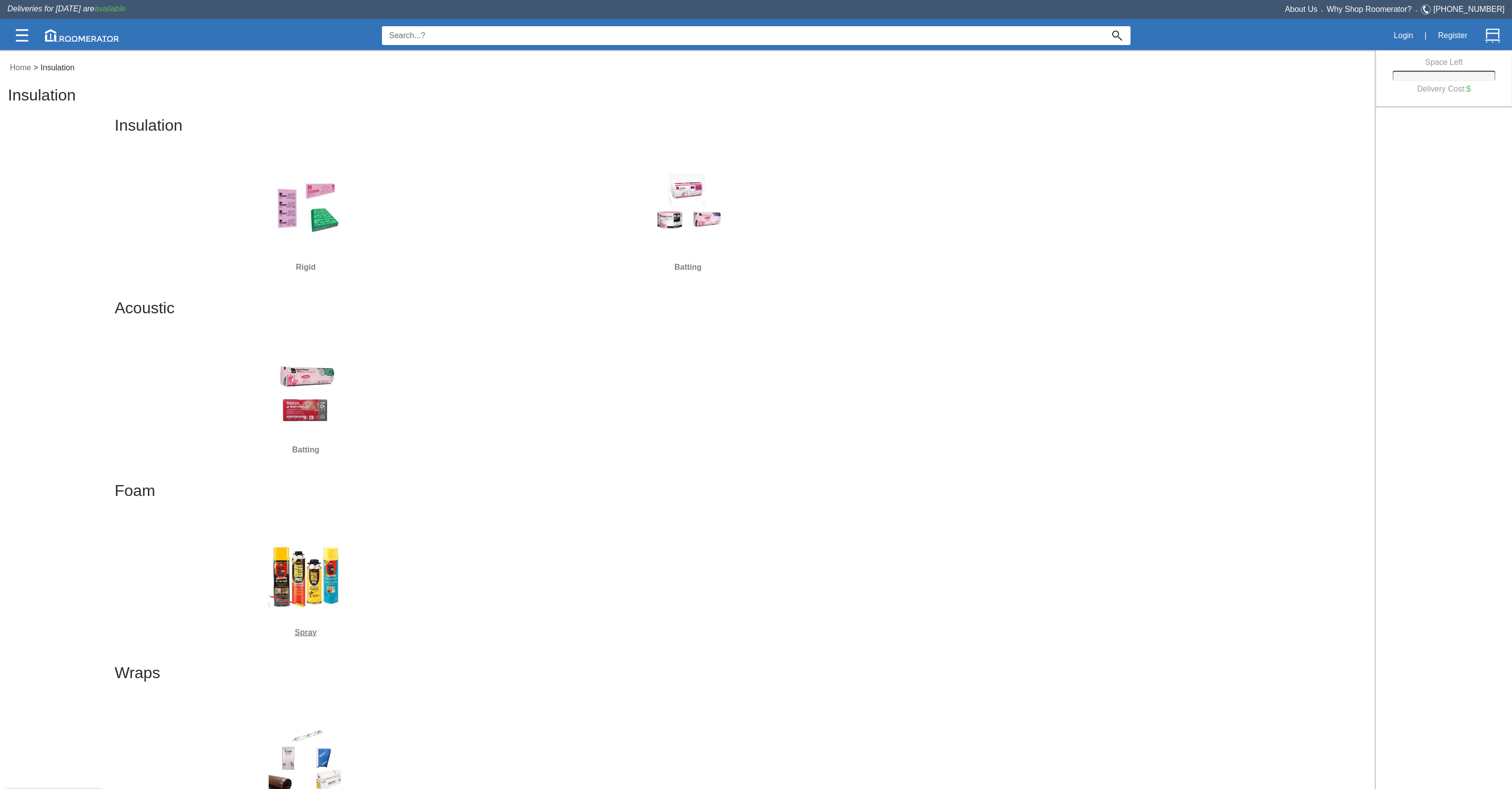
click at [307, 553] on img at bounding box center [306, 575] width 74 height 74
click at [703, 213] on img at bounding box center [688, 210] width 74 height 74
click at [702, 205] on img at bounding box center [688, 210] width 74 height 74
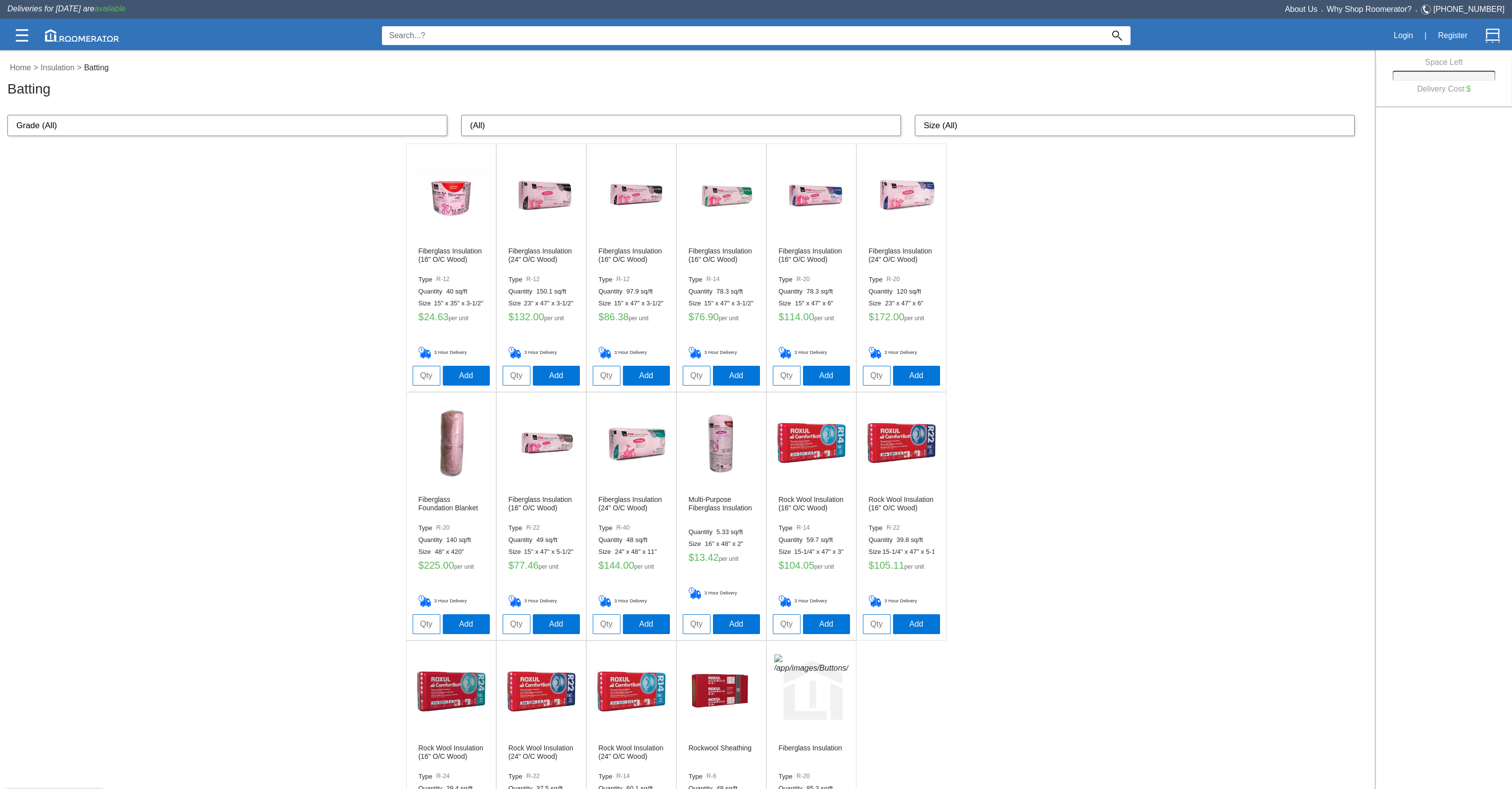
scroll to position [81, 0]
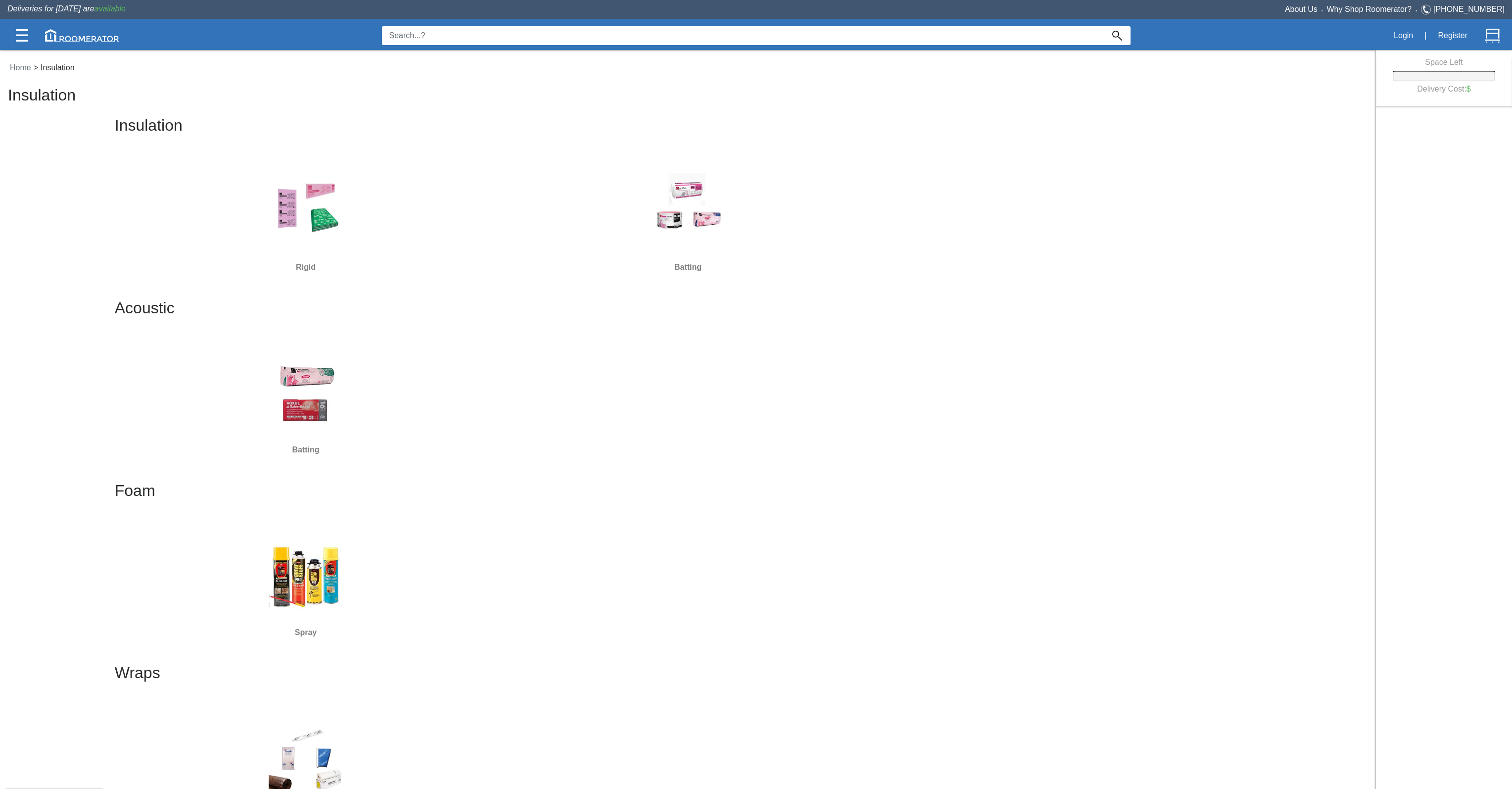
scroll to position [196, 0]
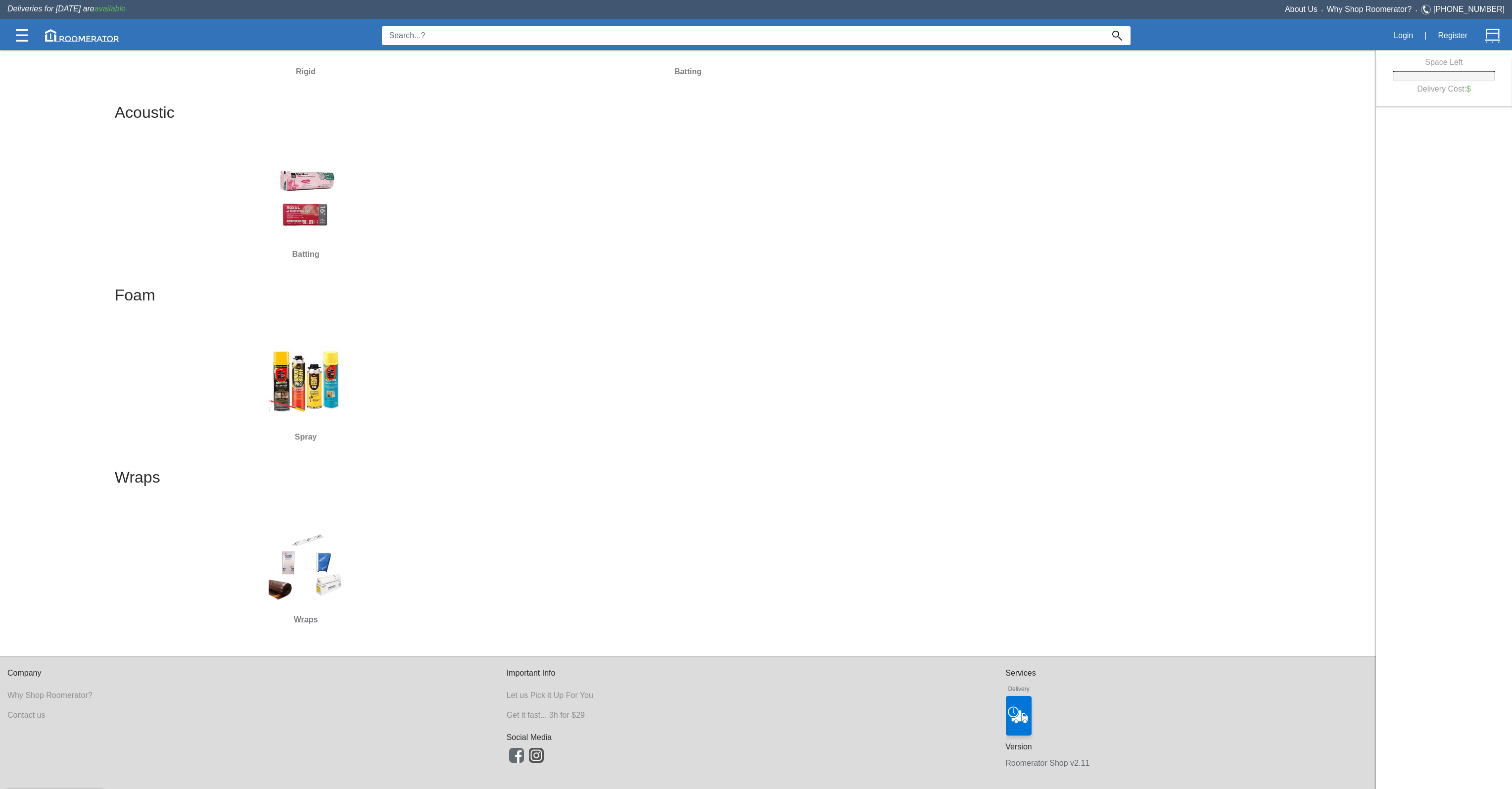
click at [300, 559] on img at bounding box center [306, 563] width 74 height 74
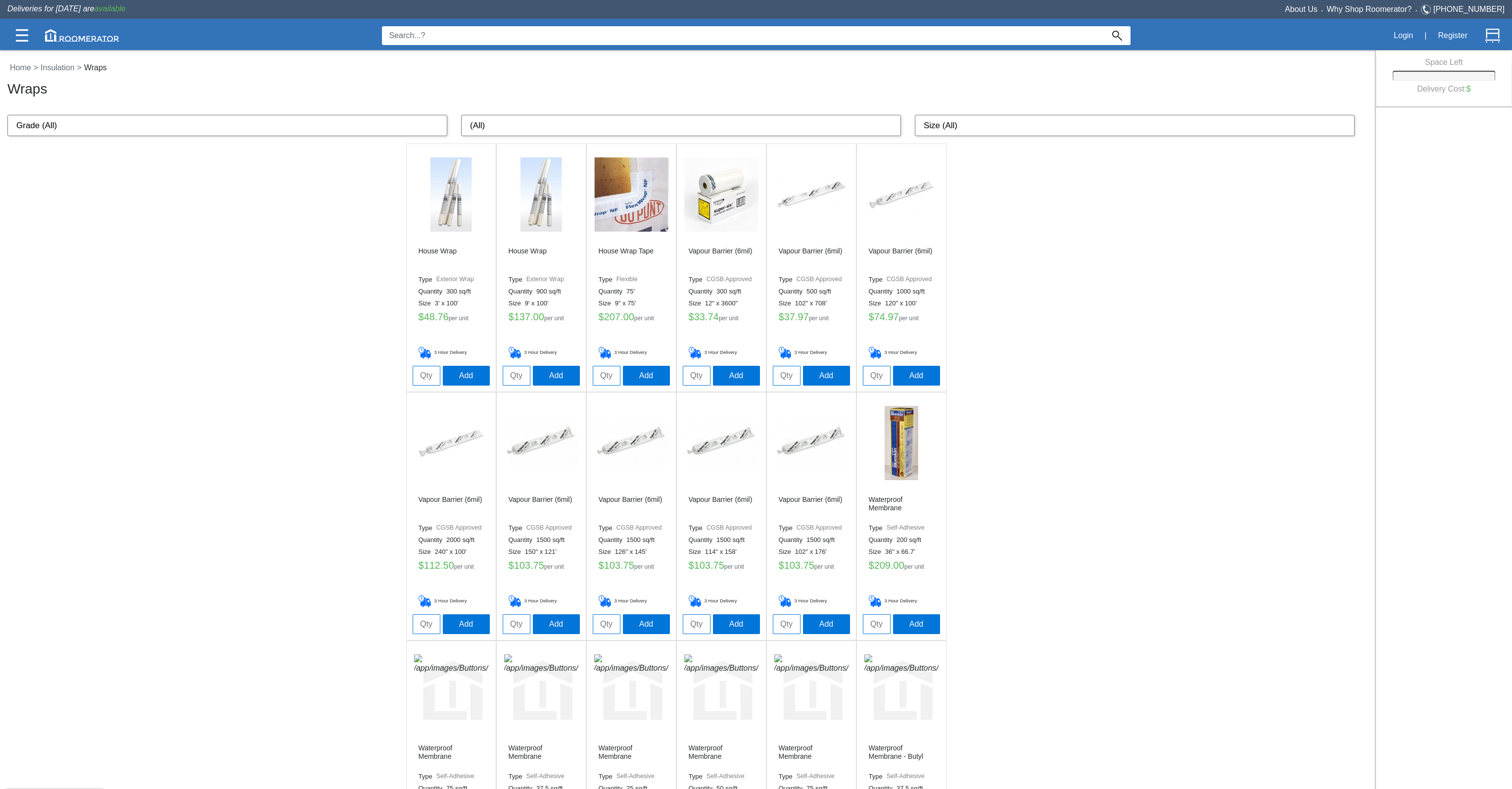
click at [557, 218] on img at bounding box center [541, 195] width 74 height 74
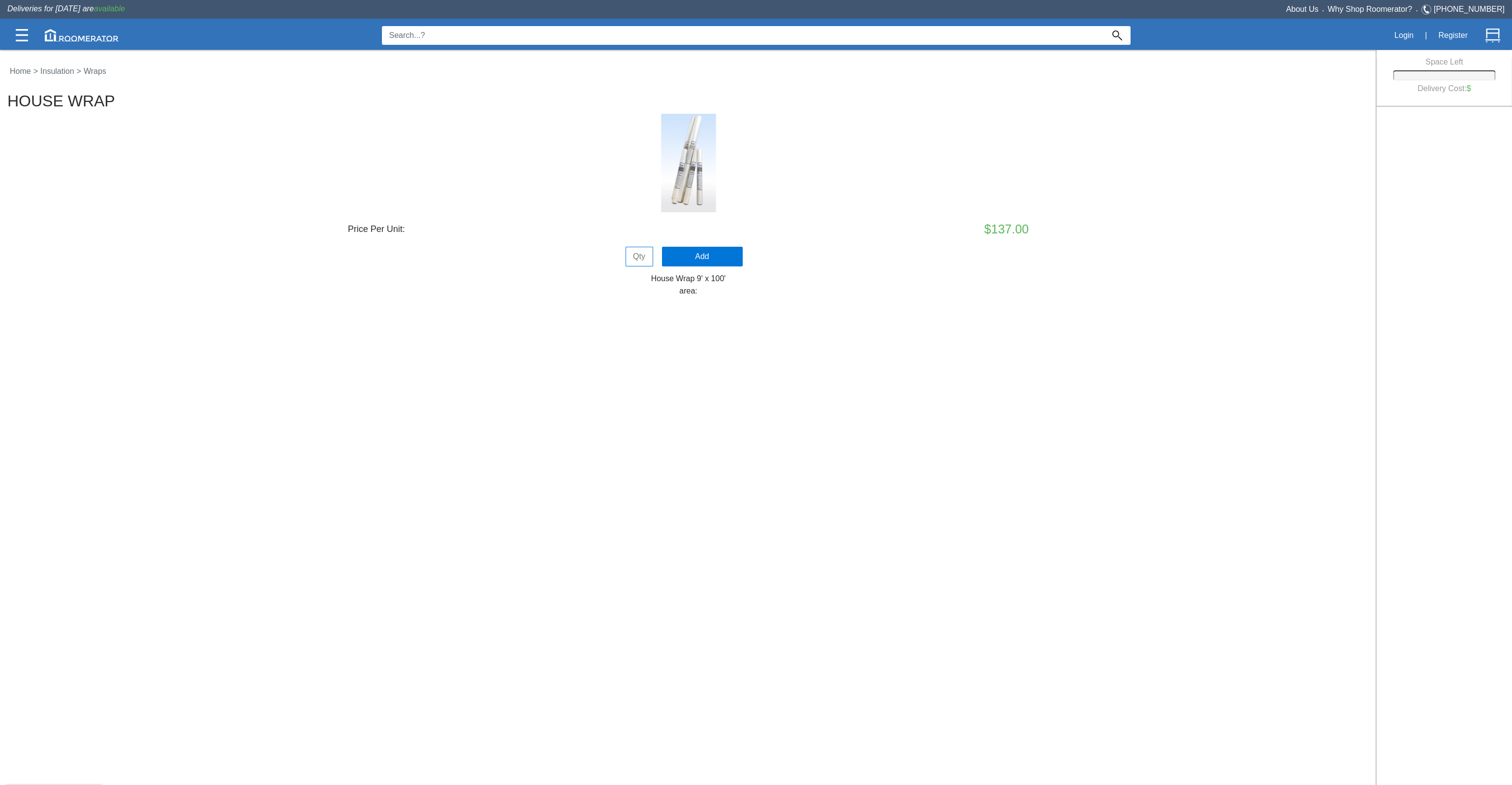
drag, startPoint x: 721, startPoint y: 219, endPoint x: 724, endPoint y: 224, distance: 5.8
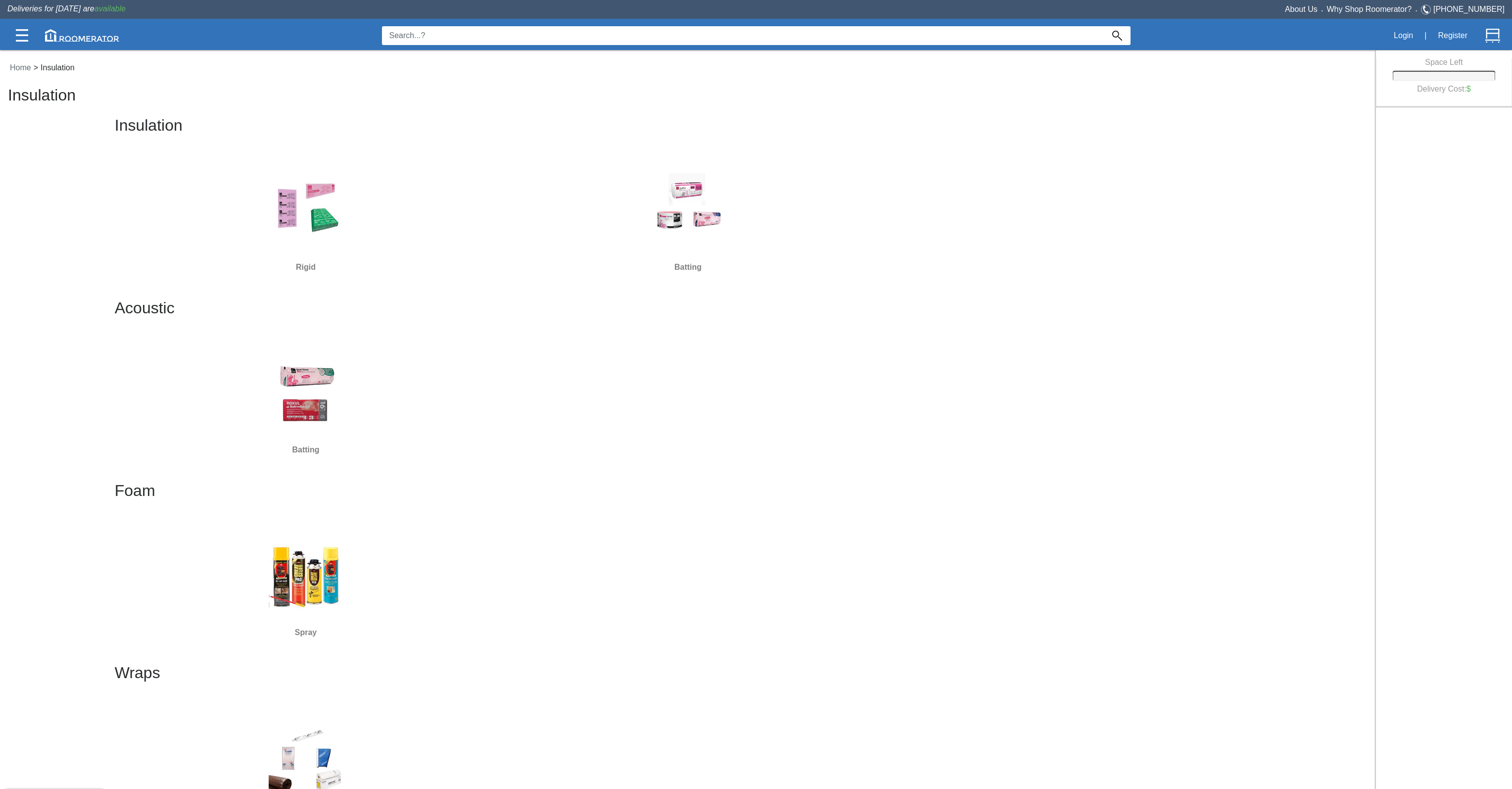
click at [570, 357] on div "Acoustic Batting" at bounding box center [688, 390] width 1147 height 182
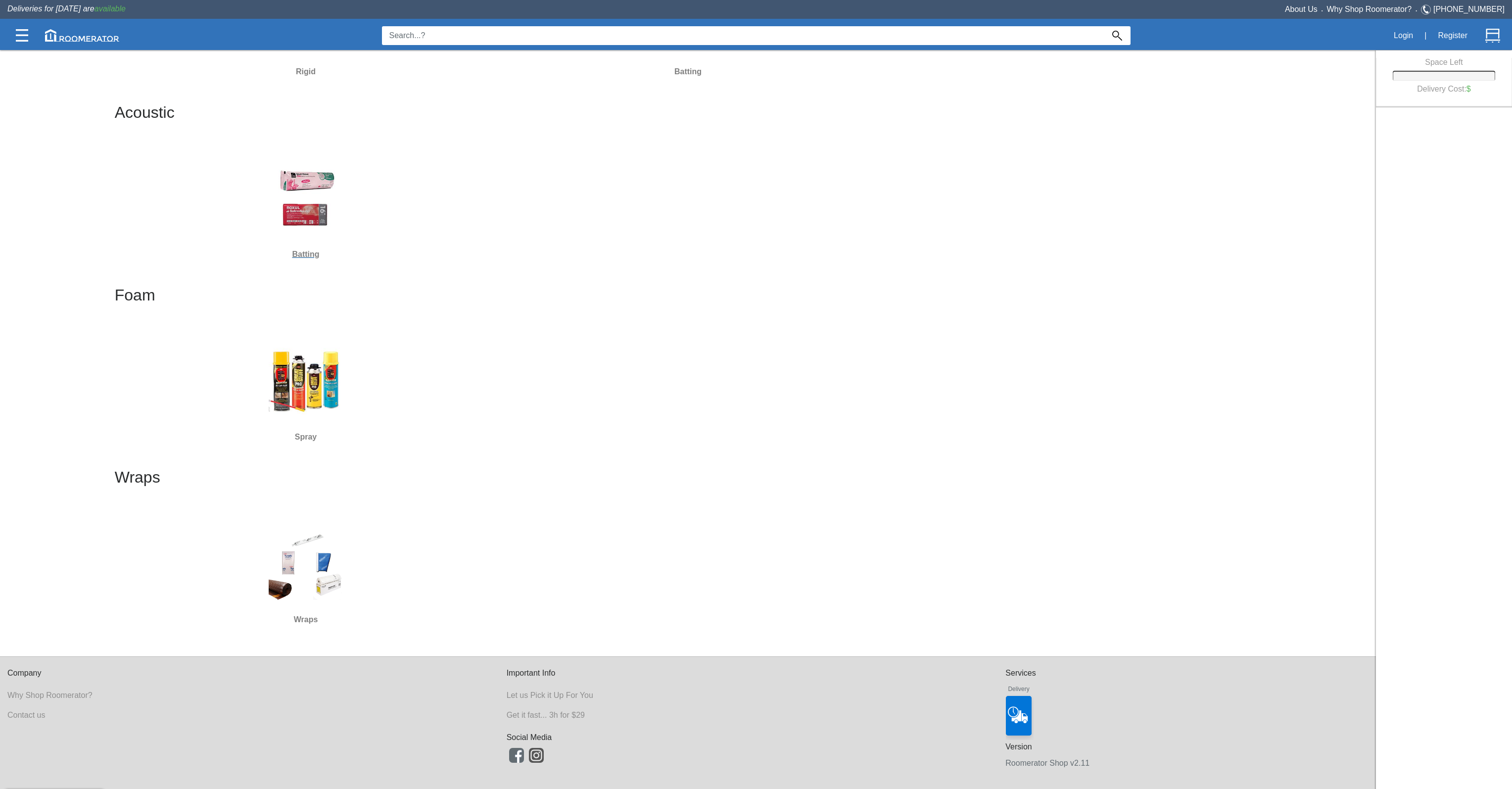
click at [280, 202] on img at bounding box center [306, 198] width 74 height 74
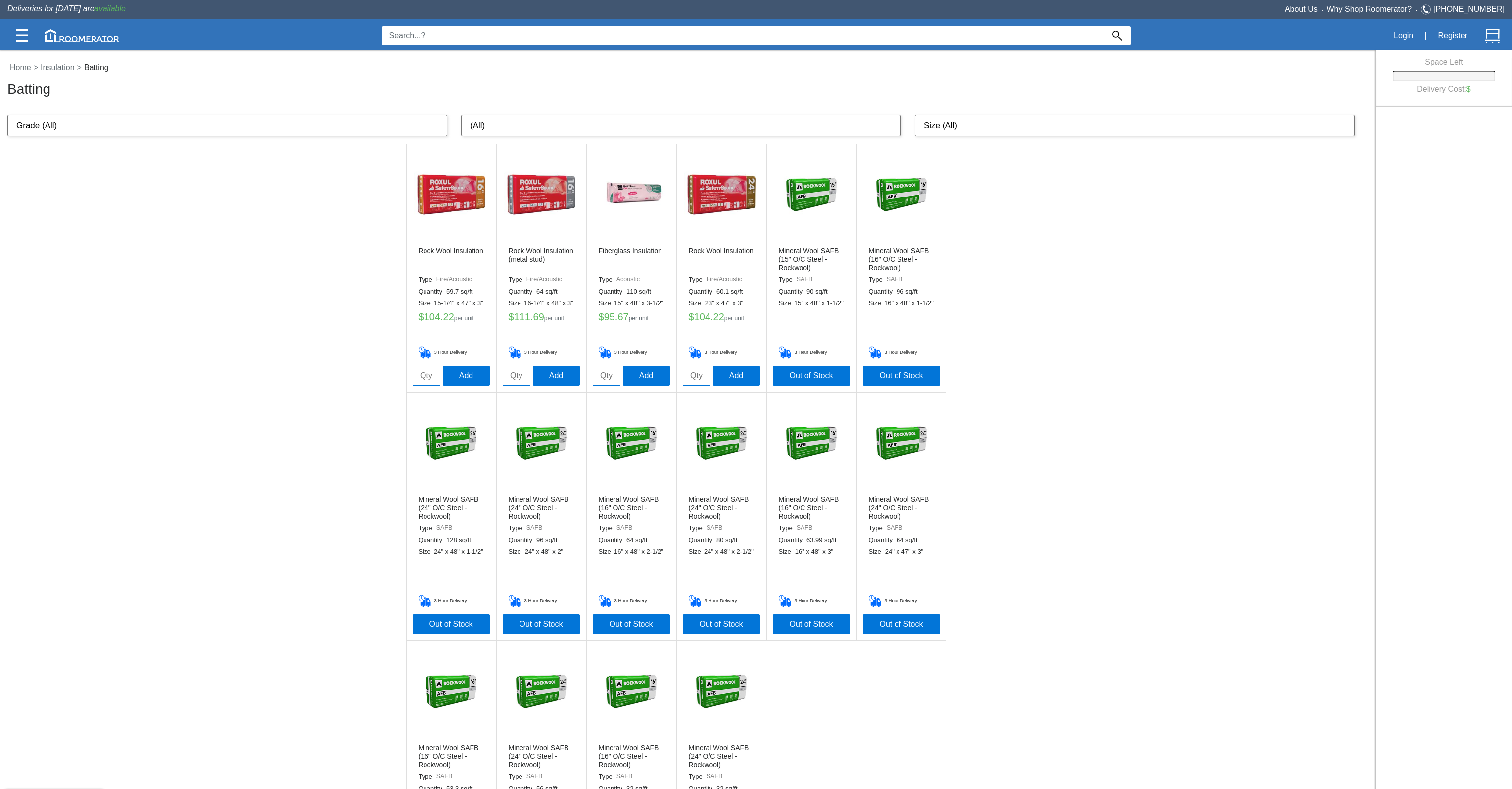
click at [1264, 194] on div "Rock Wool Insulation Type Fire/Acoustic Quantity 59.7 sq/ft Size 15-1/4" x 47" …" at bounding box center [688, 516] width 1376 height 745
